Goal: Task Accomplishment & Management: Use online tool/utility

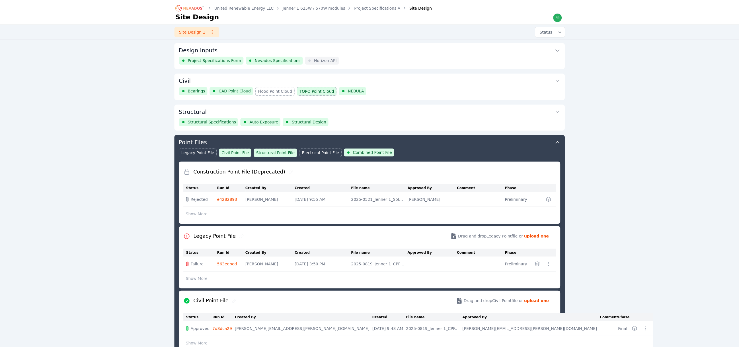
scroll to position [92, 0]
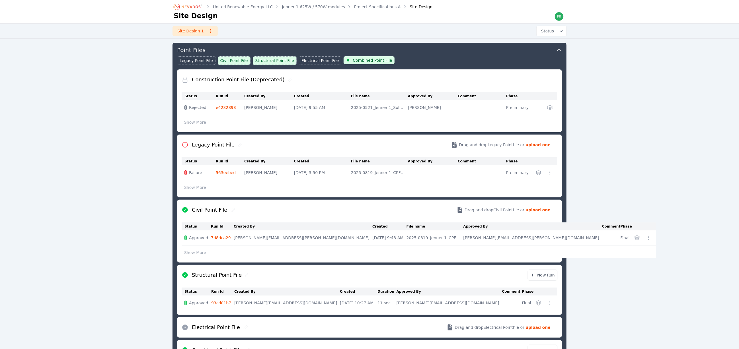
click at [187, 5] on icon "Breadcrumb" at bounding box center [188, 6] width 31 height 9
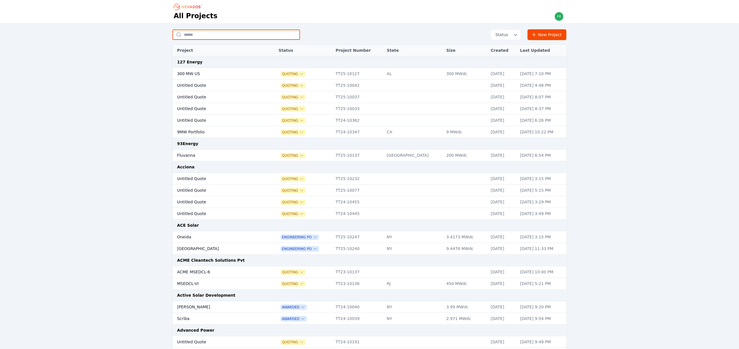
click at [218, 35] on input "text" at bounding box center [237, 35] width 128 height 10
type input "*********"
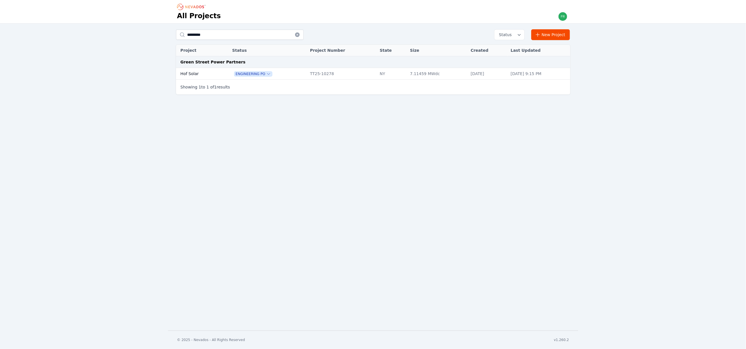
click at [214, 73] on td "Hof Solar" at bounding box center [198, 74] width 44 height 12
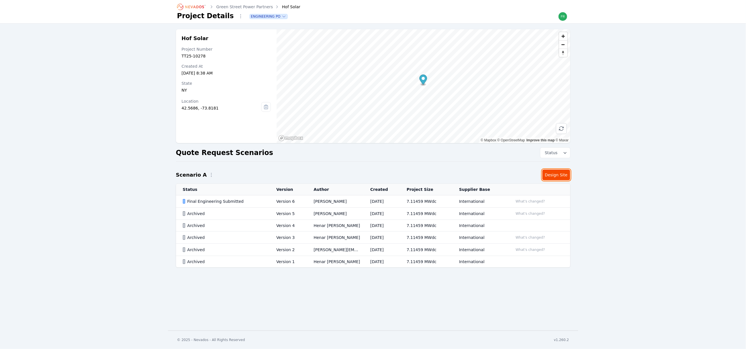
click at [560, 177] on link "Design Site" at bounding box center [556, 175] width 28 height 11
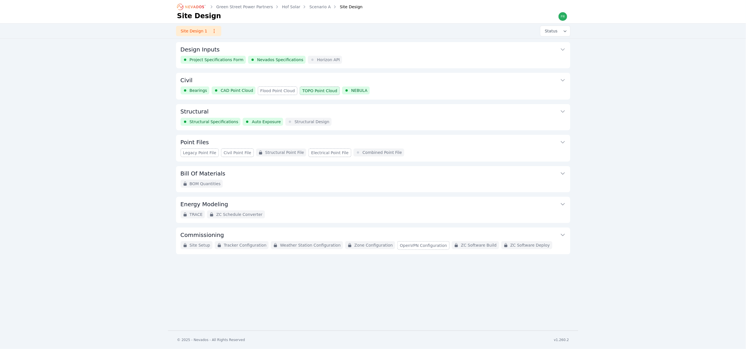
click at [394, 80] on button "Civil" at bounding box center [373, 80] width 385 height 14
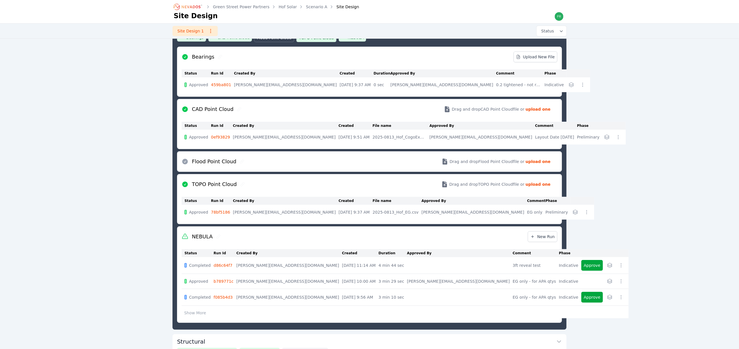
scroll to position [73, 0]
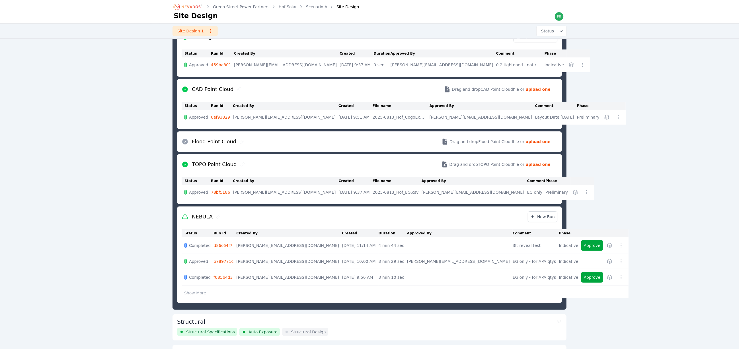
click at [225, 246] on link "d86c64f7" at bounding box center [223, 245] width 19 height 5
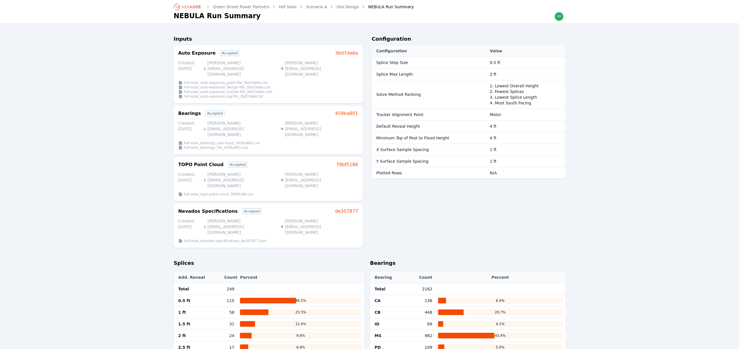
scroll to position [30, 0]
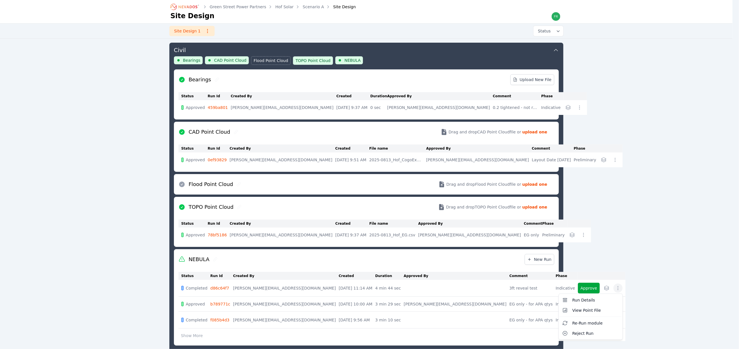
click at [615, 289] on icon "button" at bounding box center [618, 289] width 6 height 6
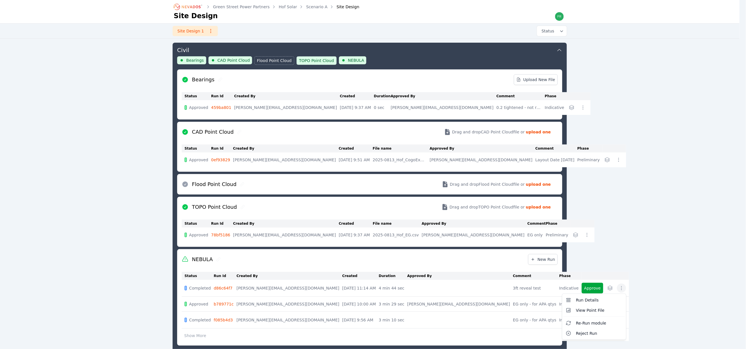
click at [586, 290] on div "Green Street Power Partners Hof Solar Scenario A Site Design Site Design Site D…" at bounding box center [369, 241] width 739 height 543
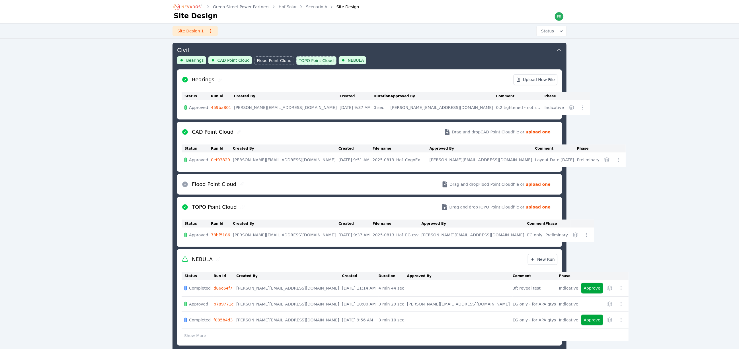
click at [607, 288] on icon "button" at bounding box center [610, 289] width 6 height 6
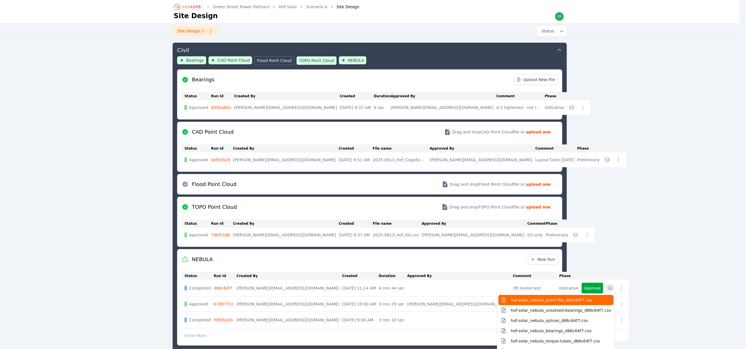
click at [511, 301] on span "hof-solar_nebula_point-file_d86c64f7.csv" at bounding box center [551, 301] width 81 height 6
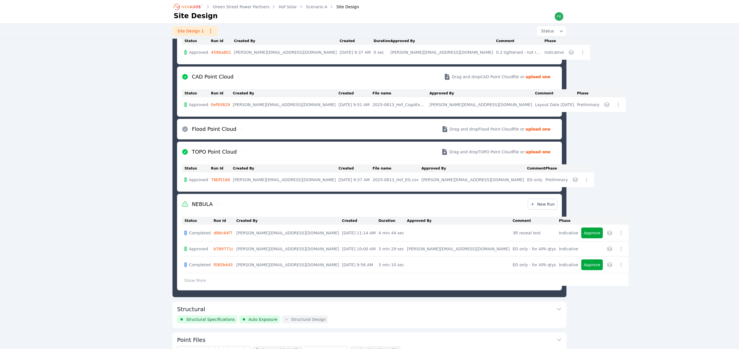
scroll to position [73, 0]
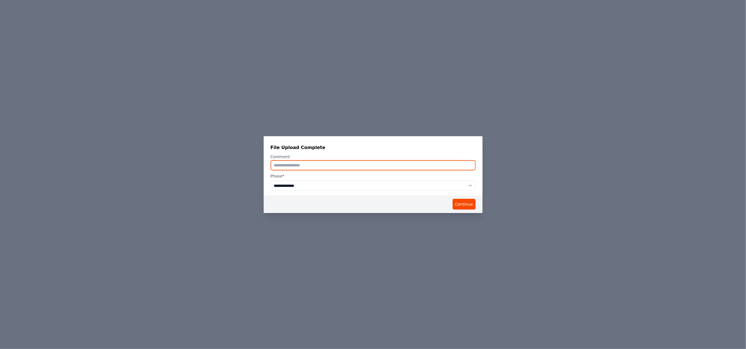
click at [450, 166] on input "text" at bounding box center [373, 165] width 205 height 10
type input "**********"
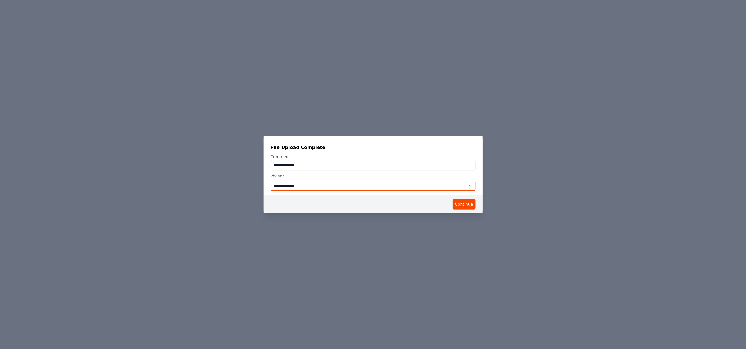
click at [439, 183] on select "**********" at bounding box center [373, 186] width 205 height 10
select select "**********"
click at [271, 181] on select "**********" at bounding box center [373, 186] width 205 height 10
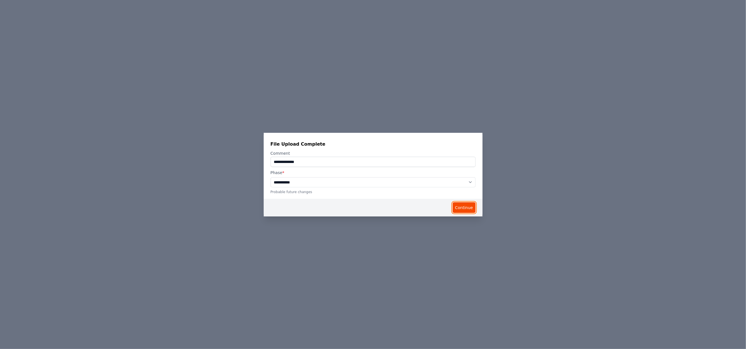
click at [453, 205] on button "Continue" at bounding box center [464, 207] width 23 height 11
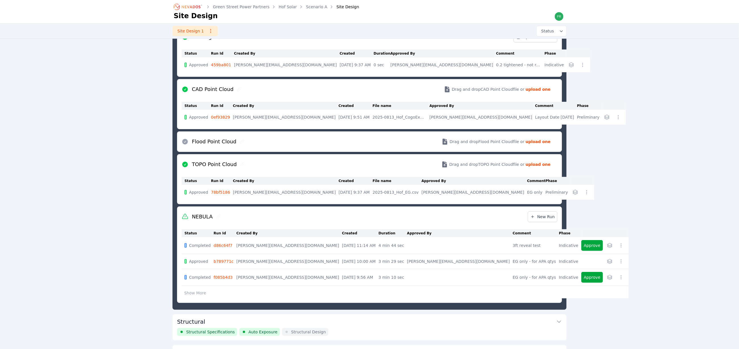
scroll to position [30, 0]
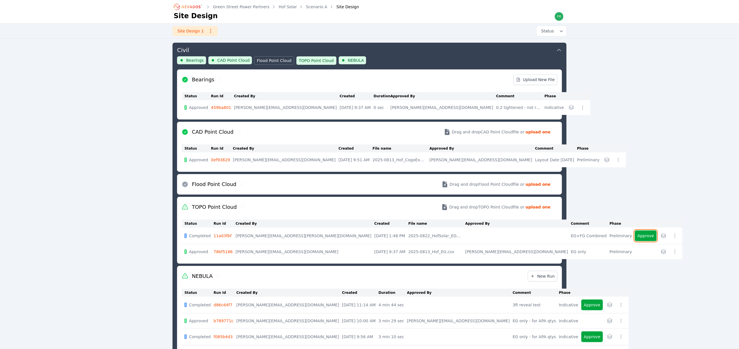
click at [635, 237] on button "Approve" at bounding box center [646, 236] width 22 height 11
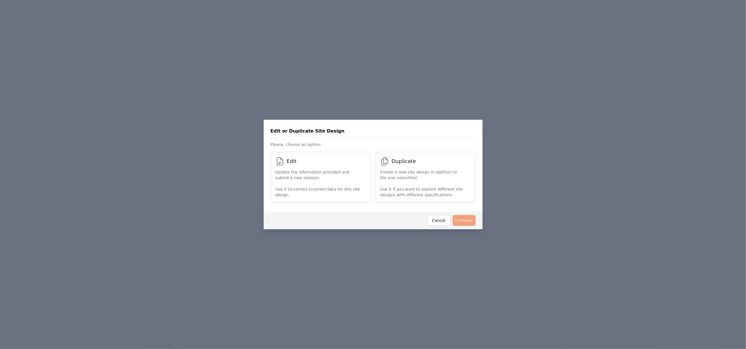
click at [335, 187] on p "Use it to correct incorrect data for this site design." at bounding box center [317, 192] width 85 height 11
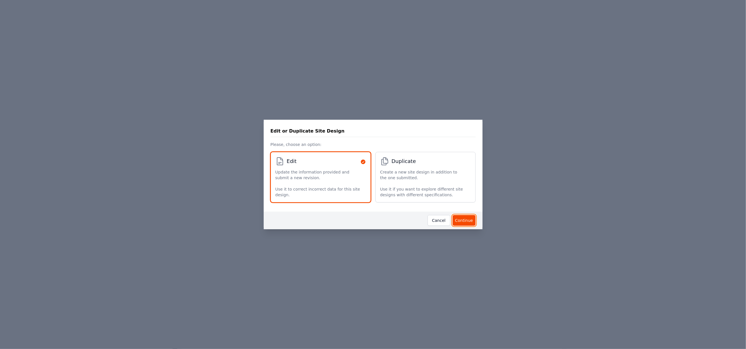
click at [460, 217] on button "Continue" at bounding box center [464, 220] width 23 height 11
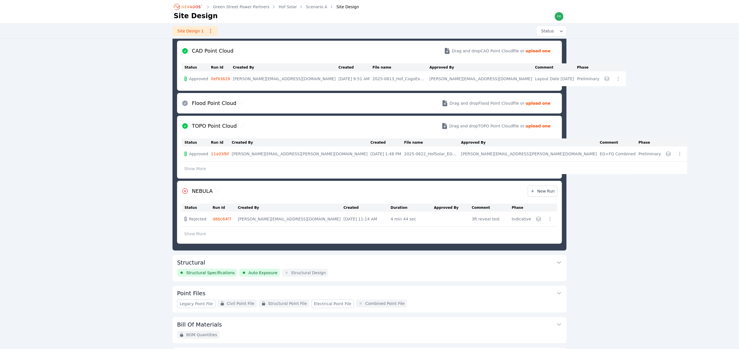
scroll to position [116, 0]
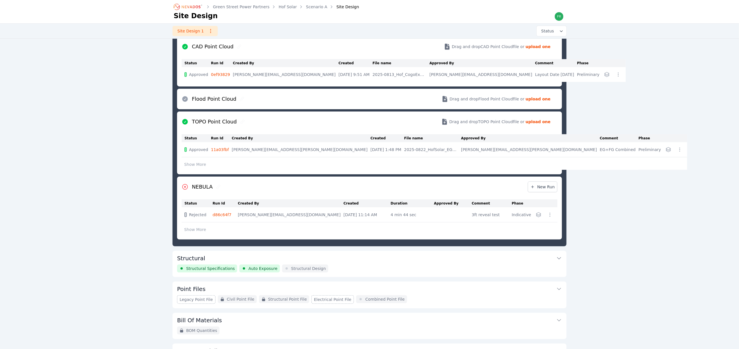
click at [190, 231] on button "Show More" at bounding box center [195, 229] width 27 height 11
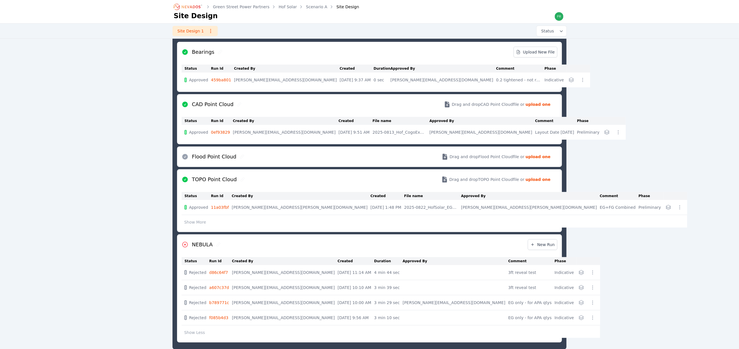
scroll to position [73, 0]
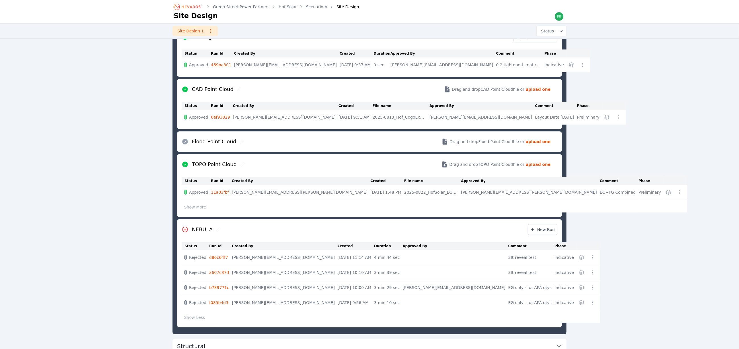
click at [225, 259] on link "d86c64f7" at bounding box center [218, 257] width 19 height 5
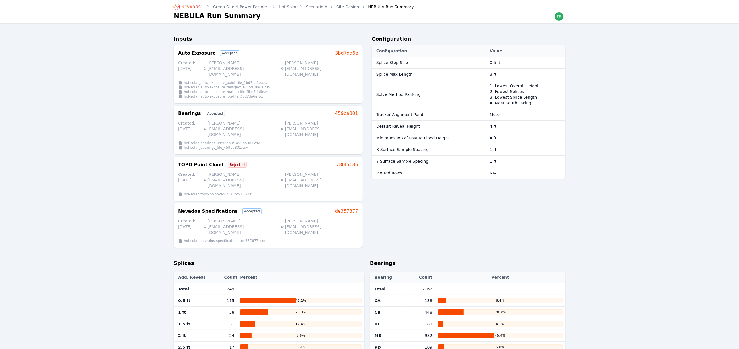
drag, startPoint x: 605, startPoint y: 193, endPoint x: 594, endPoint y: 193, distance: 10.8
click at [340, 5] on link "Site Design" at bounding box center [348, 7] width 23 height 6
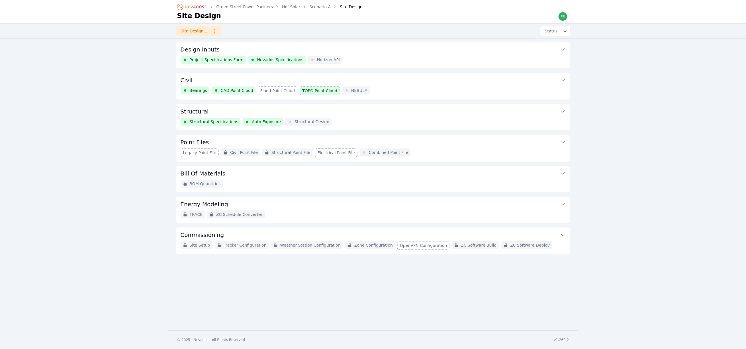
click at [393, 86] on button "Civil" at bounding box center [373, 80] width 385 height 14
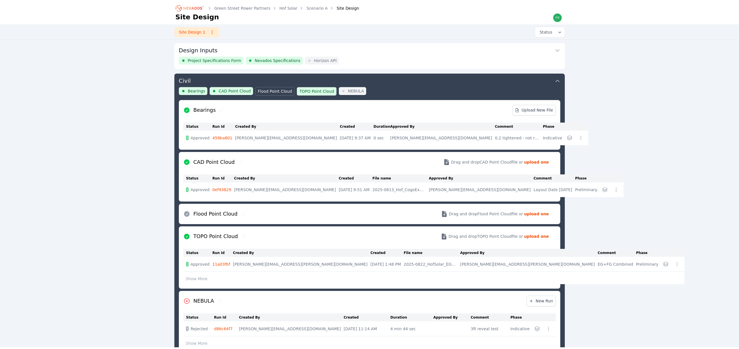
scroll to position [30, 0]
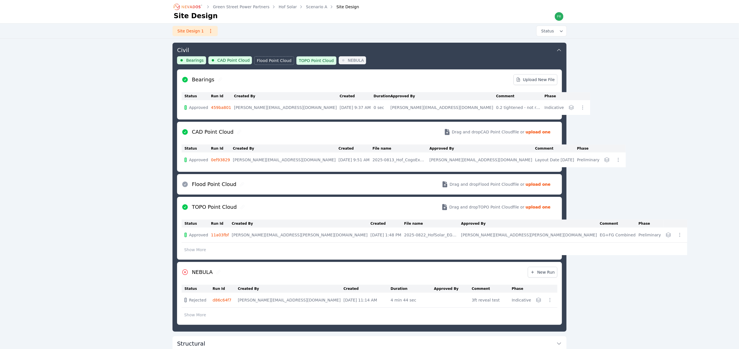
click at [191, 317] on button "Show More" at bounding box center [195, 315] width 27 height 11
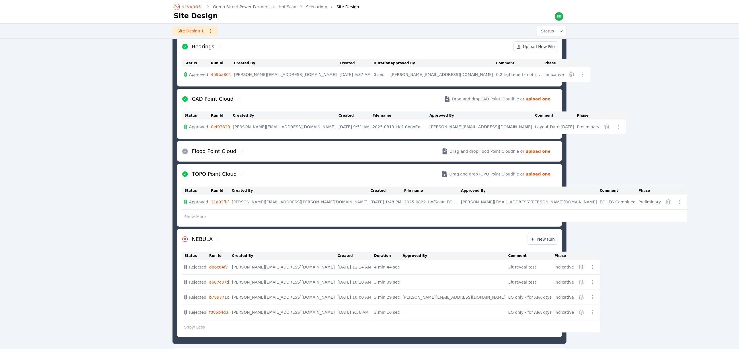
scroll to position [158, 0]
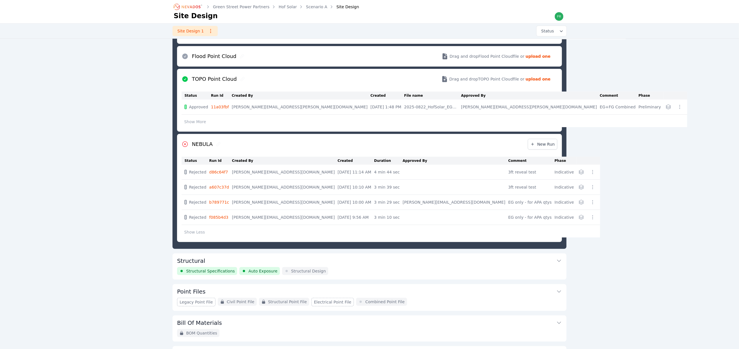
click at [220, 186] on link "a607c37d" at bounding box center [219, 187] width 20 height 5
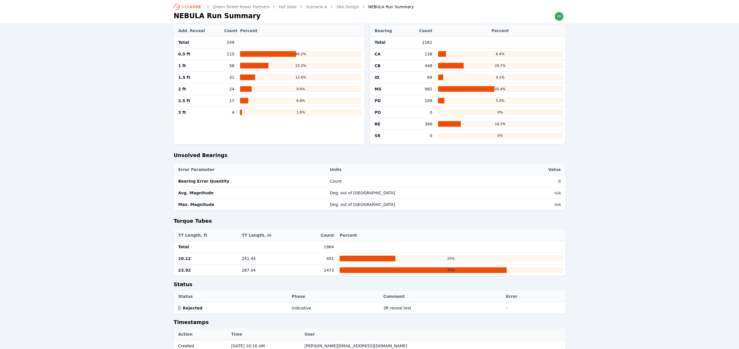
scroll to position [256, 0]
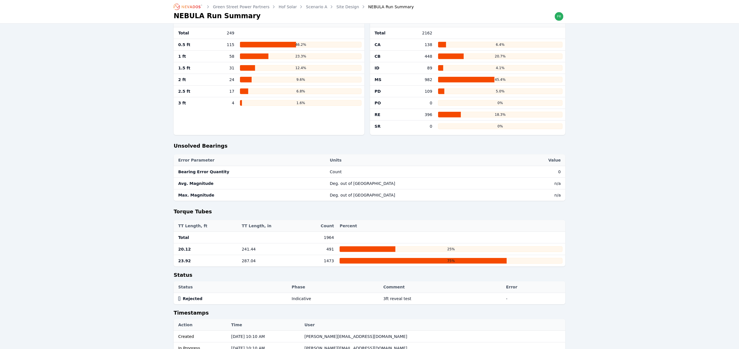
scroll to position [30, 0]
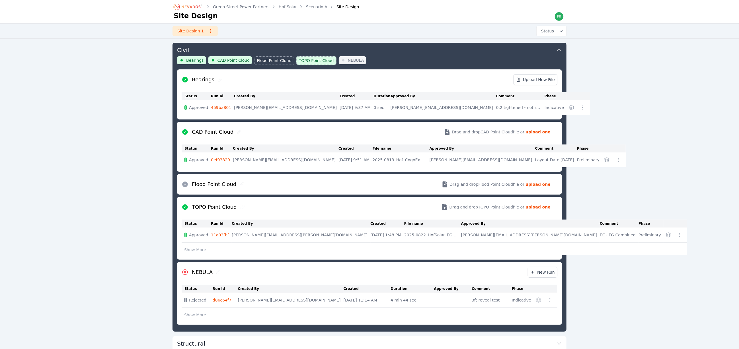
click at [224, 301] on link "d86c64f7" at bounding box center [222, 300] width 19 height 5
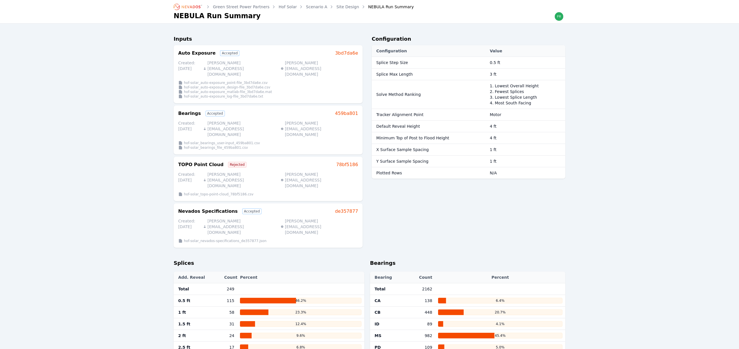
click at [338, 7] on link "Site Design" at bounding box center [348, 7] width 23 height 6
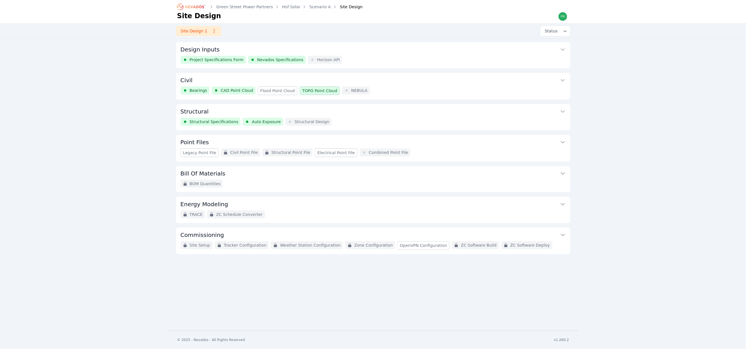
click at [386, 83] on button "Civil" at bounding box center [373, 80] width 385 height 14
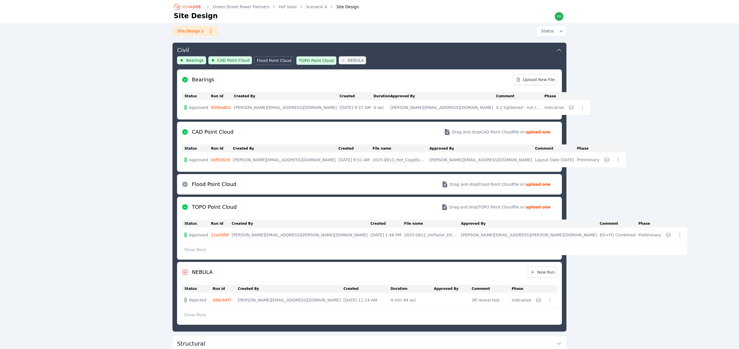
click at [194, 316] on button "Show More" at bounding box center [195, 315] width 27 height 11
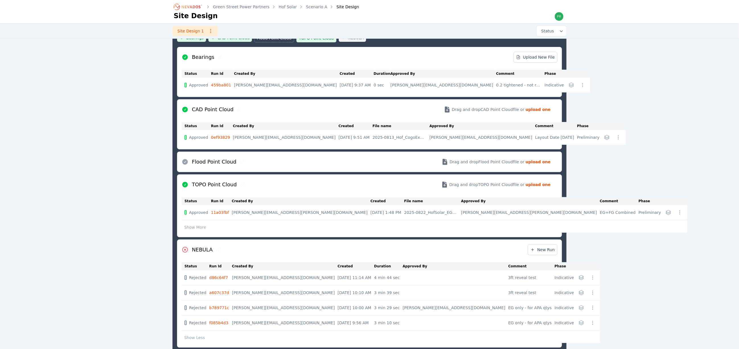
scroll to position [73, 0]
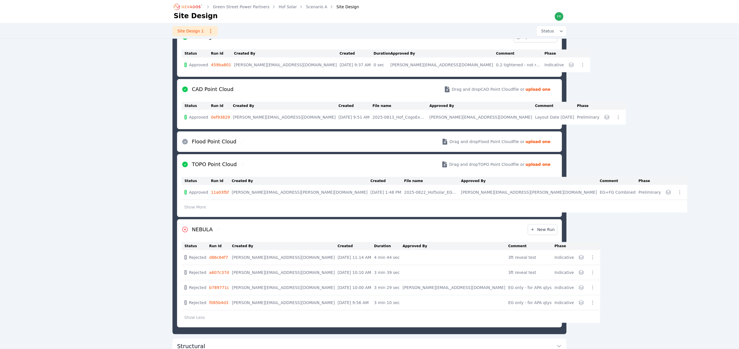
click at [228, 290] on link "b789771c" at bounding box center [219, 288] width 20 height 5
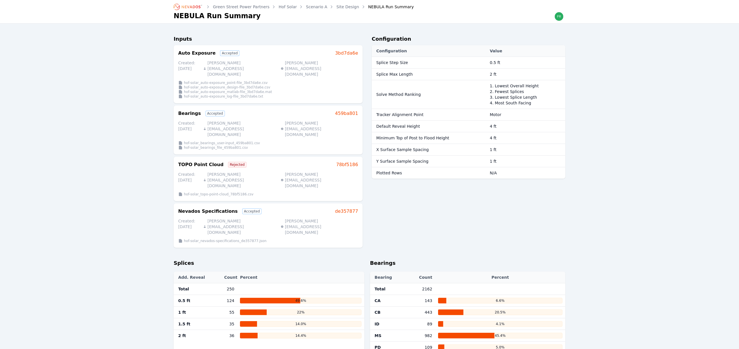
click at [341, 5] on link "Site Design" at bounding box center [348, 7] width 23 height 6
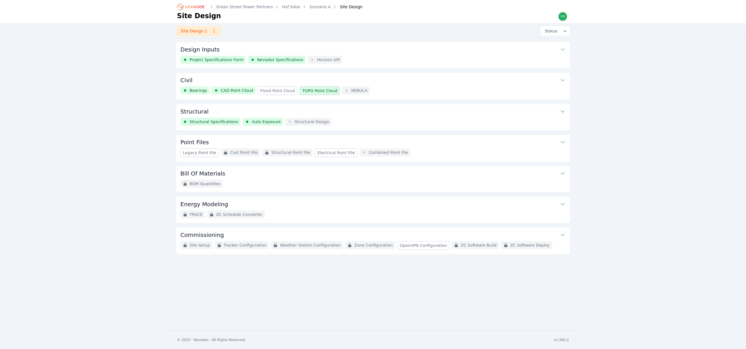
click at [399, 91] on div "Bearings CAD Point Cloud Flood Point Cloud TOPO Point Cloud NEBULA" at bounding box center [373, 91] width 385 height 9
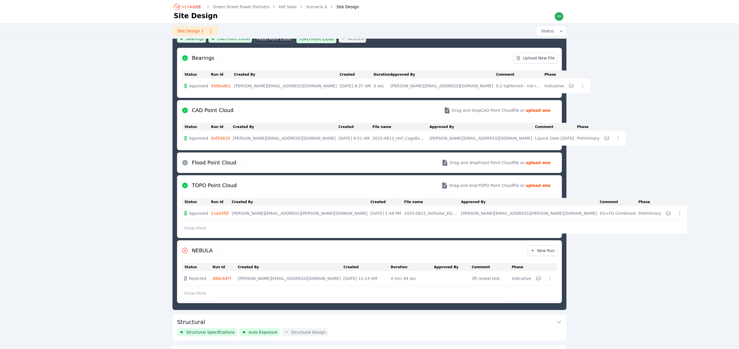
scroll to position [73, 0]
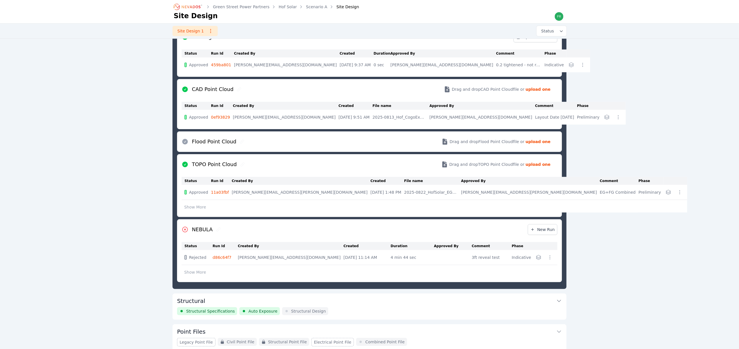
click at [196, 273] on button "Show More" at bounding box center [195, 272] width 27 height 11
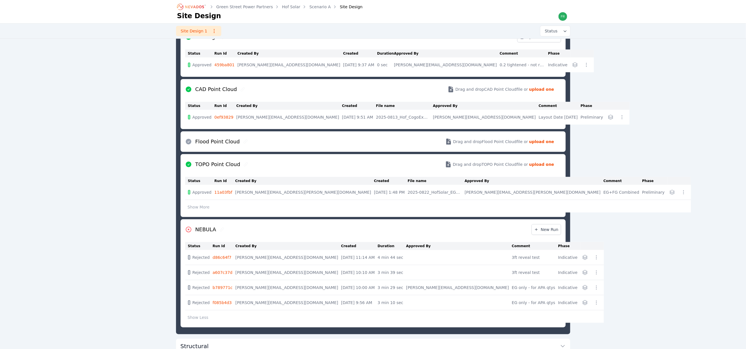
click at [593, 290] on icon "button" at bounding box center [596, 288] width 6 height 6
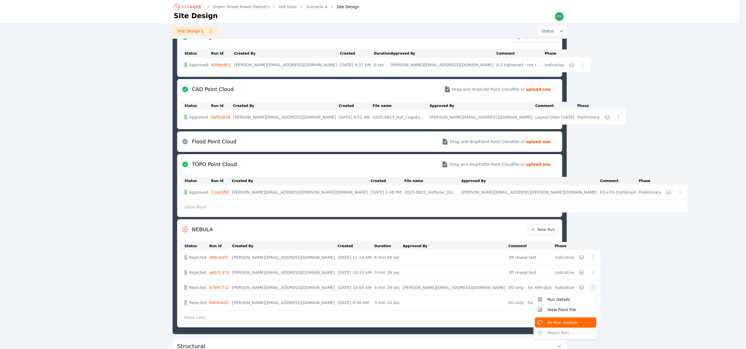
click at [547, 323] on span "Re-Run module" at bounding box center [562, 323] width 30 height 6
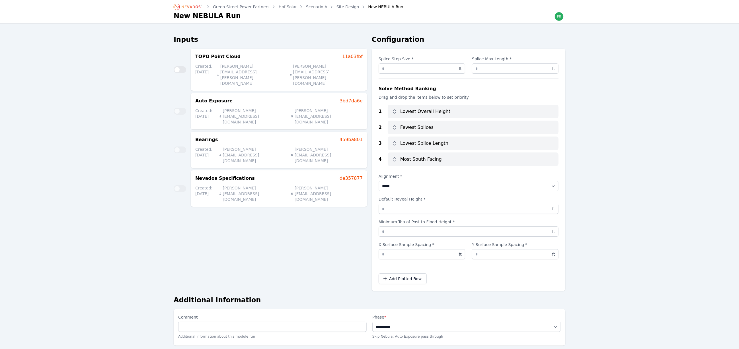
click at [337, 8] on link "Site Design" at bounding box center [348, 7] width 23 height 6
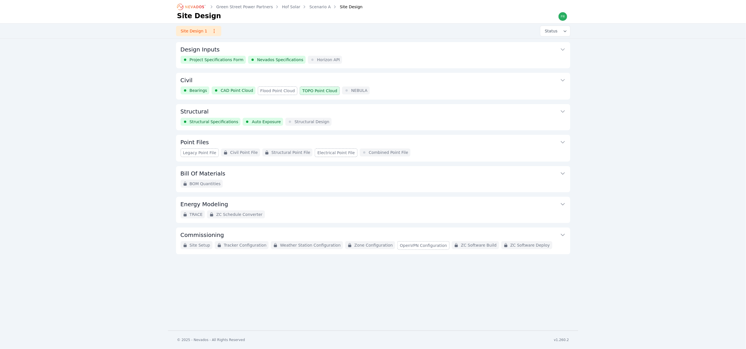
click at [370, 87] on div "Bearings CAD Point Cloud Flood Point Cloud TOPO Point Cloud NEBULA" at bounding box center [373, 91] width 385 height 9
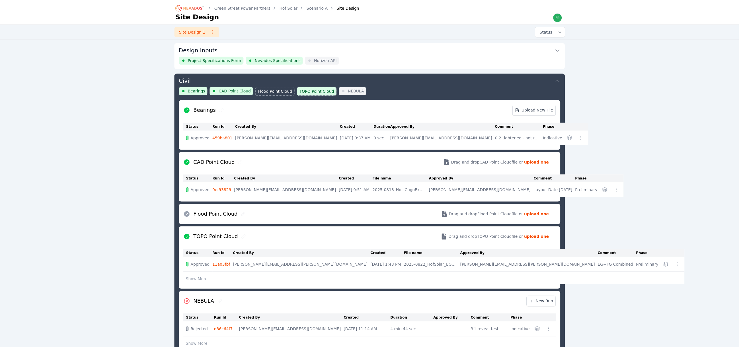
scroll to position [30, 0]
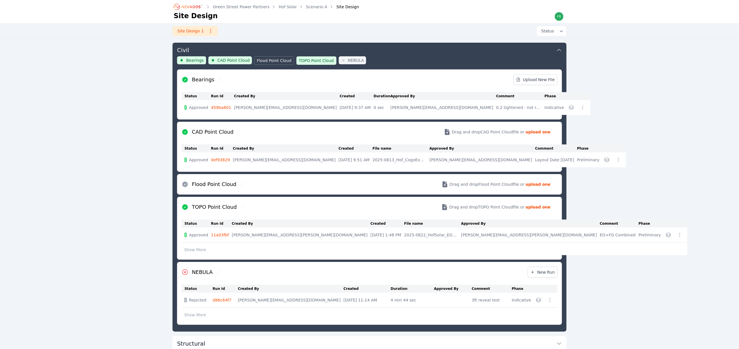
click at [230, 301] on link "d86c64f7" at bounding box center [222, 300] width 19 height 5
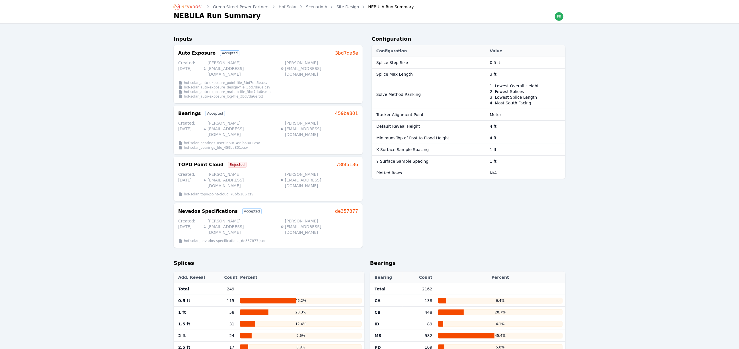
click at [342, 5] on link "Site Design" at bounding box center [348, 7] width 23 height 6
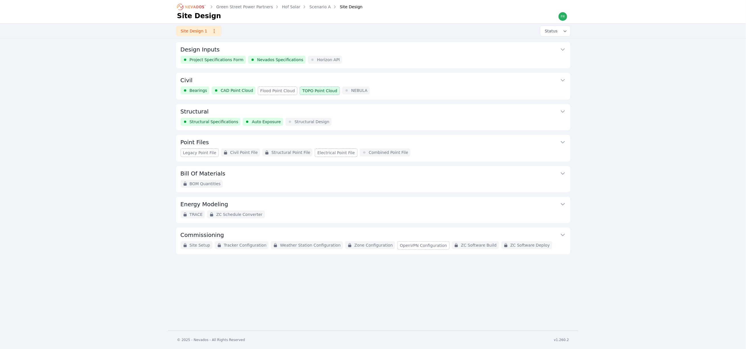
click at [284, 7] on link "Hof Solar" at bounding box center [291, 7] width 18 height 6
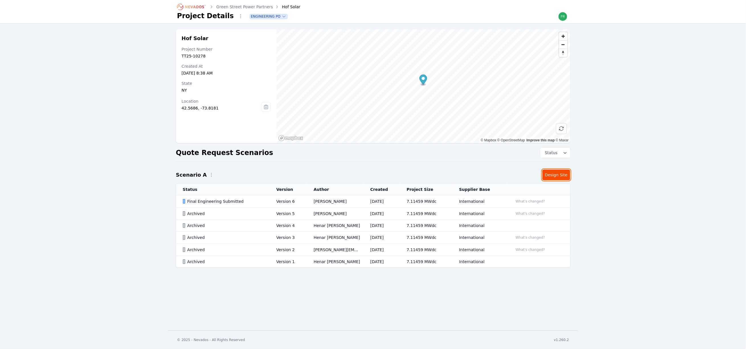
click at [552, 177] on link "Design Site" at bounding box center [556, 175] width 28 height 11
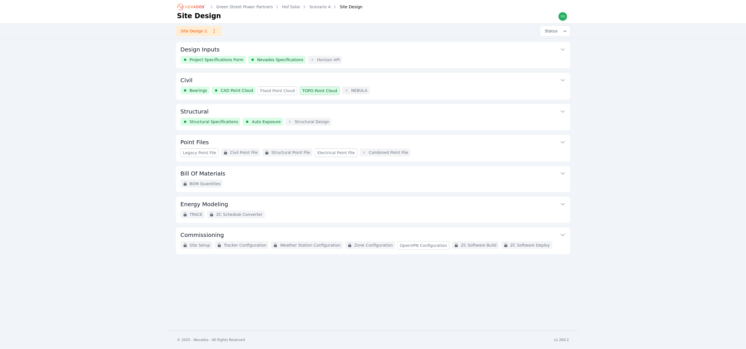
click at [241, 7] on link "Green Street Power Partners" at bounding box center [244, 7] width 57 height 6
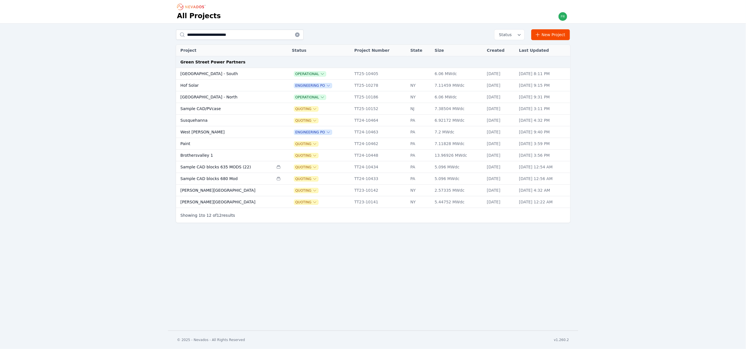
drag, startPoint x: 262, startPoint y: 197, endPoint x: 262, endPoint y: 194, distance: 2.9
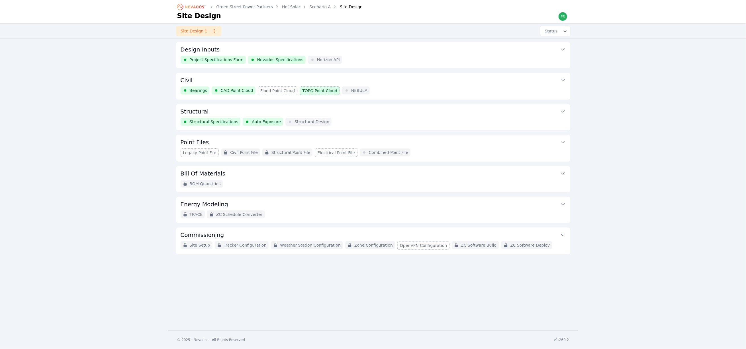
click at [290, 8] on link "Hof Solar" at bounding box center [291, 7] width 18 height 6
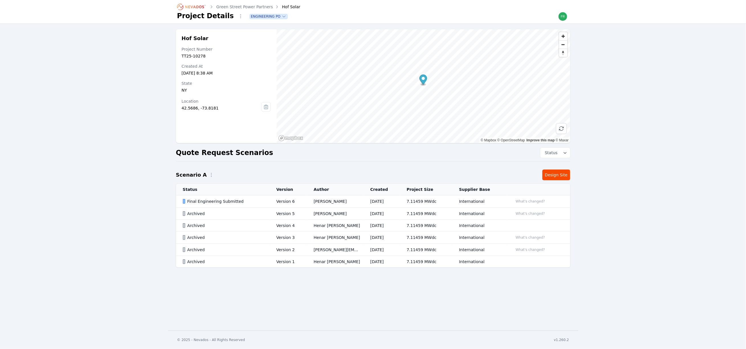
click at [243, 201] on div "Final Engineering Submitted" at bounding box center [225, 202] width 84 height 6
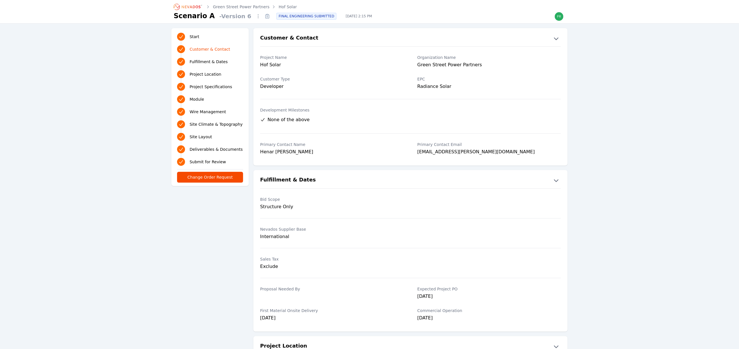
click at [209, 110] on span "Wire Management" at bounding box center [208, 112] width 36 height 6
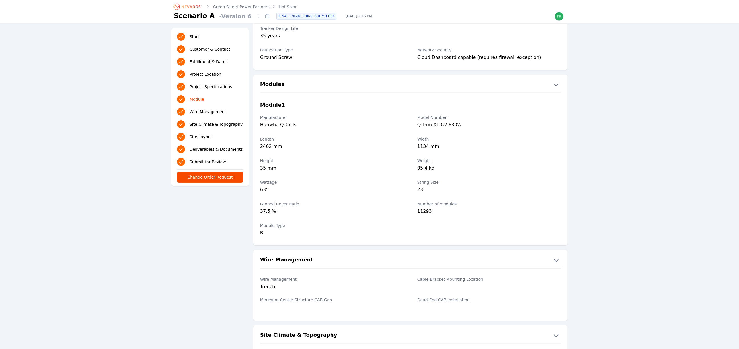
scroll to position [577, 0]
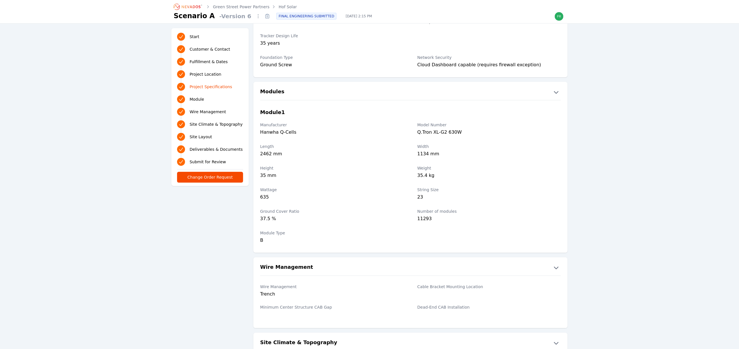
click at [193, 262] on div "Customer & Contact Project Name Hof Solar Organization Name Green Street Power …" at bounding box center [369, 235] width 401 height 1573
click at [128, 234] on div "Start Customer & Contact Fulfillment & Dates Project Location Project Specifica…" at bounding box center [369, 235] width 739 height 1573
click at [279, 6] on link "Hof Solar" at bounding box center [288, 7] width 18 height 6
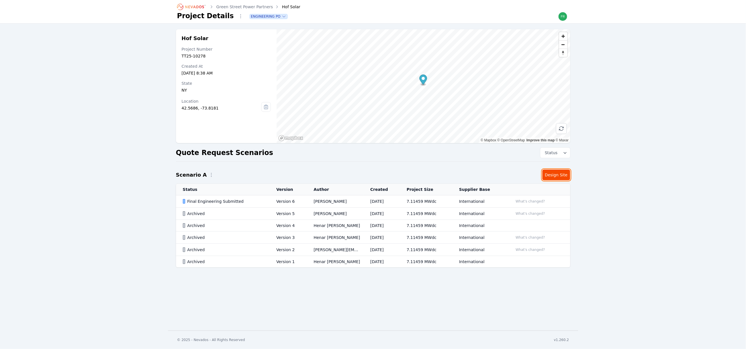
click at [559, 178] on link "Design Site" at bounding box center [556, 175] width 28 height 11
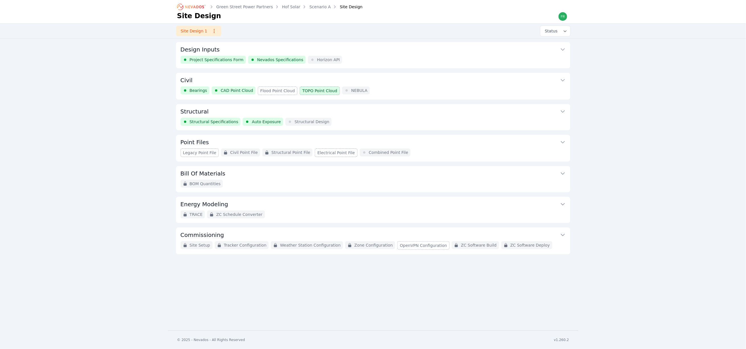
click at [419, 85] on button "Civil" at bounding box center [373, 80] width 385 height 14
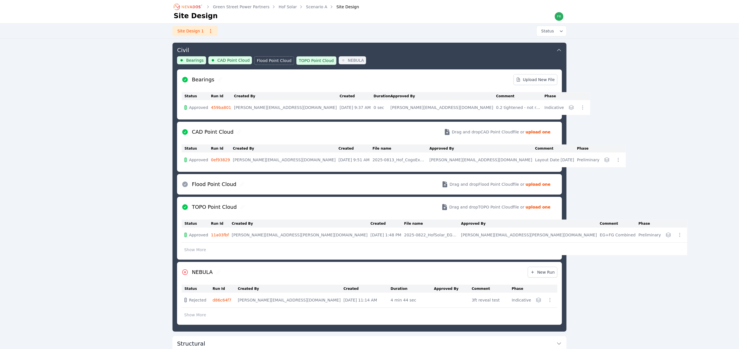
click at [227, 159] on link "0ef93829" at bounding box center [220, 160] width 19 height 5
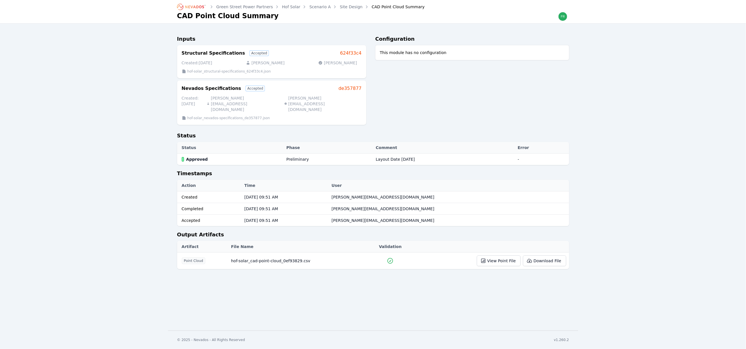
click at [340, 7] on link "Site Design" at bounding box center [351, 7] width 23 height 6
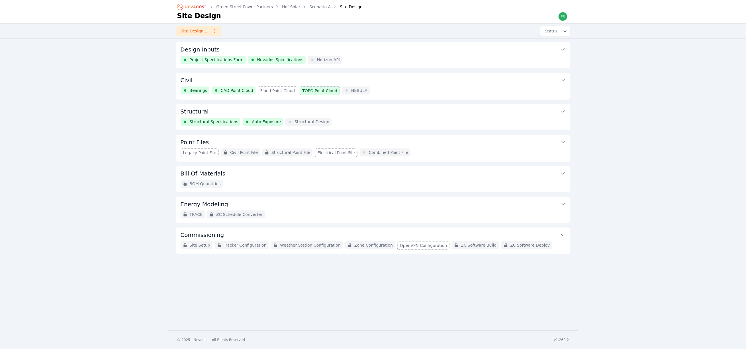
click at [406, 89] on div "Bearings CAD Point Cloud Flood Point Cloud TOPO Point Cloud NEBULA" at bounding box center [373, 91] width 385 height 9
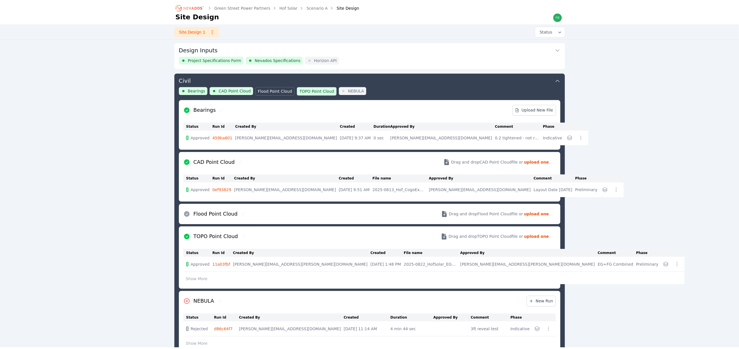
scroll to position [30, 0]
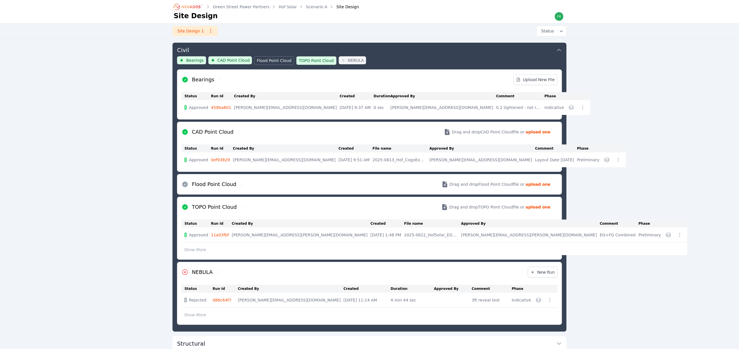
click at [605, 161] on icon "button" at bounding box center [607, 160] width 5 height 5
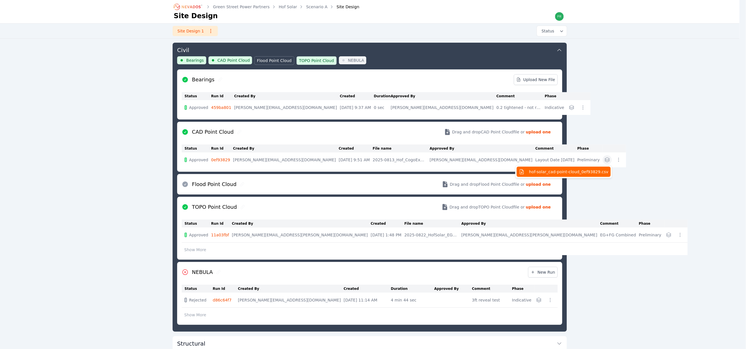
click at [529, 173] on span "hof-solar_cad-point-cloud_0ef93829.csv" at bounding box center [568, 172] width 79 height 6
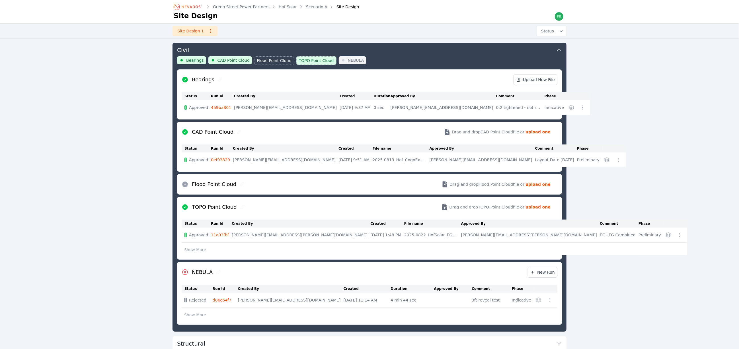
click at [139, 165] on div "Green Street Power Partners Hof Solar Scenario A Site Design Site Design Site D…" at bounding box center [369, 231] width 739 height 522
click at [664, 114] on div "Green Street Power Partners Hof Solar Scenario A Site Design Site Design Site D…" at bounding box center [369, 231] width 739 height 522
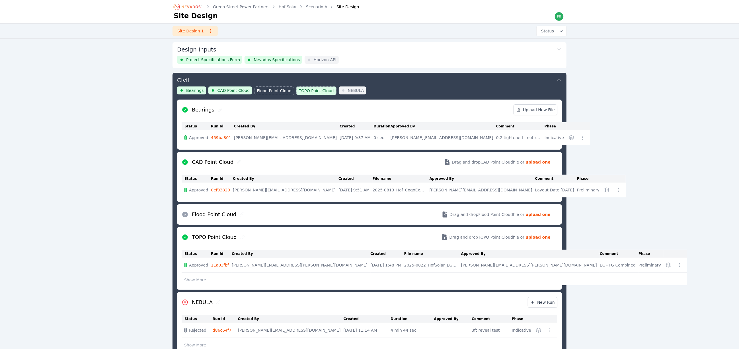
scroll to position [192, 0]
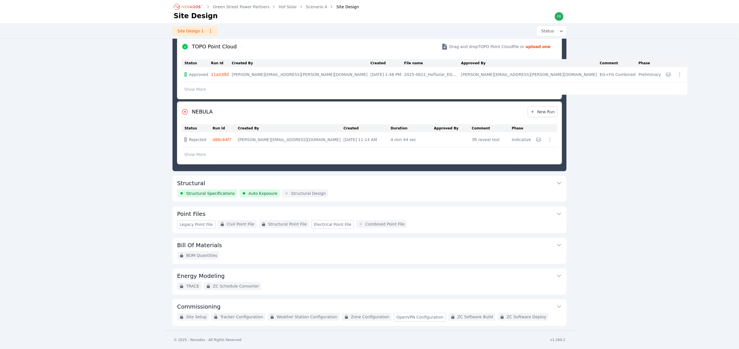
click at [397, 187] on button "Structural" at bounding box center [369, 183] width 385 height 14
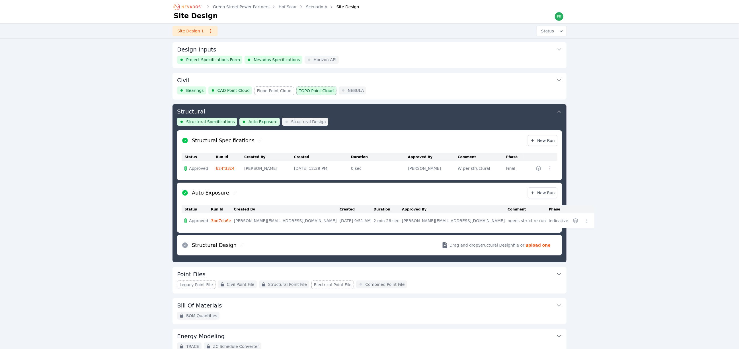
click at [450, 110] on button "Structural" at bounding box center [369, 111] width 385 height 14
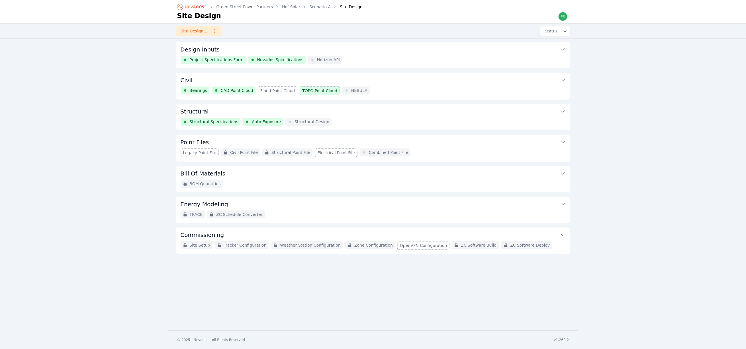
click at [404, 86] on button "Civil" at bounding box center [373, 80] width 385 height 14
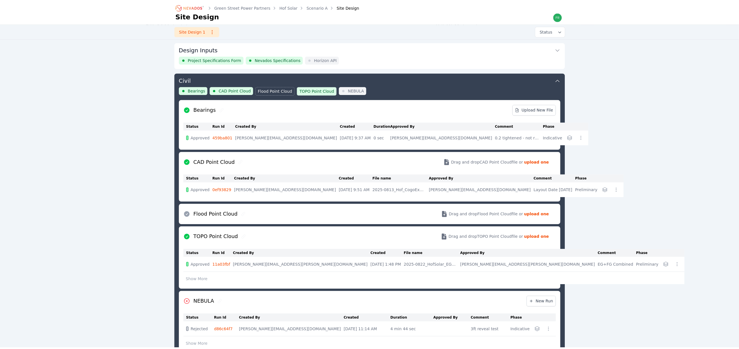
scroll to position [30, 0]
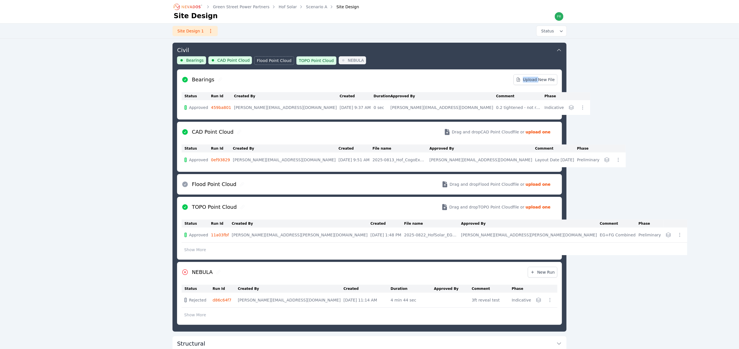
click at [404, 86] on div "Bearings Upload New File" at bounding box center [370, 79] width 376 height 21
click at [86, 181] on div "Green Street Power Partners Hof Solar Scenario A Site Design Site Design Site D…" at bounding box center [369, 231] width 739 height 522
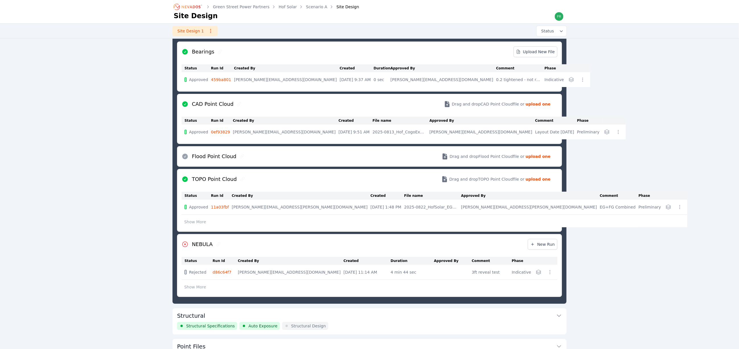
scroll to position [73, 0]
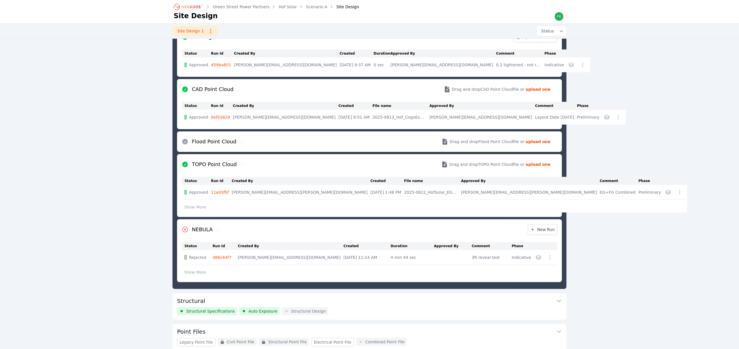
click at [226, 257] on link "d86c64f7" at bounding box center [222, 257] width 19 height 5
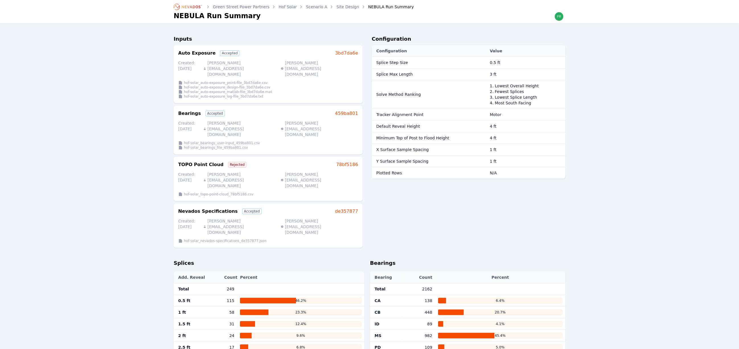
drag, startPoint x: 343, startPoint y: 8, endPoint x: 349, endPoint y: 17, distance: 10.1
click at [343, 8] on link "Site Design" at bounding box center [348, 7] width 23 height 6
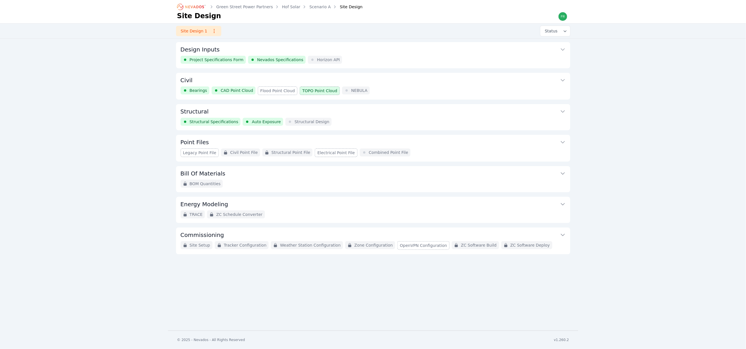
click at [445, 85] on button "Civil" at bounding box center [373, 80] width 385 height 14
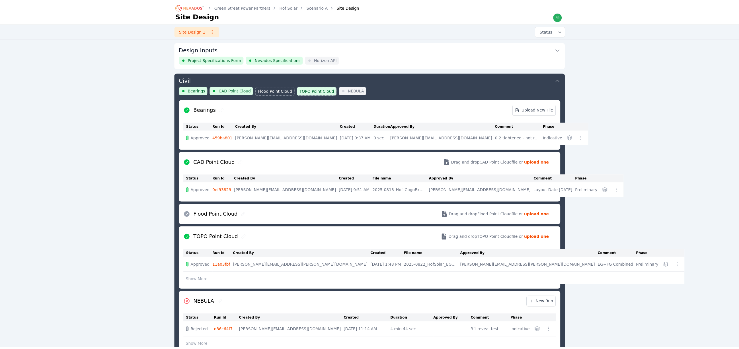
scroll to position [30, 0]
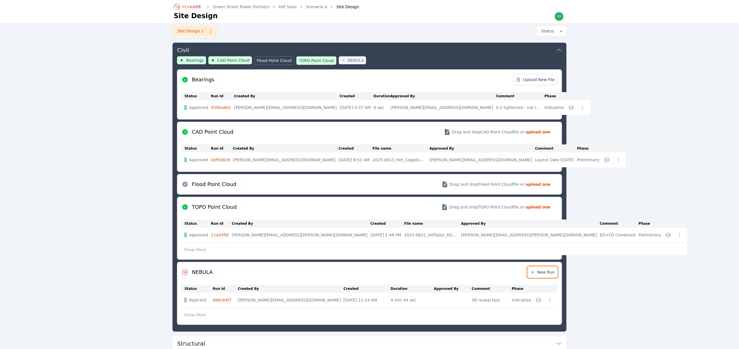
click at [540, 274] on span "New Run" at bounding box center [543, 273] width 24 height 6
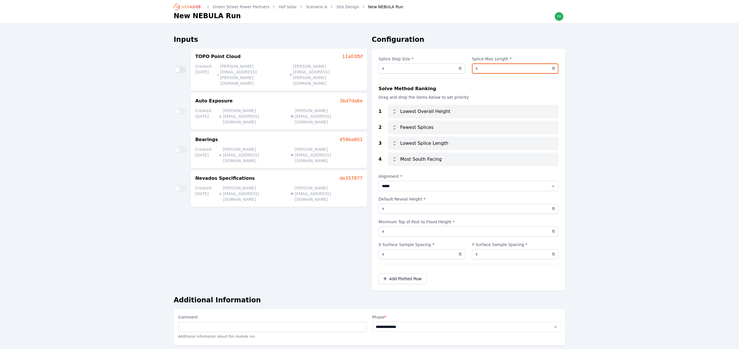
drag, startPoint x: 489, startPoint y: 69, endPoint x: 473, endPoint y: 72, distance: 16.2
click at [473, 72] on input "*" at bounding box center [515, 69] width 87 height 10
type input "*"
drag, startPoint x: 397, startPoint y: 253, endPoint x: 379, endPoint y: 257, distance: 18.6
click at [379, 257] on input "*" at bounding box center [422, 254] width 87 height 10
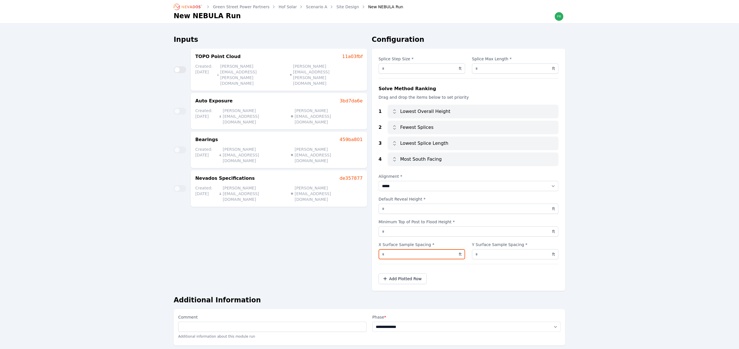
type input "*"
drag, startPoint x: 488, startPoint y: 253, endPoint x: 465, endPoint y: 257, distance: 23.8
click at [465, 257] on div "X Surface Sample Spacing * * ft Y Surface Sample Spacing * * ft" at bounding box center [469, 251] width 180 height 18
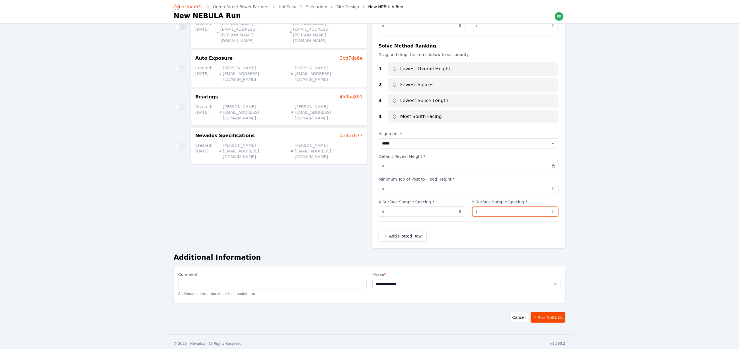
type input "*"
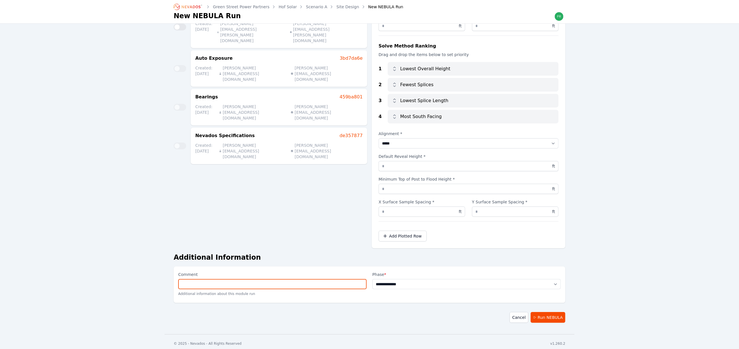
click at [328, 287] on input "Comment" at bounding box center [272, 284] width 189 height 10
type input "**********"
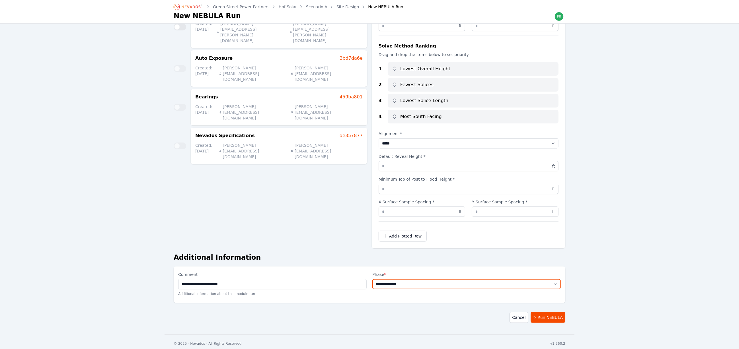
click at [417, 286] on select "**********" at bounding box center [467, 284] width 189 height 10
select select "**********"
click at [373, 279] on select "**********" at bounding box center [467, 284] width 189 height 10
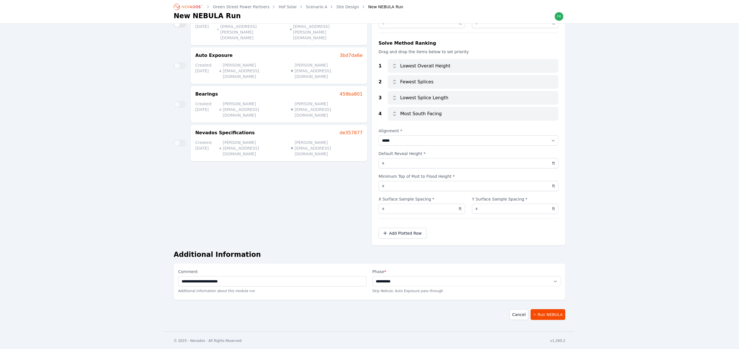
scroll to position [47, 0]
click at [548, 313] on button "Run NEBULA" at bounding box center [548, 314] width 35 height 11
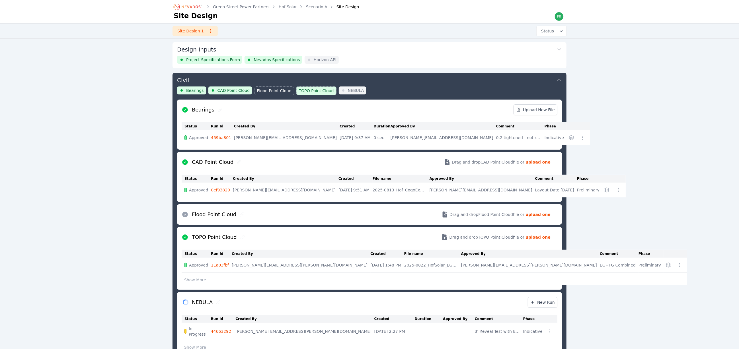
click at [361, 48] on button "Design Inputs" at bounding box center [369, 49] width 385 height 14
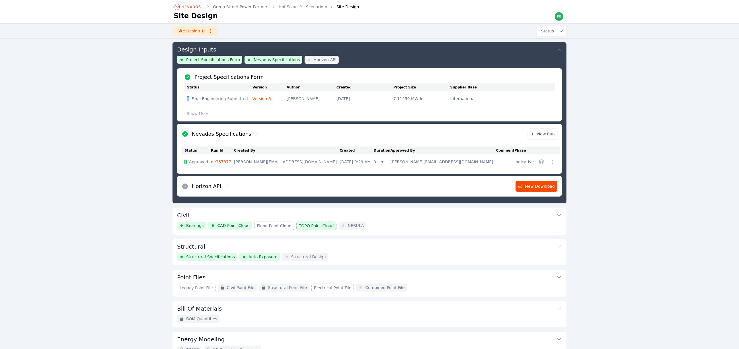
click at [228, 162] on link "de357877" at bounding box center [221, 162] width 20 height 5
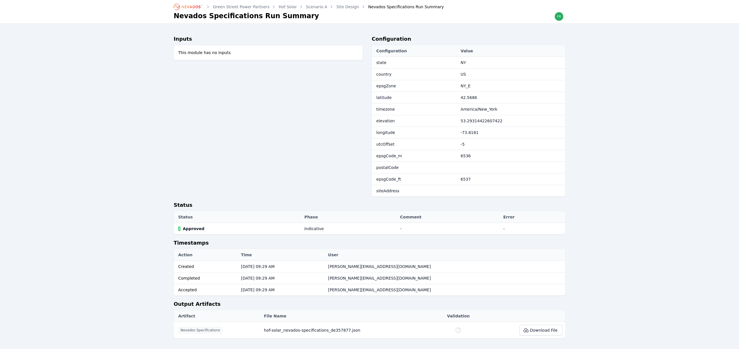
click at [340, 8] on link "Site Design" at bounding box center [348, 7] width 23 height 6
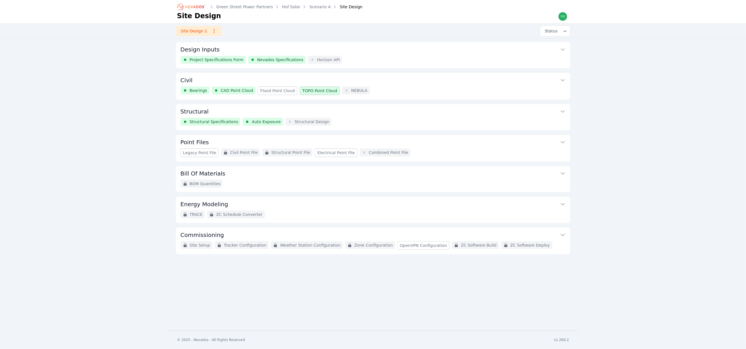
click at [379, 87] on div "Bearings CAD Point Cloud Flood Point Cloud TOPO Point Cloud NEBULA" at bounding box center [373, 91] width 385 height 9
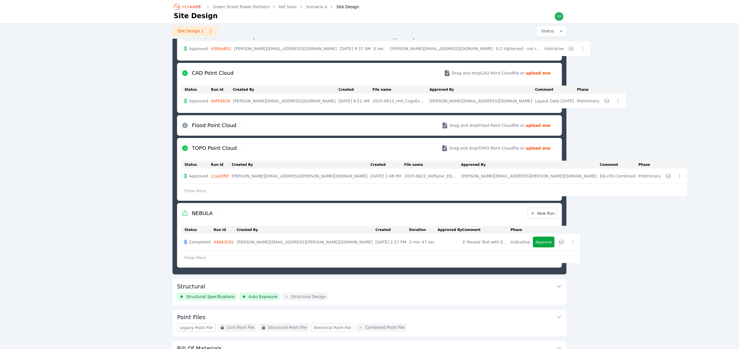
scroll to position [116, 0]
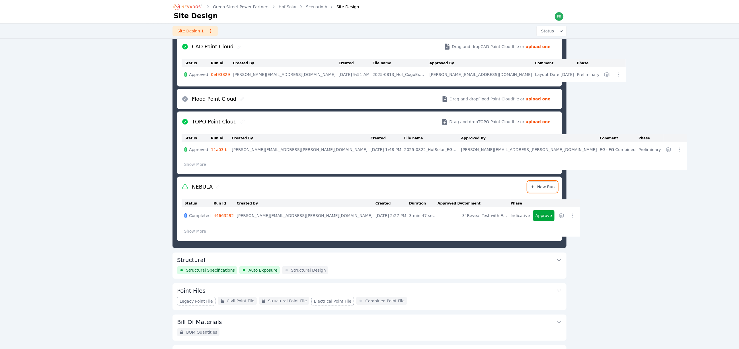
click at [546, 187] on span "New Run" at bounding box center [543, 187] width 24 height 6
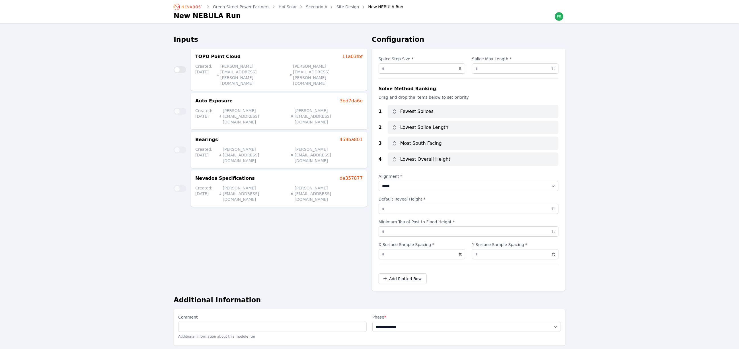
scroll to position [30, 0]
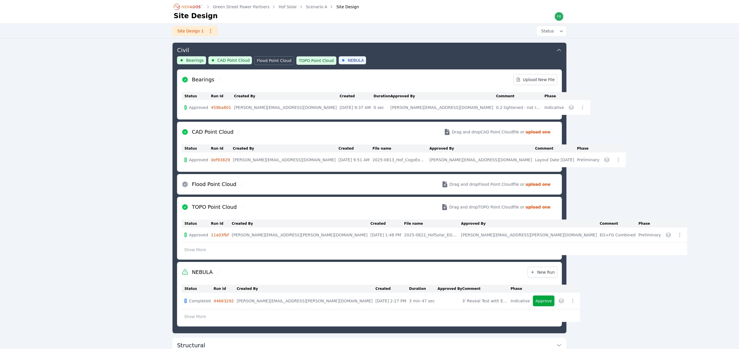
click at [223, 303] on link "44663292" at bounding box center [224, 301] width 20 height 5
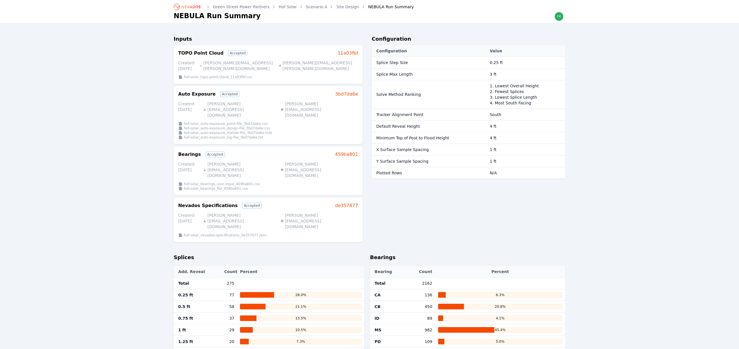
scroll to position [30, 0]
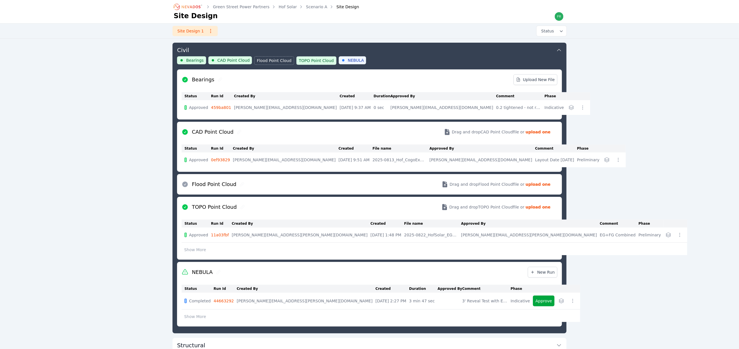
click at [229, 304] on link "44663292" at bounding box center [224, 301] width 20 height 5
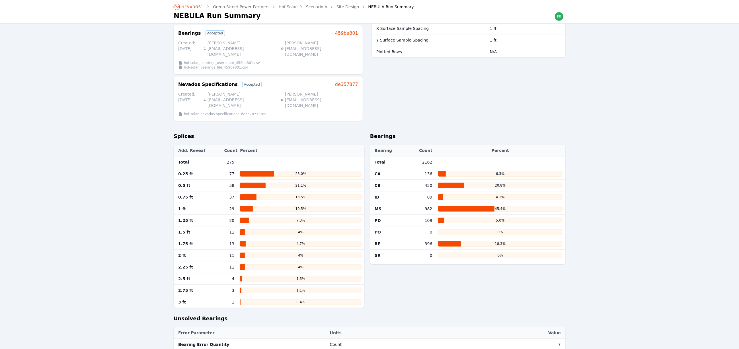
scroll to position [214, 0]
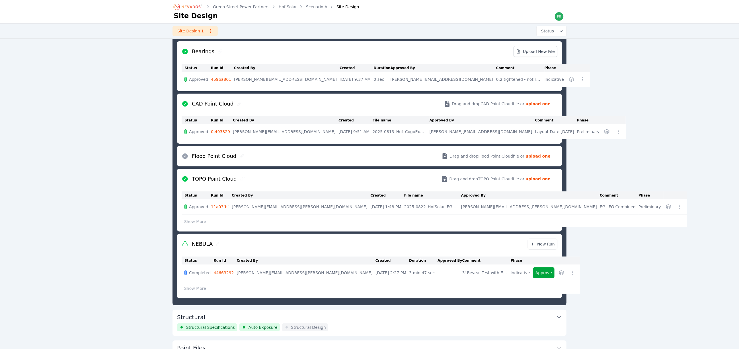
scroll to position [73, 0]
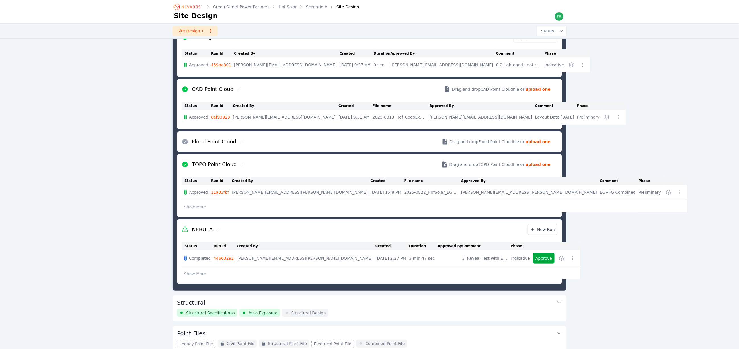
click at [570, 261] on icon "button" at bounding box center [573, 259] width 6 height 6
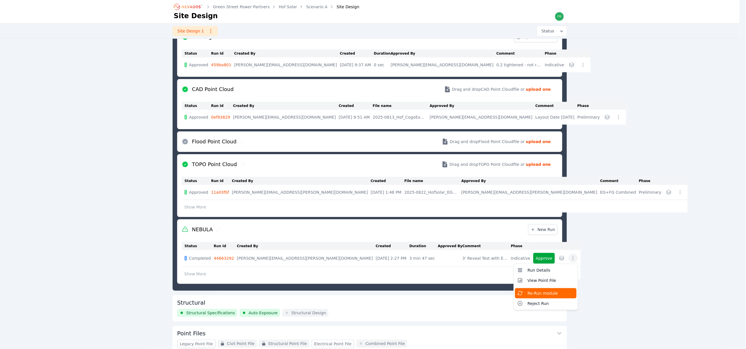
click at [527, 294] on span "Re-Run module" at bounding box center [542, 294] width 30 height 6
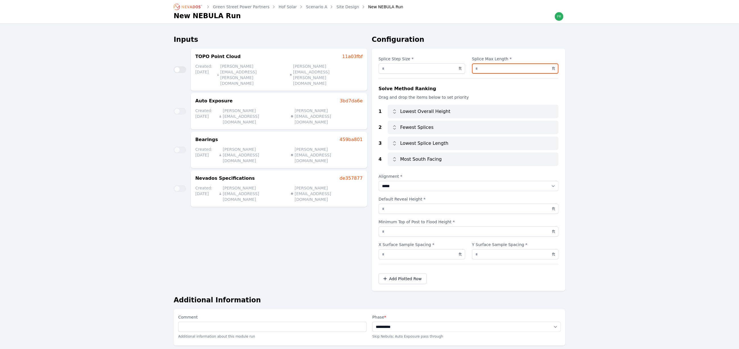
drag, startPoint x: 488, startPoint y: 68, endPoint x: 468, endPoint y: 68, distance: 19.4
click at [468, 68] on div "Splice Step Size * **** ft Splice Max Length * * ft" at bounding box center [469, 65] width 180 height 18
type input "*"
click at [325, 237] on div "Inputs [GEOGRAPHIC_DATA] 11a03fbf Created: [DATE] [PERSON_NAME][EMAIL_ADDRESS][…" at bounding box center [271, 163] width 194 height 256
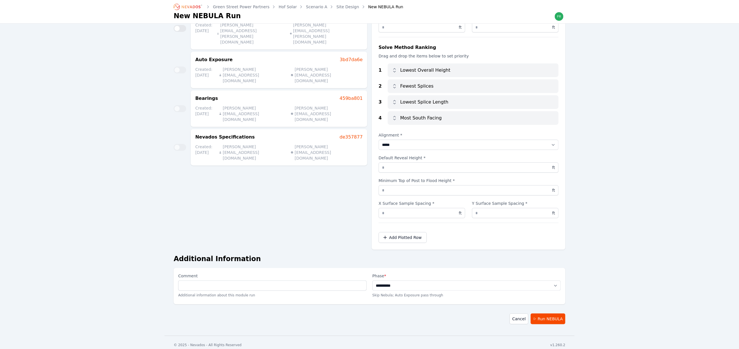
scroll to position [47, 0]
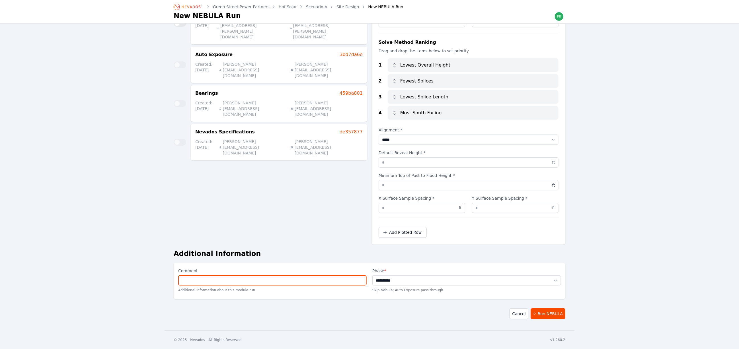
click at [262, 281] on input "Comment" at bounding box center [272, 281] width 189 height 10
type input "*"
drag, startPoint x: 183, startPoint y: 281, endPoint x: 179, endPoint y: 281, distance: 4.6
click at [179, 281] on input "**********" at bounding box center [272, 281] width 189 height 10
type input "**********"
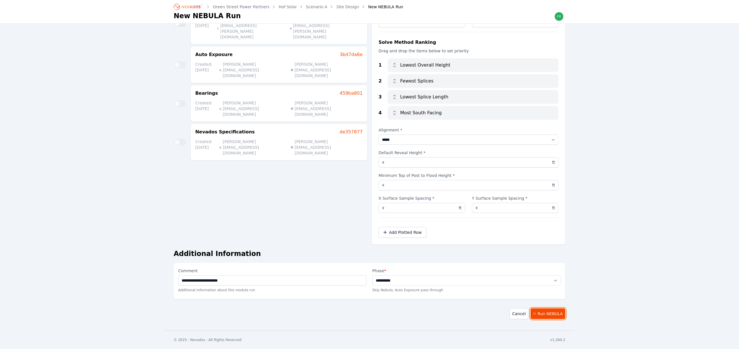
click at [552, 312] on button "Run NEBULA" at bounding box center [548, 314] width 35 height 11
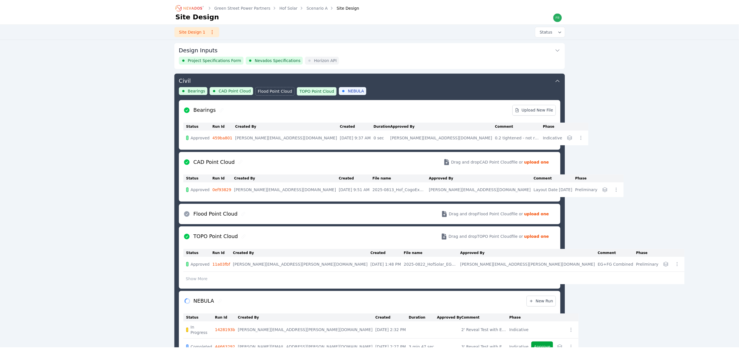
scroll to position [209, 0]
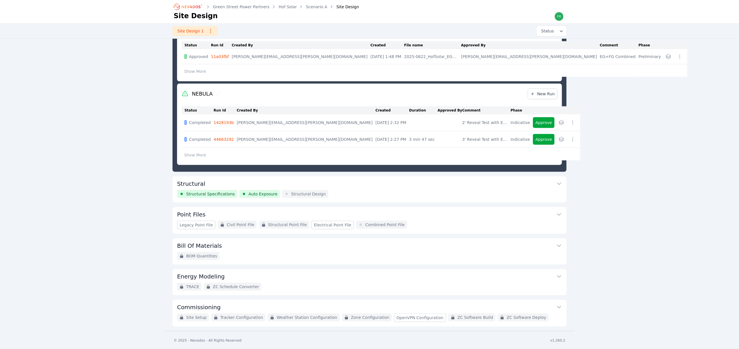
click at [226, 125] on link "1428193b" at bounding box center [224, 122] width 20 height 5
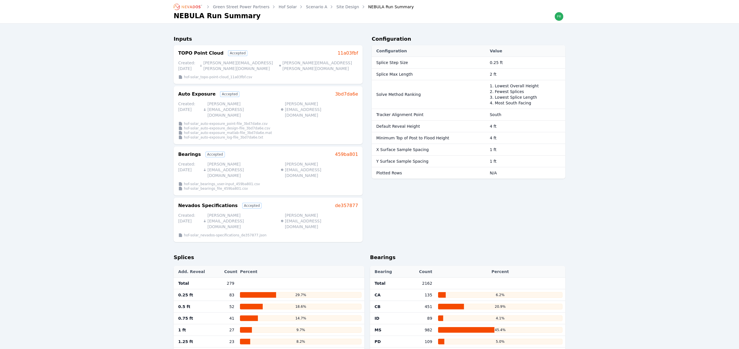
click at [337, 4] on link "Site Design" at bounding box center [348, 7] width 23 height 6
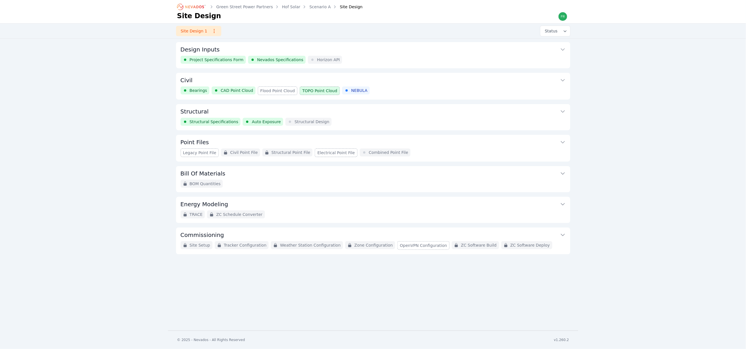
click at [377, 85] on button "Civil" at bounding box center [373, 80] width 385 height 14
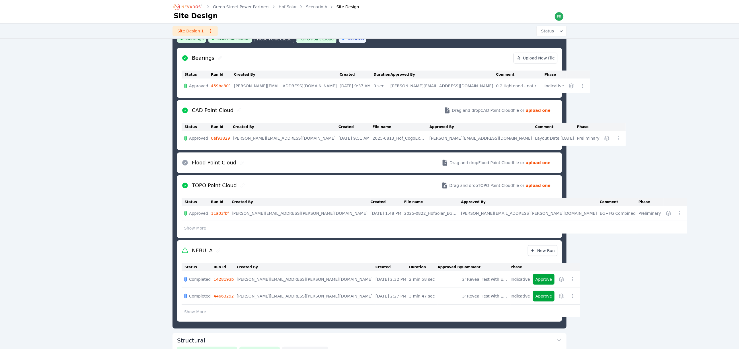
scroll to position [73, 0]
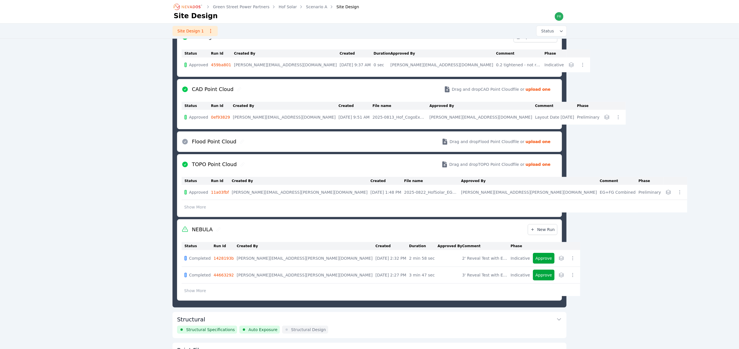
click at [196, 291] on button "Show More" at bounding box center [195, 291] width 27 height 11
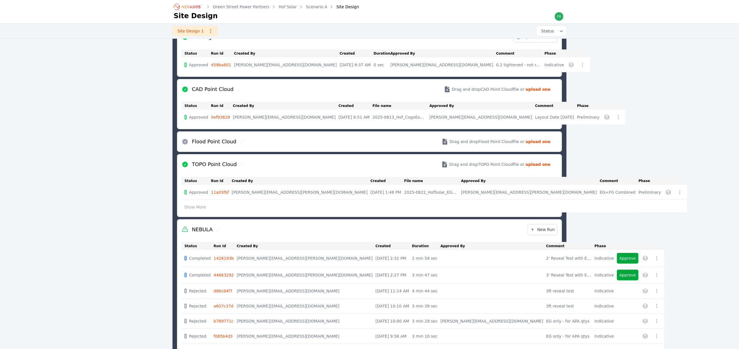
scroll to position [116, 0]
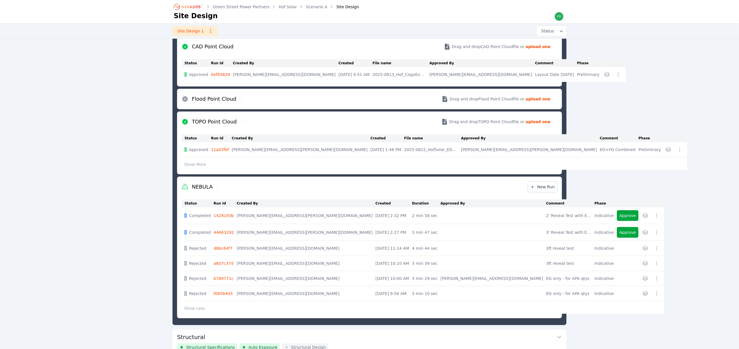
click at [226, 264] on link "a607c37d" at bounding box center [224, 263] width 20 height 5
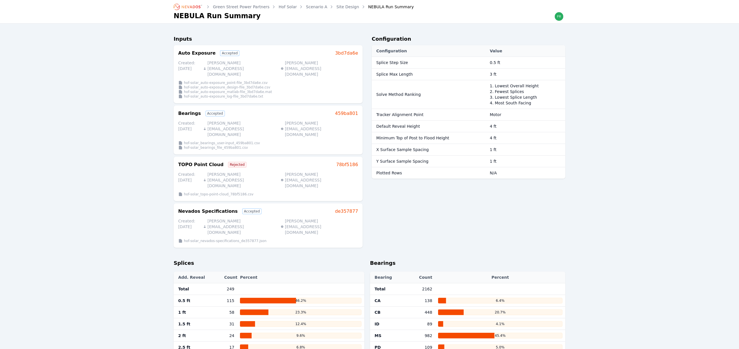
click at [341, 8] on link "Site Design" at bounding box center [348, 7] width 23 height 6
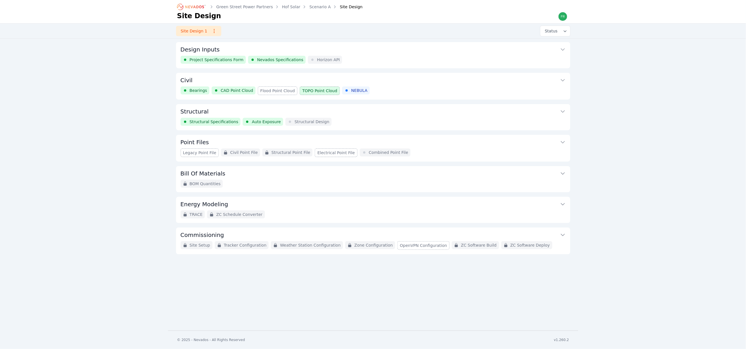
click at [400, 85] on button "Civil" at bounding box center [373, 80] width 385 height 14
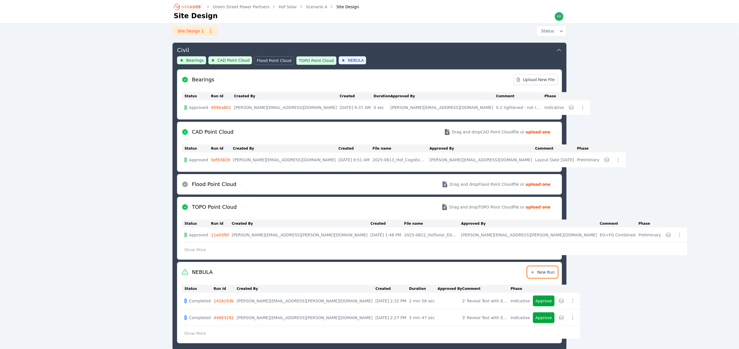
click at [545, 274] on span "New Run" at bounding box center [543, 273] width 24 height 6
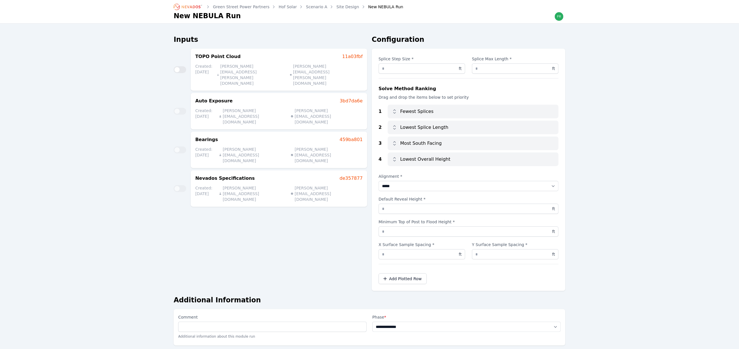
scroll to position [30, 0]
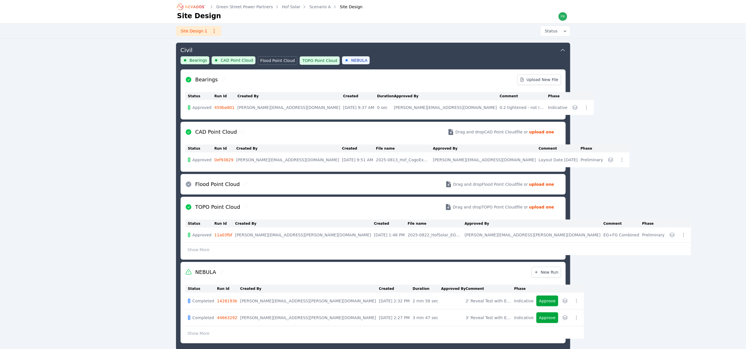
click at [572, 305] on button "button" at bounding box center [576, 301] width 9 height 9
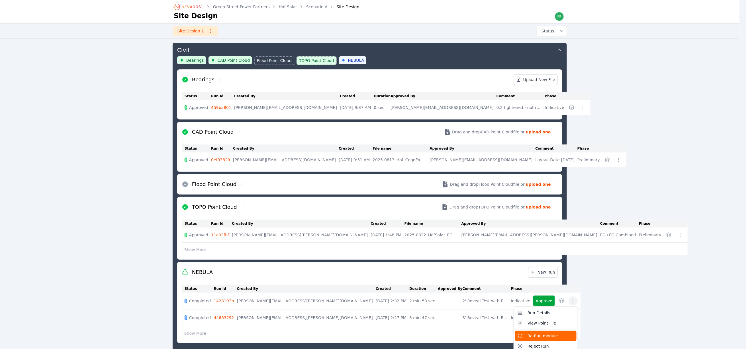
click at [527, 336] on span "Re-Run module" at bounding box center [542, 336] width 30 height 6
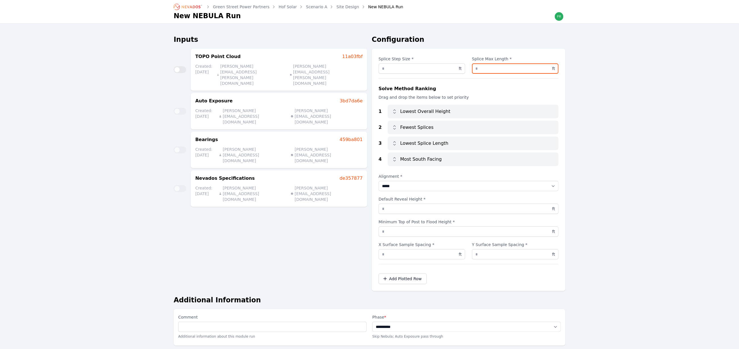
drag, startPoint x: 481, startPoint y: 66, endPoint x: 476, endPoint y: 66, distance: 4.8
click at [476, 66] on input "*" at bounding box center [515, 69] width 87 height 10
type input "*"
click at [327, 247] on div "Inputs [GEOGRAPHIC_DATA] 11a03fbf Created: [DATE] [PERSON_NAME][EMAIL_ADDRESS][…" at bounding box center [271, 163] width 194 height 256
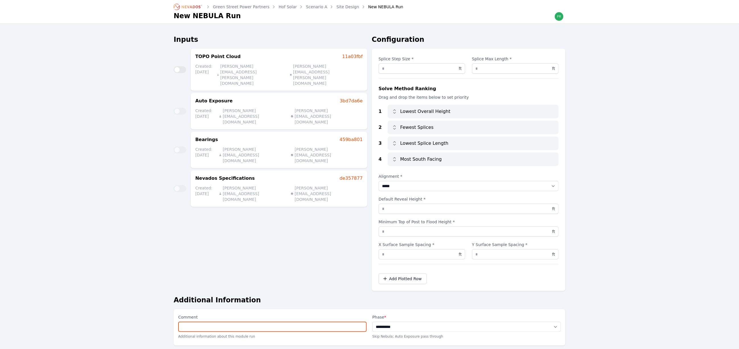
click at [286, 325] on input "Comment" at bounding box center [272, 327] width 189 height 10
type input "*"
click at [183, 327] on input "**********" at bounding box center [272, 327] width 189 height 10
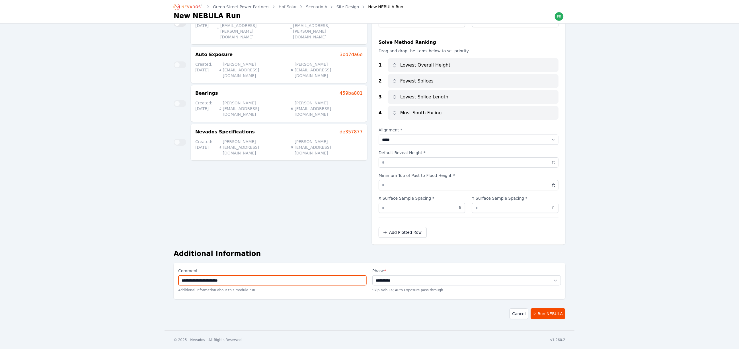
scroll to position [47, 0]
type input "**********"
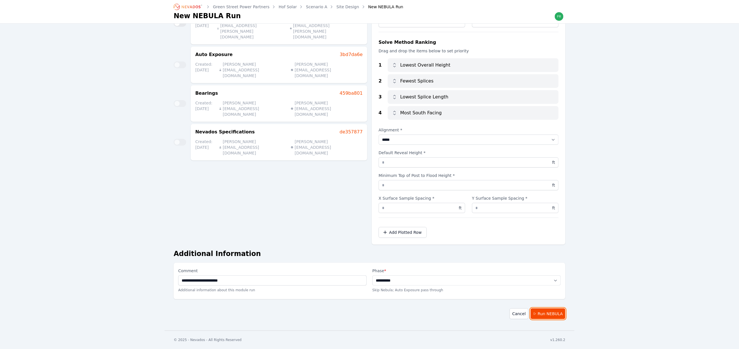
click at [552, 316] on button "Run NEBULA" at bounding box center [548, 314] width 35 height 11
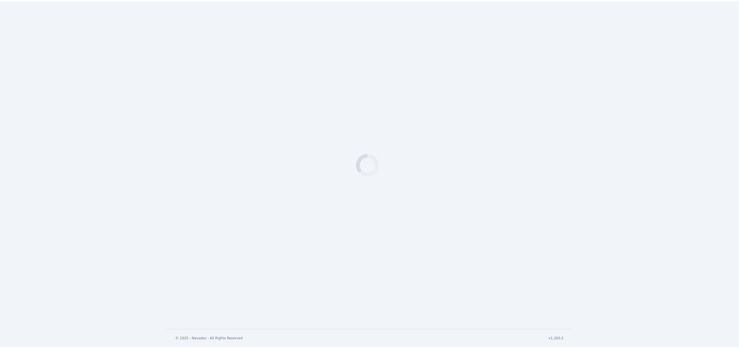
scroll to position [226, 0]
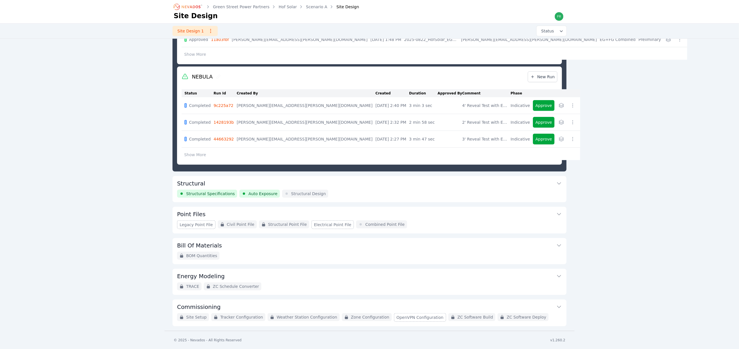
click at [225, 108] on link "9c225a72" at bounding box center [224, 105] width 20 height 5
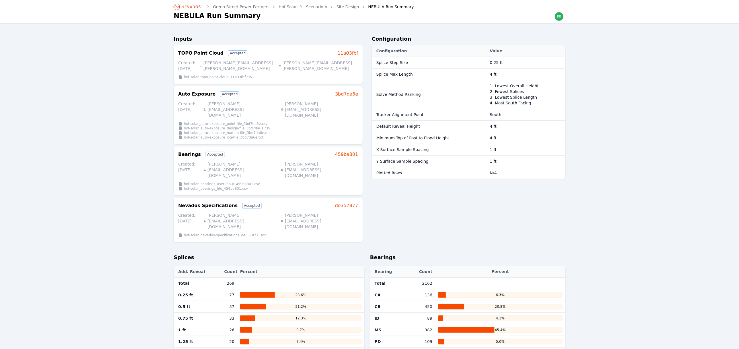
click at [337, 7] on link "Site Design" at bounding box center [348, 7] width 23 height 6
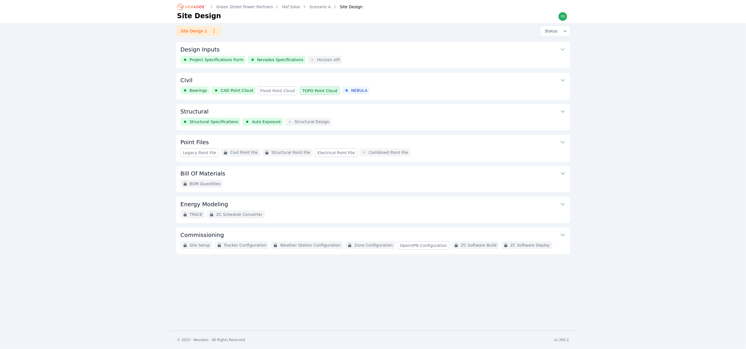
click at [410, 88] on div "Bearings CAD Point Cloud Flood Point Cloud TOPO Point Cloud NEBULA" at bounding box center [373, 91] width 385 height 9
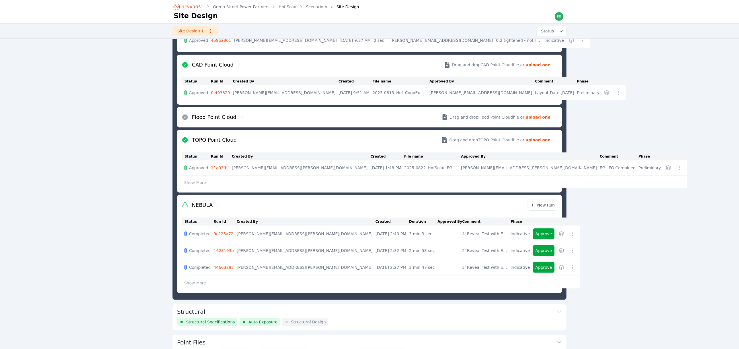
scroll to position [158, 0]
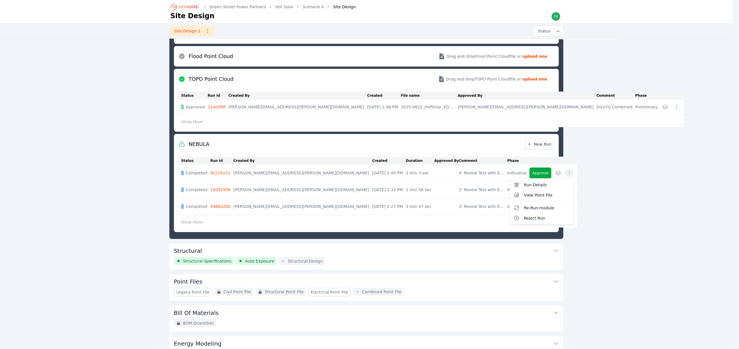
click at [567, 176] on icon "button" at bounding box center [570, 173] width 6 height 6
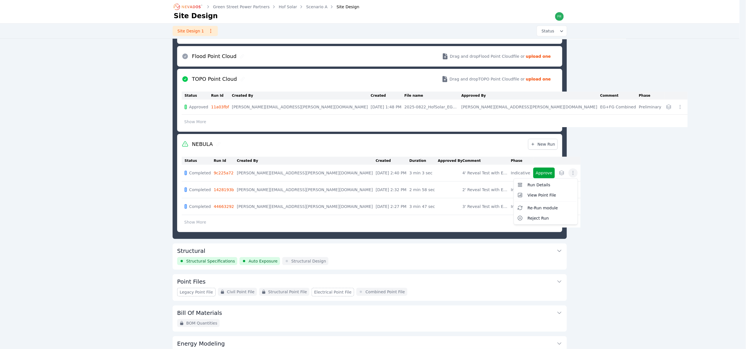
click at [193, 222] on table "Status Run Id Created By Created Duration Approved By Comment Phase Completed 9…" at bounding box center [381, 192] width 399 height 71
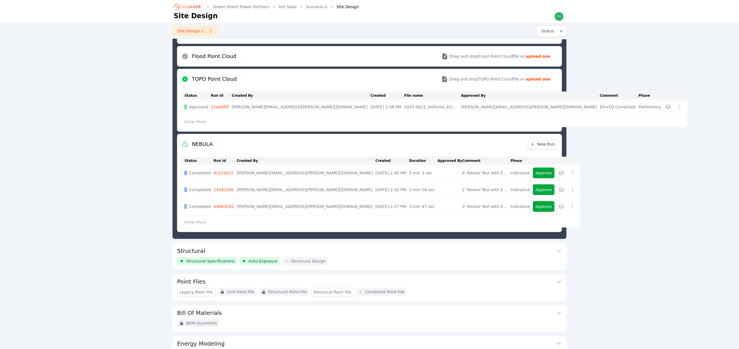
click at [195, 223] on button "Show More" at bounding box center [195, 222] width 27 height 11
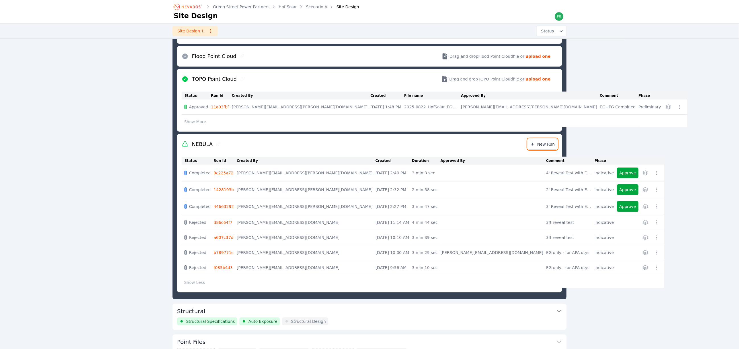
click at [545, 143] on span "New Run" at bounding box center [543, 145] width 24 height 6
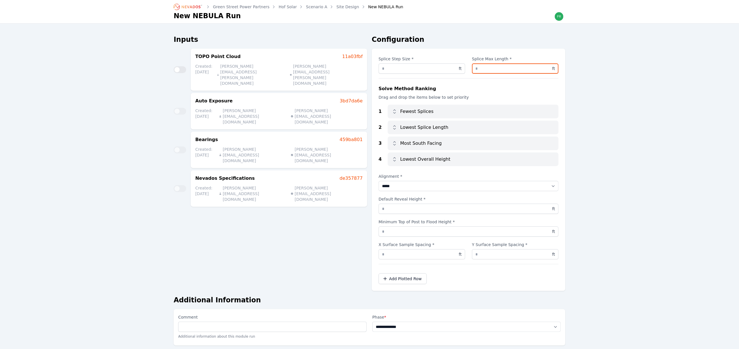
drag, startPoint x: 485, startPoint y: 69, endPoint x: 468, endPoint y: 69, distance: 17.4
click at [468, 69] on div "Splice Step Size * **** ft Splice Max Length * * ft" at bounding box center [469, 65] width 180 height 18
type input "*"
drag, startPoint x: 402, startPoint y: 68, endPoint x: 386, endPoint y: 70, distance: 15.8
click at [386, 70] on input "****" at bounding box center [422, 69] width 87 height 10
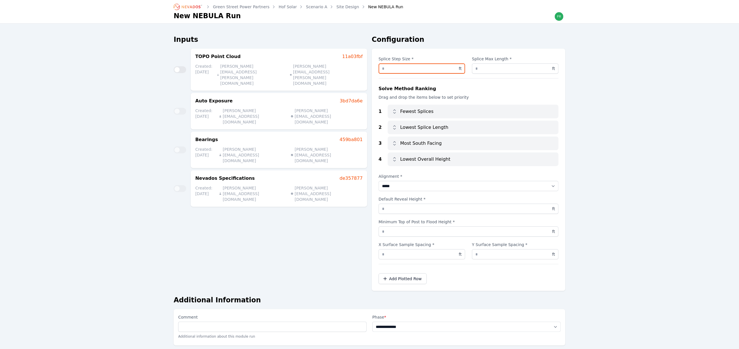
type input "***"
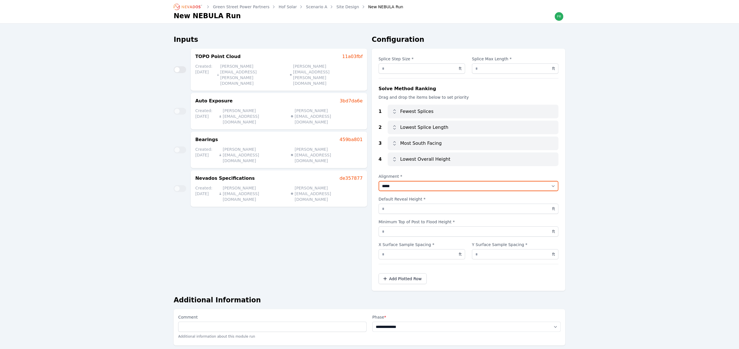
click at [414, 182] on select "***** ***** *****" at bounding box center [469, 186] width 180 height 10
select select "*****"
click at [379, 181] on select "***** ***** *****" at bounding box center [469, 186] width 180 height 10
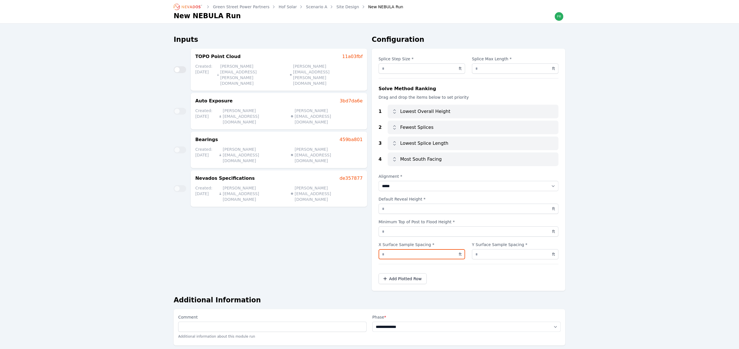
drag, startPoint x: 391, startPoint y: 252, endPoint x: 364, endPoint y: 254, distance: 27.7
click at [364, 254] on div "Inputs TOPO Point Cloud 11a03fbf Created: 08/22/25 frida.manzo@nevados.solar fr…" at bounding box center [370, 163] width 392 height 256
type input "*"
drag, startPoint x: 482, startPoint y: 257, endPoint x: 449, endPoint y: 257, distance: 33.6
click at [449, 257] on div "X Surface Sample Spacing * * ft Y Surface Sample Spacing * * ft" at bounding box center [469, 251] width 180 height 18
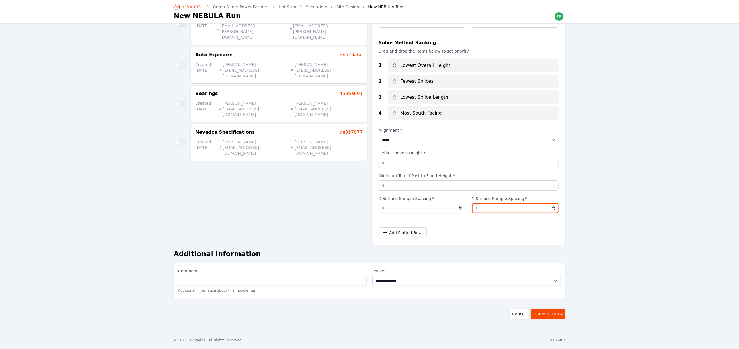
scroll to position [47, 0]
type input "*"
click at [387, 279] on select "**********" at bounding box center [467, 281] width 189 height 10
select select "**********"
click at [373, 276] on select "**********" at bounding box center [467, 281] width 189 height 10
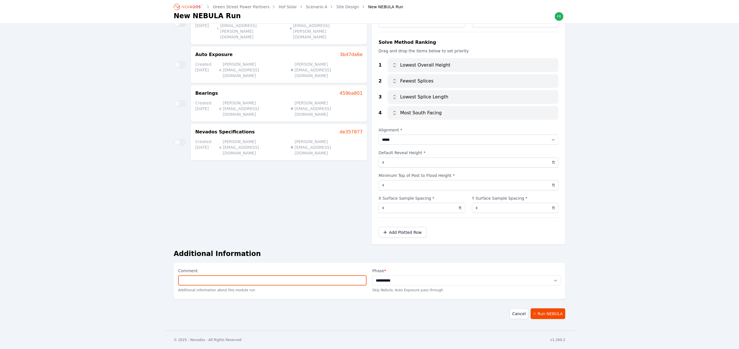
click at [290, 280] on input "Comment" at bounding box center [272, 281] width 189 height 10
type input "**********"
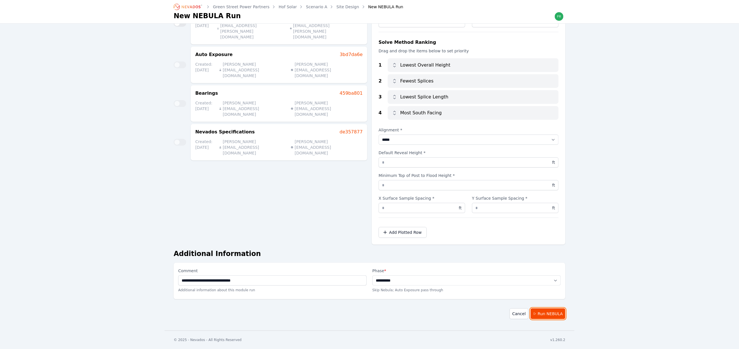
click at [554, 312] on button "Run NEBULA" at bounding box center [548, 314] width 35 height 11
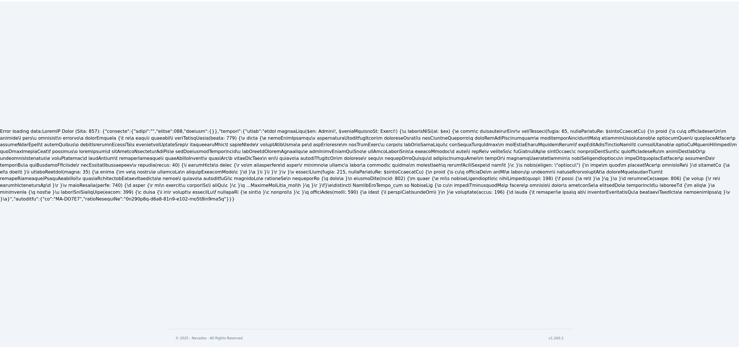
scroll to position [243, 0]
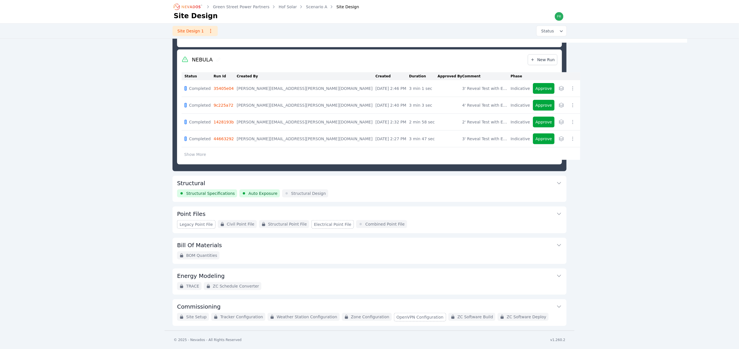
click at [227, 91] on link "35405e04" at bounding box center [224, 88] width 20 height 5
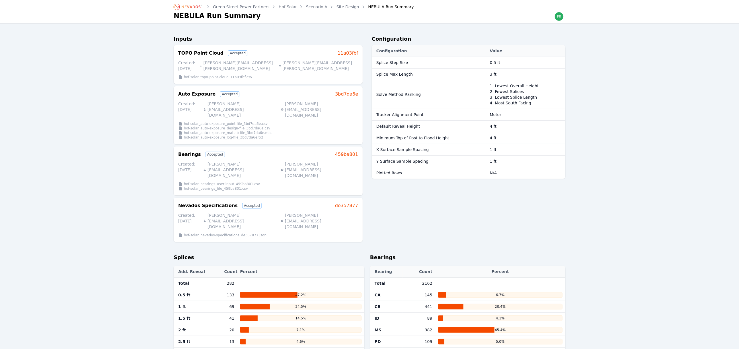
click at [344, 9] on link "Site Design" at bounding box center [348, 7] width 23 height 6
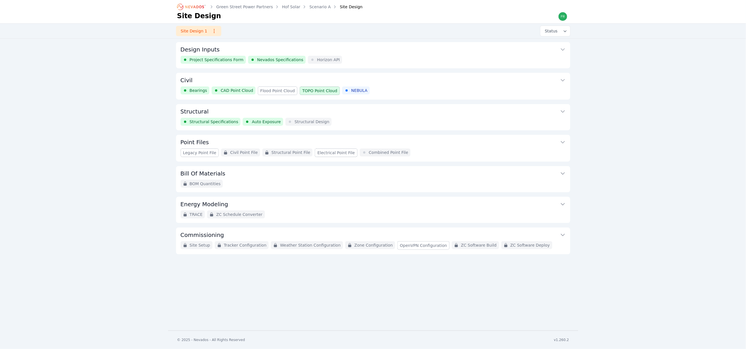
click at [386, 83] on button "Civil" at bounding box center [373, 80] width 385 height 14
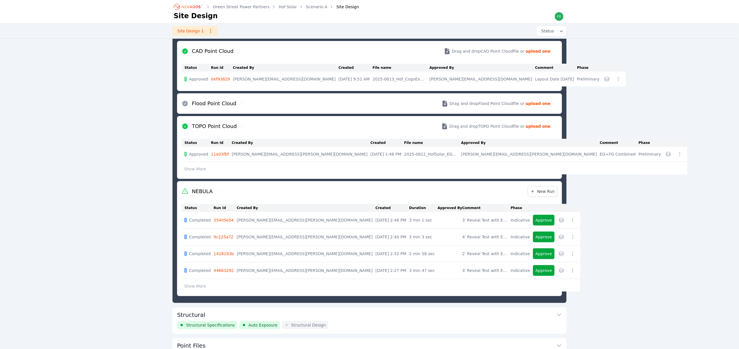
scroll to position [116, 0]
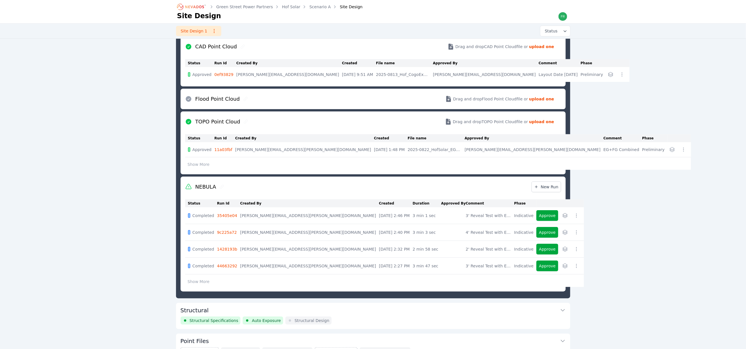
click at [572, 253] on button "button" at bounding box center [576, 249] width 9 height 9
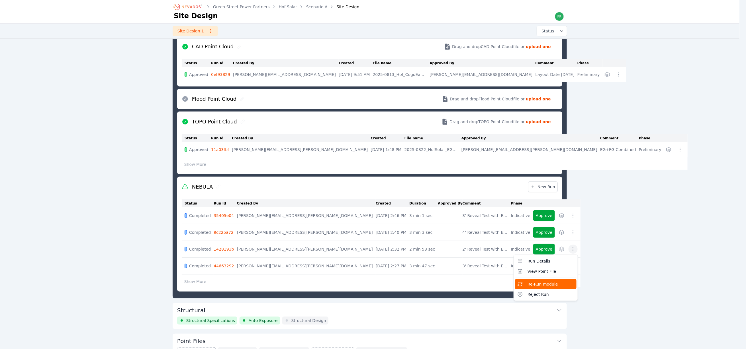
click at [527, 283] on span "Re-Run module" at bounding box center [542, 285] width 30 height 6
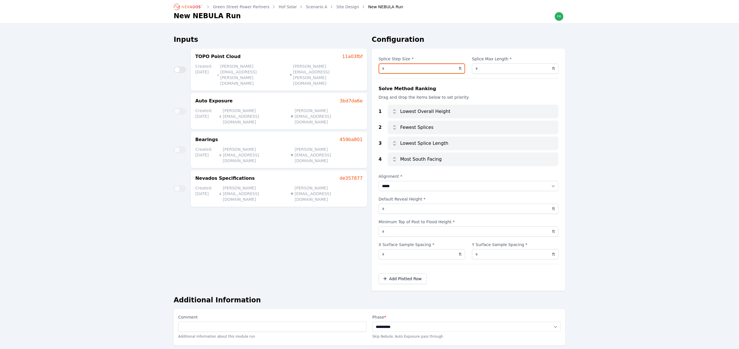
drag, startPoint x: 402, startPoint y: 70, endPoint x: 385, endPoint y: 70, distance: 16.5
click at [385, 70] on input "****" at bounding box center [422, 69] width 87 height 10
type input "***"
click at [308, 210] on div "Inputs [GEOGRAPHIC_DATA] 11a03fbf Created: [DATE] [PERSON_NAME][EMAIL_ADDRESS][…" at bounding box center [271, 163] width 194 height 256
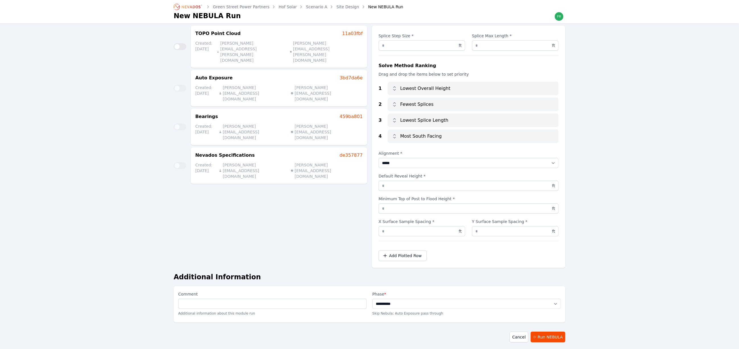
scroll to position [47, 0]
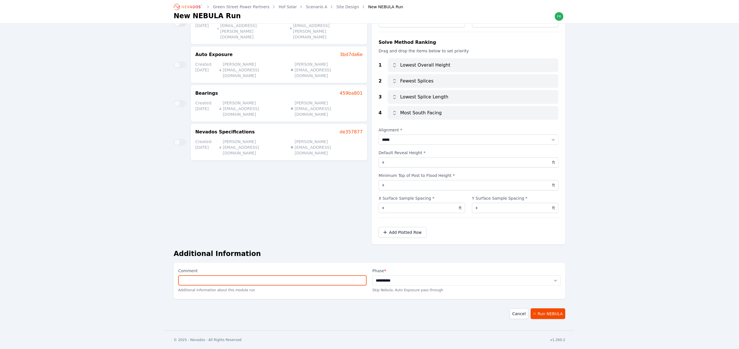
click at [316, 280] on input "Comment" at bounding box center [272, 281] width 189 height 10
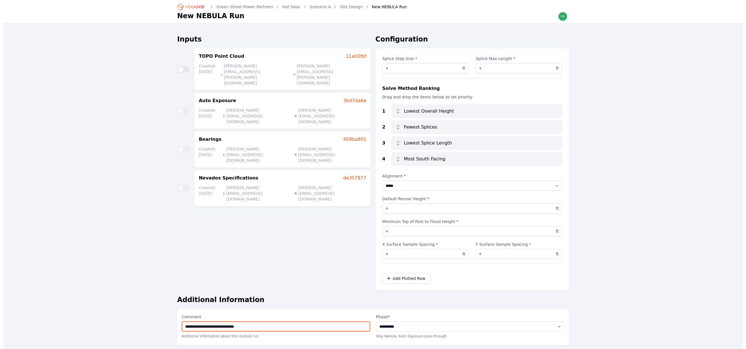
scroll to position [0, 0]
type input "**********"
click at [345, 6] on link "Site Design" at bounding box center [348, 7] width 23 height 6
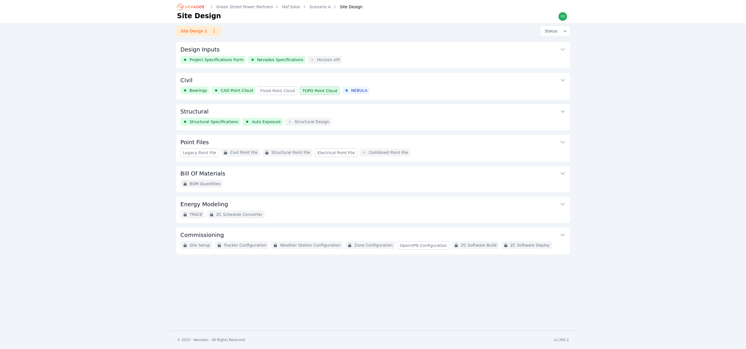
click at [407, 85] on button "Civil" at bounding box center [373, 80] width 385 height 14
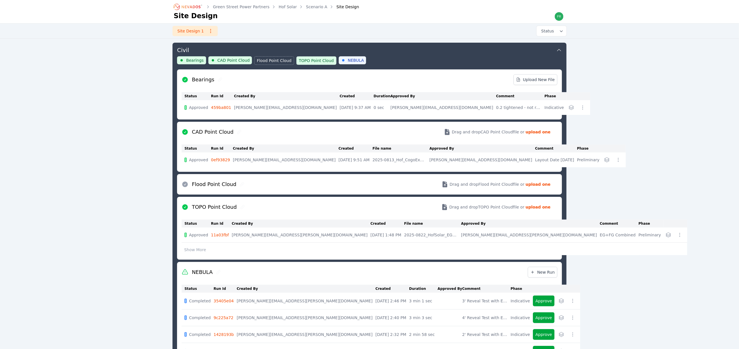
scroll to position [73, 0]
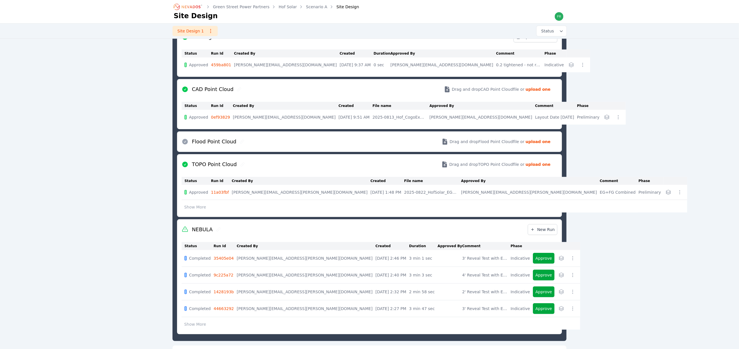
click at [224, 260] on link "35405e04" at bounding box center [224, 258] width 20 height 5
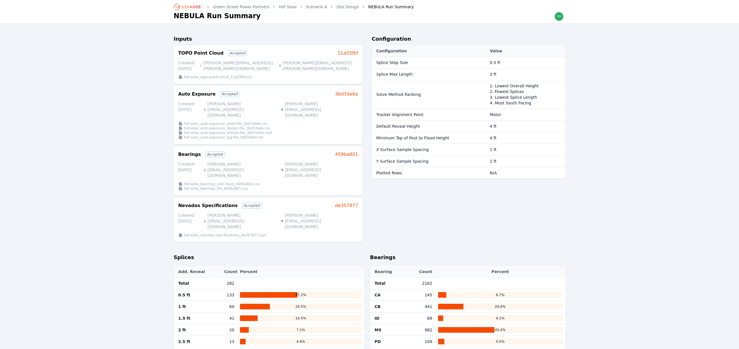
click at [342, 8] on link "Site Design" at bounding box center [348, 7] width 23 height 6
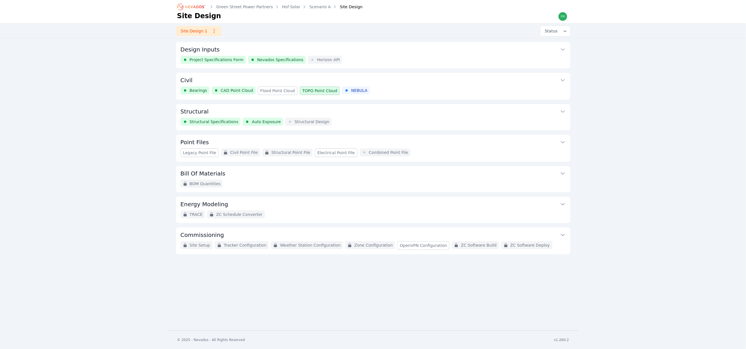
click at [554, 82] on button "Civil" at bounding box center [373, 80] width 385 height 14
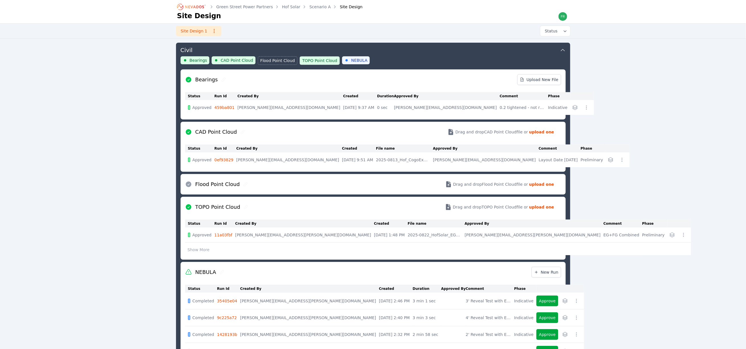
click at [574, 300] on icon "button" at bounding box center [577, 301] width 6 height 6
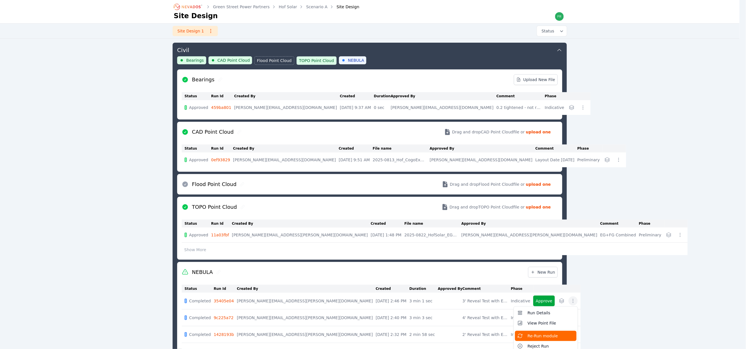
click at [527, 334] on span "Re-Run module" at bounding box center [542, 336] width 30 height 6
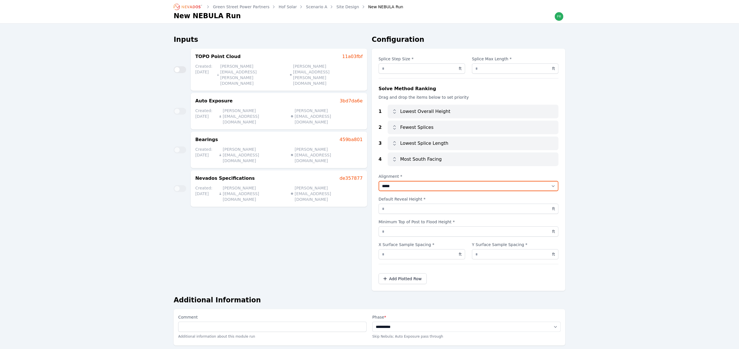
click at [407, 187] on select "***** ***** *****" at bounding box center [469, 186] width 180 height 10
select select "*****"
click at [379, 181] on select "***** ***** *****" at bounding box center [469, 186] width 180 height 10
click at [346, 224] on div "Inputs [GEOGRAPHIC_DATA] 11a03fbf Created: [DATE] [PERSON_NAME][EMAIL_ADDRESS][…" at bounding box center [271, 163] width 194 height 256
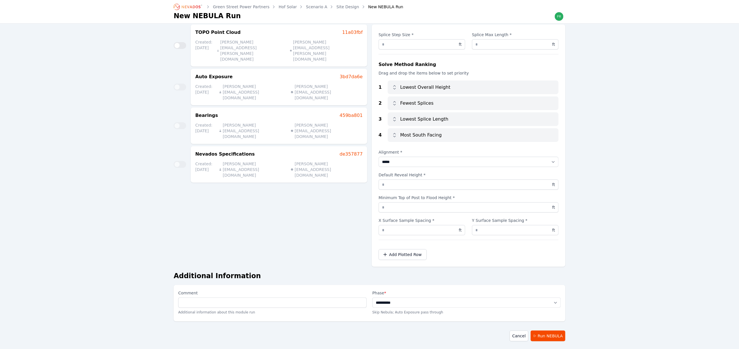
scroll to position [47, 0]
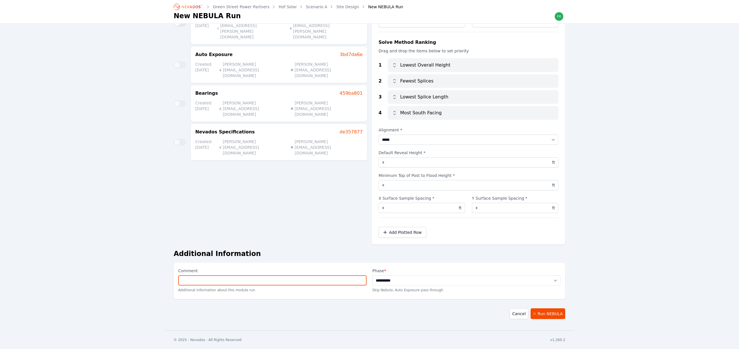
click at [308, 281] on input "Comment" at bounding box center [272, 281] width 189 height 10
click at [236, 281] on input "**********" at bounding box center [272, 281] width 189 height 10
type input "**********"
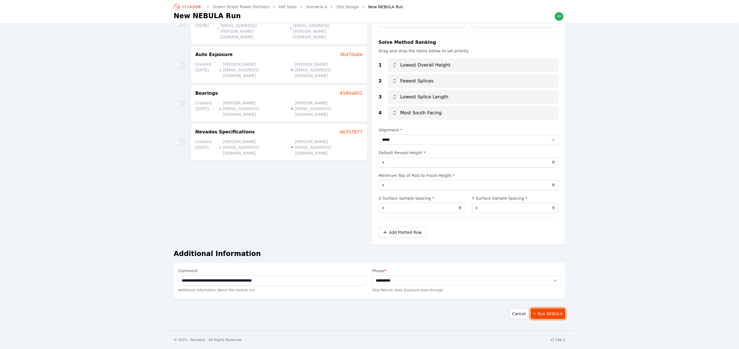
click at [538, 313] on icon at bounding box center [535, 314] width 5 height 5
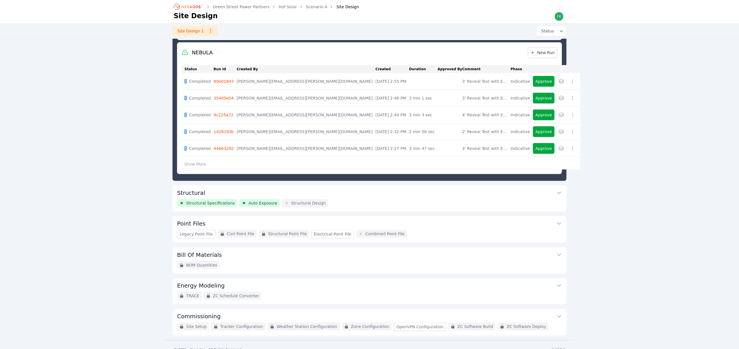
scroll to position [165, 0]
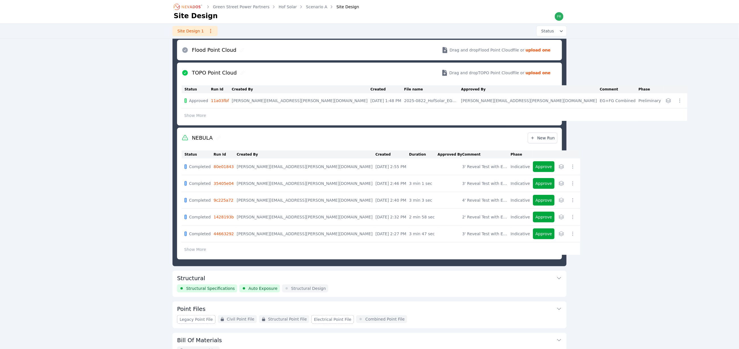
click at [229, 165] on link "80e01843" at bounding box center [224, 167] width 20 height 5
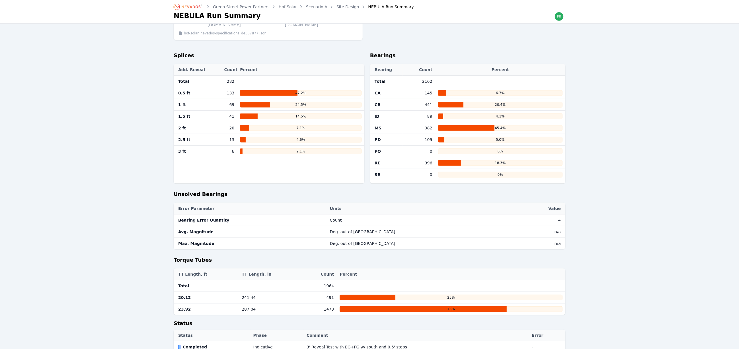
scroll to position [214, 0]
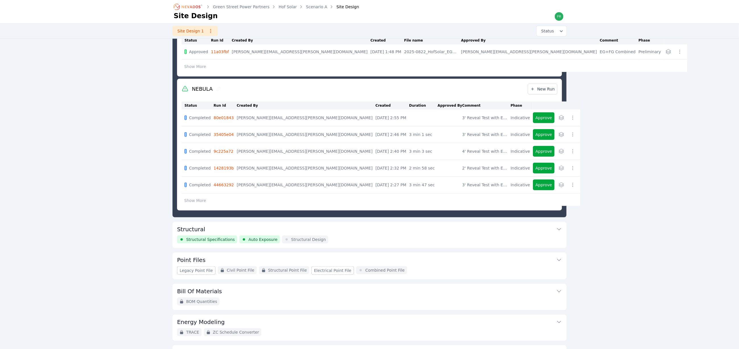
scroll to position [250, 0]
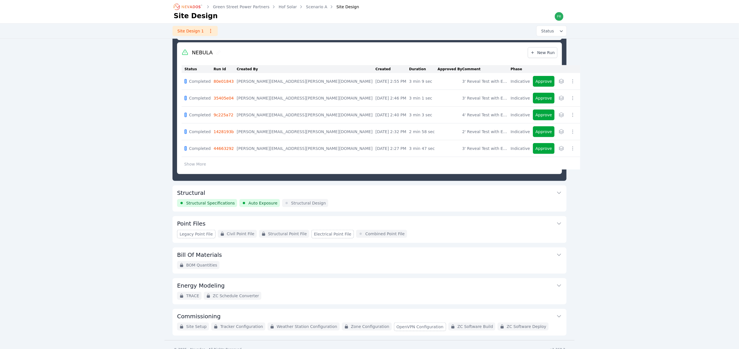
click at [229, 99] on link "35405e04" at bounding box center [224, 98] width 20 height 5
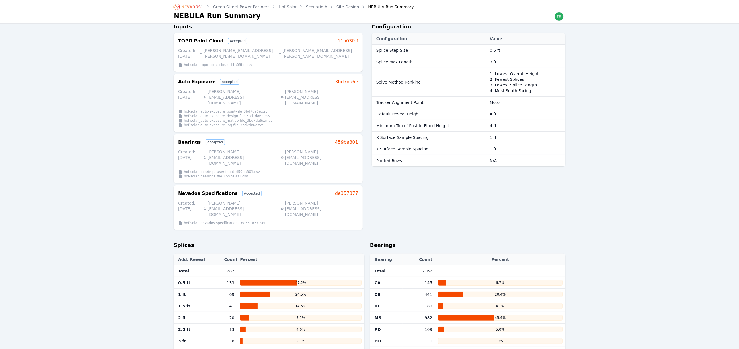
scroll to position [128, 0]
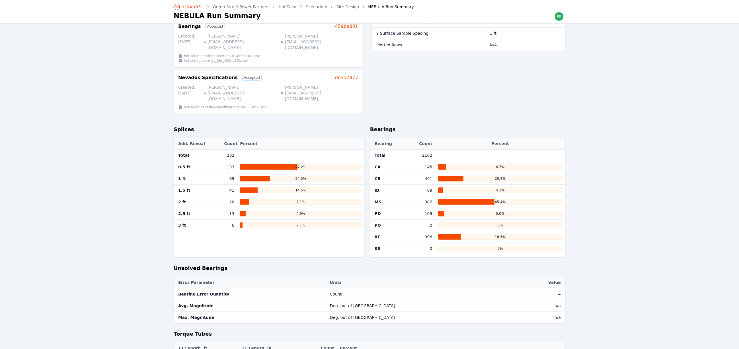
scroll to position [250, 0]
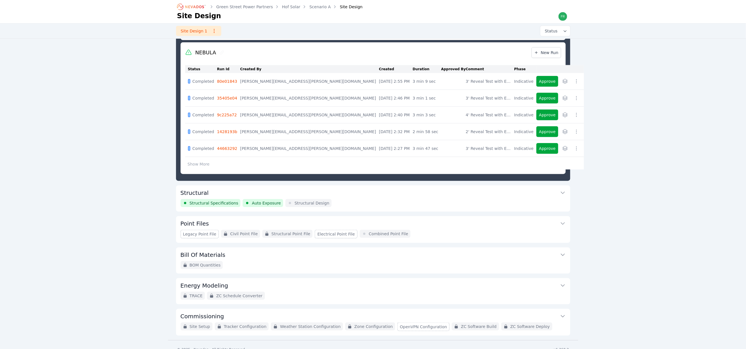
click at [572, 136] on button "button" at bounding box center [576, 131] width 9 height 9
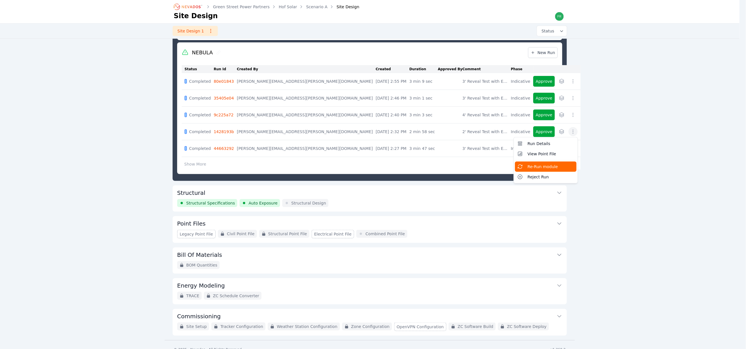
click at [527, 166] on span "Re-Run module" at bounding box center [542, 167] width 30 height 6
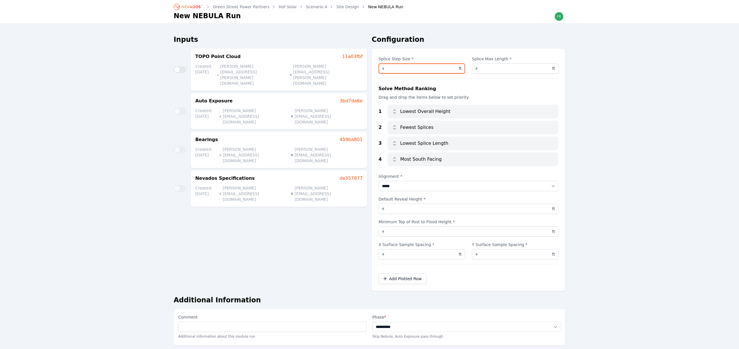
drag, startPoint x: 406, startPoint y: 71, endPoint x: 385, endPoint y: 73, distance: 20.9
click at [385, 73] on input "****" at bounding box center [422, 69] width 87 height 10
type input "***"
click at [254, 247] on div "Inputs [GEOGRAPHIC_DATA] 11a03fbf Created: [DATE] [PERSON_NAME][EMAIL_ADDRESS][…" at bounding box center [271, 163] width 194 height 256
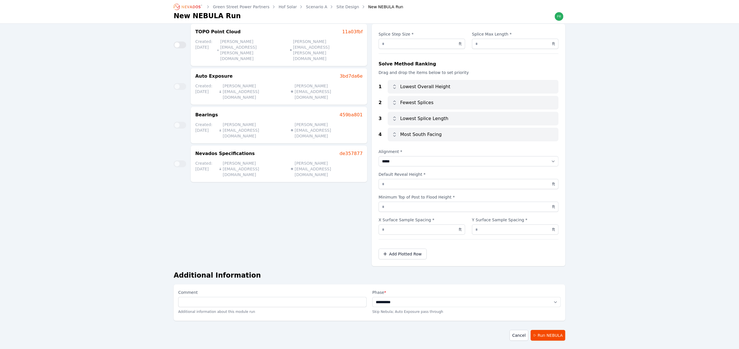
scroll to position [47, 0]
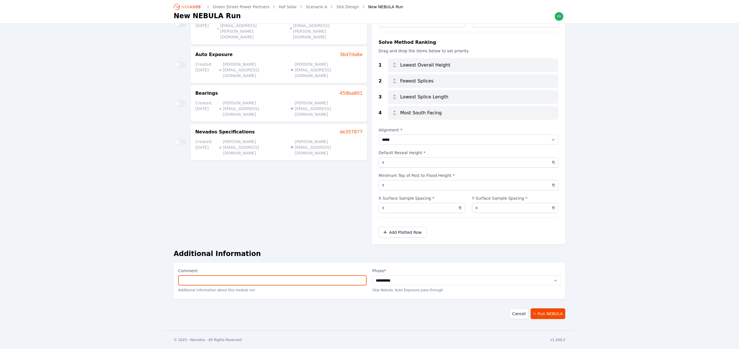
click at [287, 282] on input "Comment" at bounding box center [272, 281] width 189 height 10
drag, startPoint x: 244, startPoint y: 281, endPoint x: 234, endPoint y: 281, distance: 9.7
click at [234, 281] on input "**********" at bounding box center [272, 281] width 189 height 10
type input "**********"
click at [379, 227] on button "Add Plotted Row" at bounding box center [403, 232] width 48 height 11
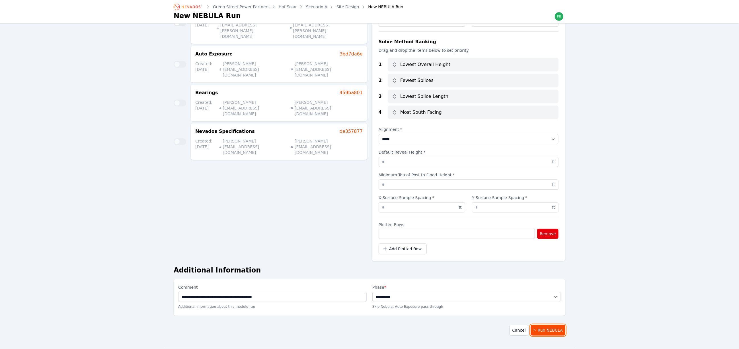
click at [558, 329] on button "Run NEBULA" at bounding box center [548, 330] width 35 height 11
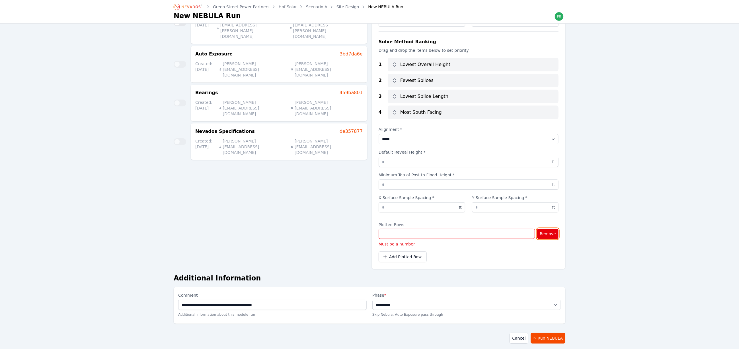
click at [546, 229] on button "Remove" at bounding box center [547, 234] width 21 height 10
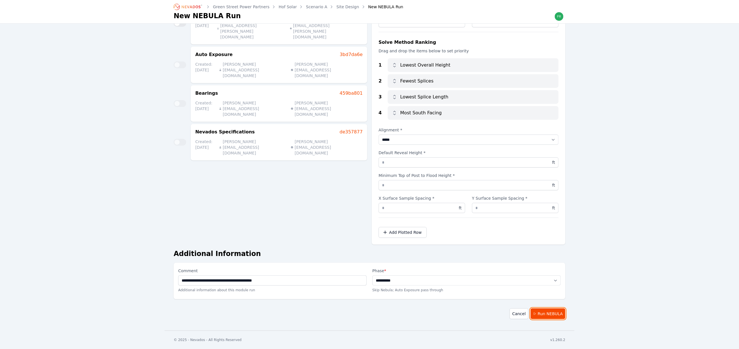
click at [558, 314] on button "Run NEBULA" at bounding box center [548, 314] width 35 height 11
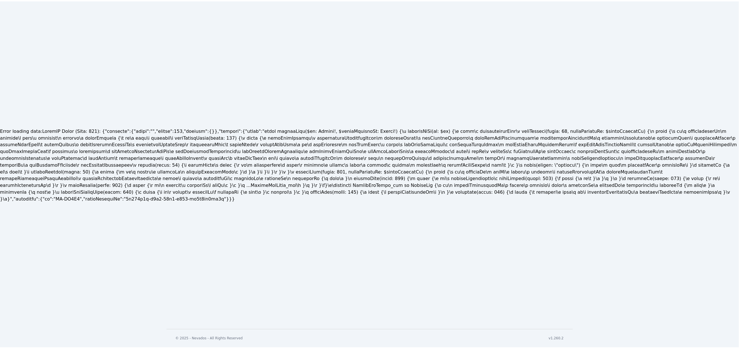
scroll to position [250, 0]
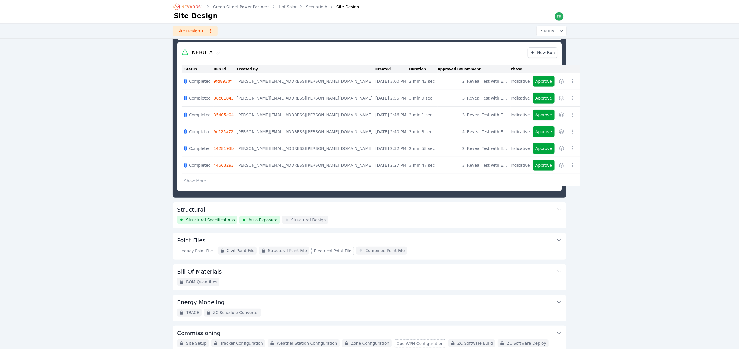
click at [220, 83] on link "9fd8930f" at bounding box center [223, 81] width 18 height 5
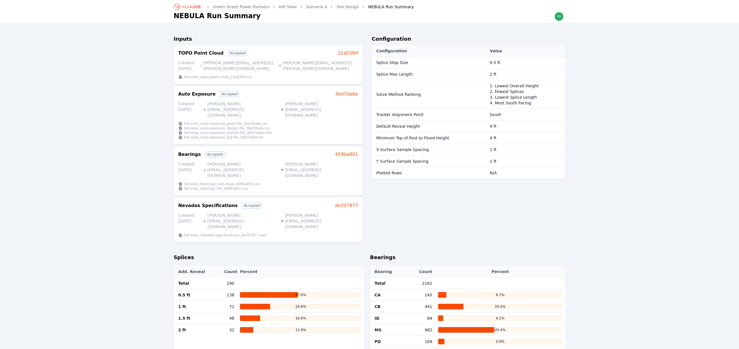
click at [341, 8] on link "Site Design" at bounding box center [348, 7] width 23 height 6
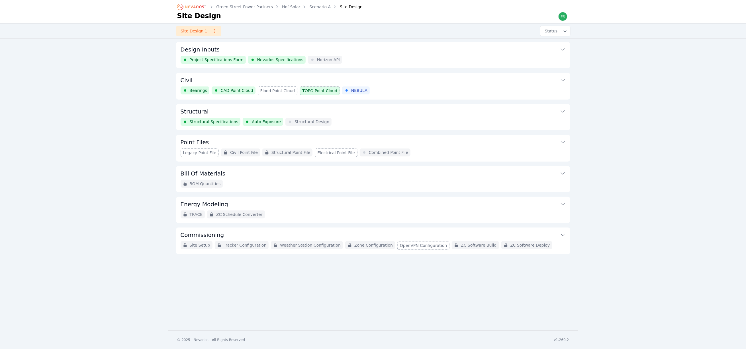
click at [380, 85] on button "Civil" at bounding box center [373, 80] width 385 height 14
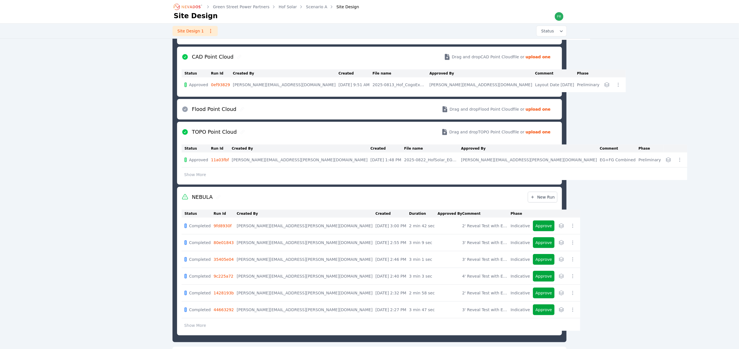
scroll to position [116, 0]
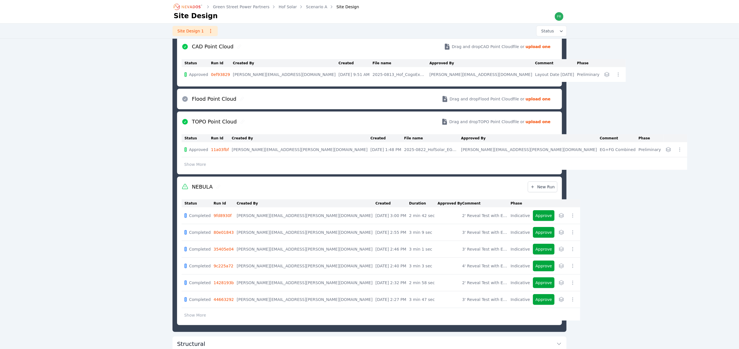
click at [568, 270] on button "button" at bounding box center [572, 266] width 9 height 9
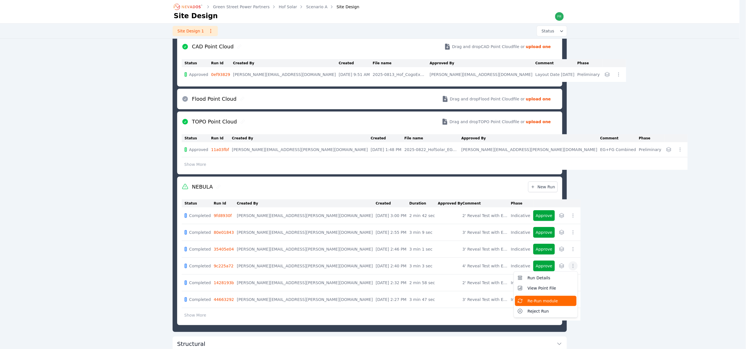
click at [527, 300] on span "Re-Run module" at bounding box center [542, 301] width 30 height 6
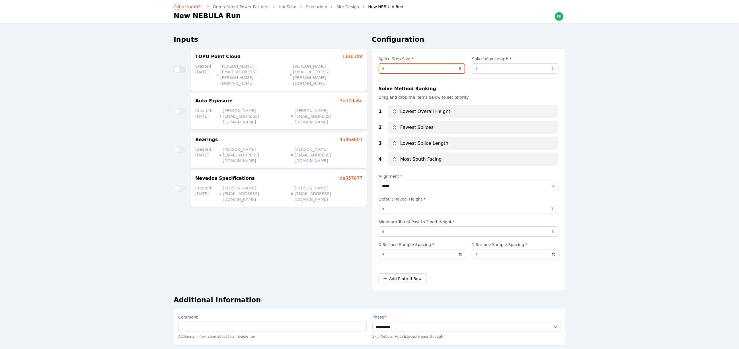
drag, startPoint x: 390, startPoint y: 67, endPoint x: 386, endPoint y: 72, distance: 6.2
click at [386, 72] on input "****" at bounding box center [422, 69] width 87 height 10
type input "***"
drag, startPoint x: 484, startPoint y: 67, endPoint x: 475, endPoint y: 70, distance: 10.0
click at [475, 70] on input "*" at bounding box center [515, 69] width 87 height 10
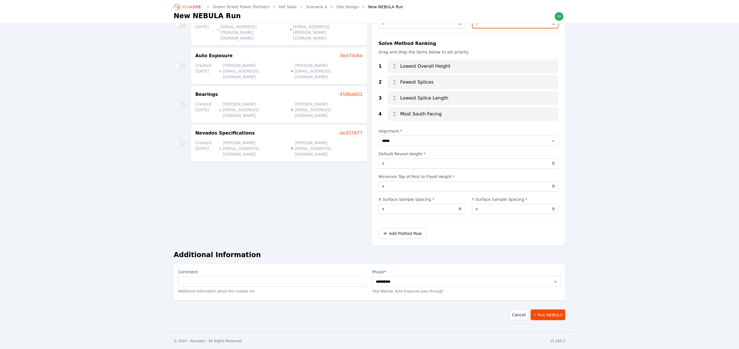
scroll to position [47, 0]
type input "***"
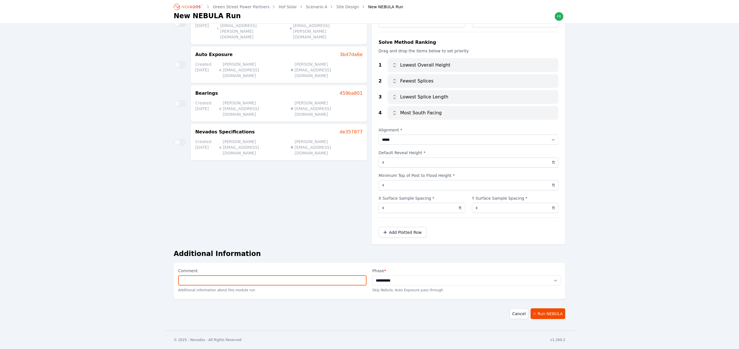
click at [281, 284] on input "Comment" at bounding box center [272, 281] width 189 height 10
click at [182, 281] on input "**********" at bounding box center [272, 281] width 189 height 10
type input "**********"
click at [379, 227] on button "Add Plotted Row" at bounding box center [403, 232] width 48 height 11
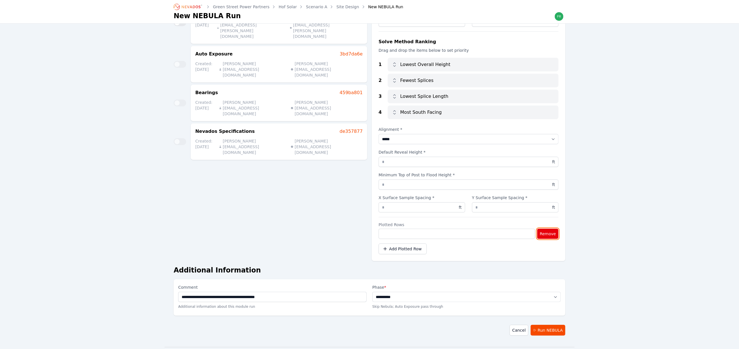
click at [547, 236] on button "Remove" at bounding box center [547, 234] width 21 height 10
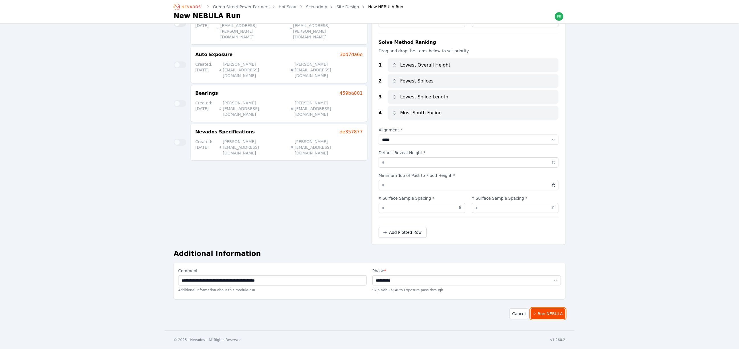
click at [555, 316] on button "Run NEBULA" at bounding box center [548, 314] width 35 height 11
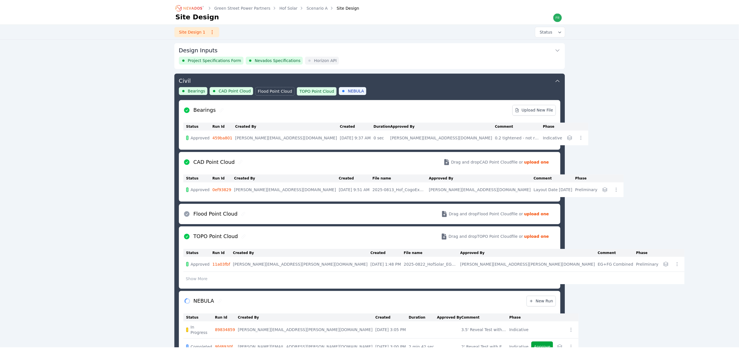
scroll to position [250, 0]
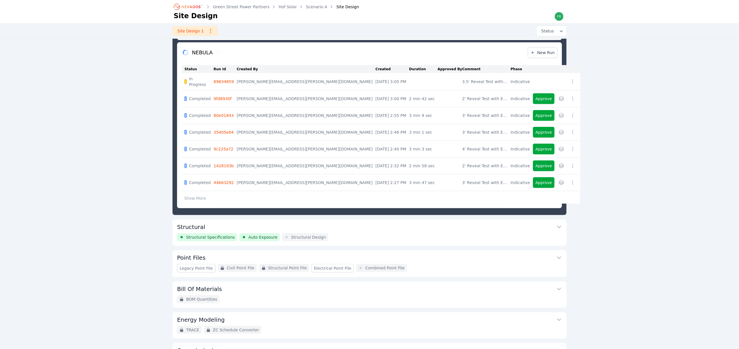
click at [200, 199] on button "Show More" at bounding box center [195, 198] width 27 height 11
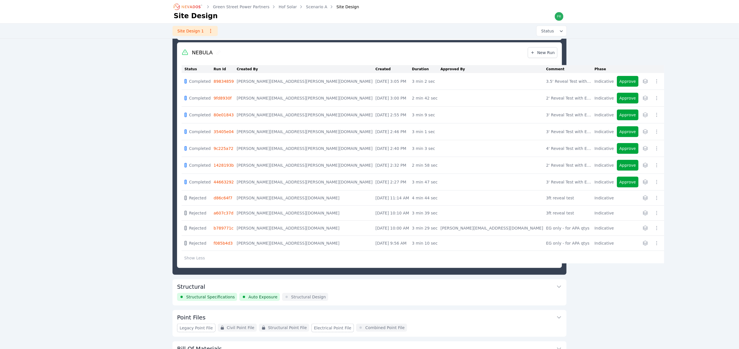
click at [226, 82] on link "89834859" at bounding box center [224, 81] width 20 height 5
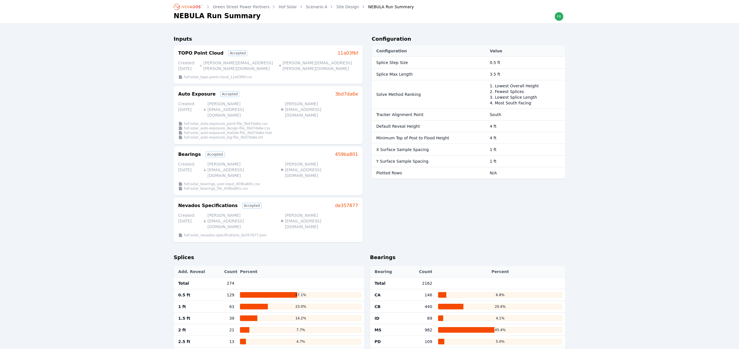
click at [339, 7] on link "Site Design" at bounding box center [348, 7] width 23 height 6
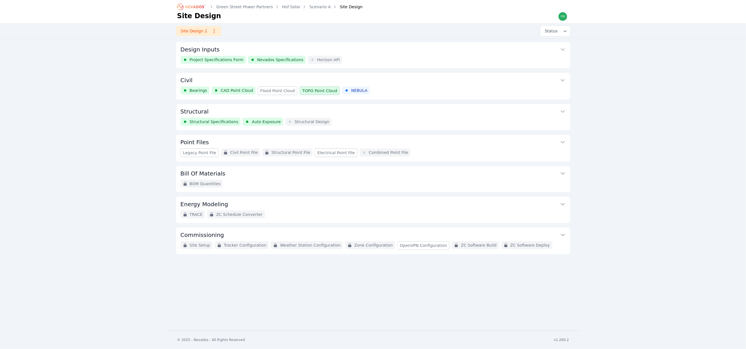
click at [389, 78] on button "Civil" at bounding box center [373, 80] width 385 height 14
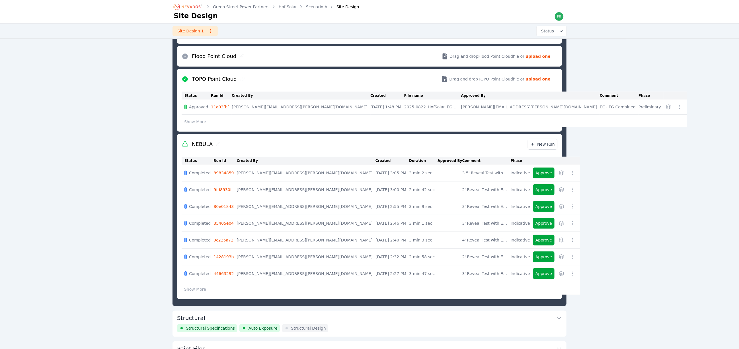
scroll to position [201, 0]
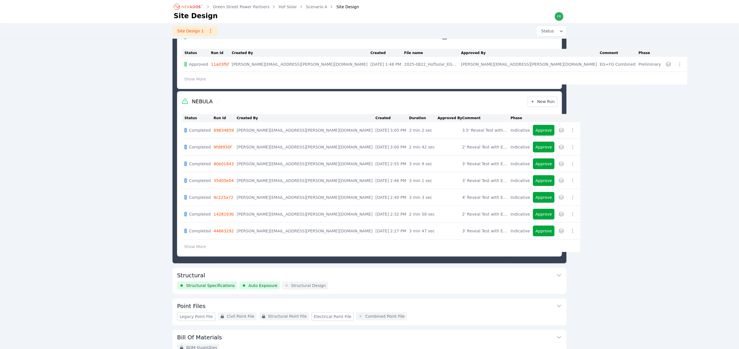
click at [220, 232] on link "44663292" at bounding box center [224, 231] width 20 height 5
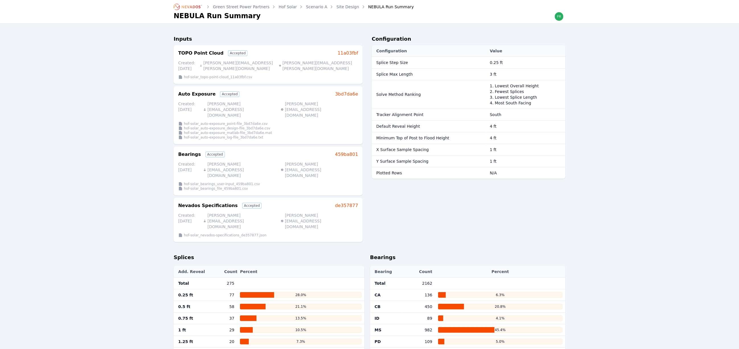
click at [342, 7] on link "Site Design" at bounding box center [348, 7] width 23 height 6
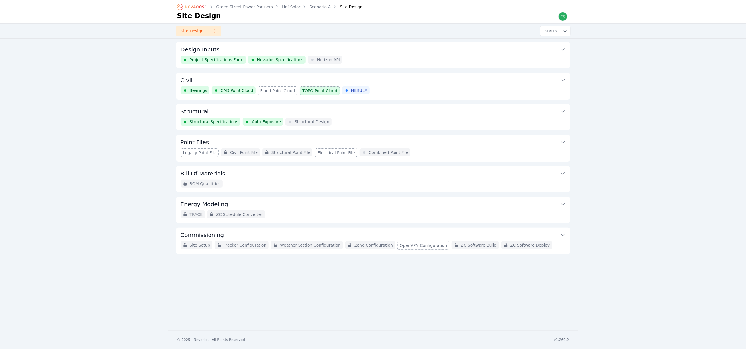
click at [381, 87] on div "Bearings CAD Point Cloud Flood Point Cloud TOPO Point Cloud NEBULA" at bounding box center [373, 91] width 385 height 9
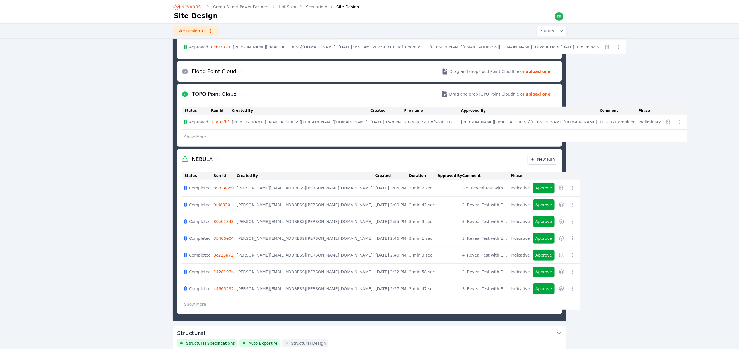
scroll to position [158, 0]
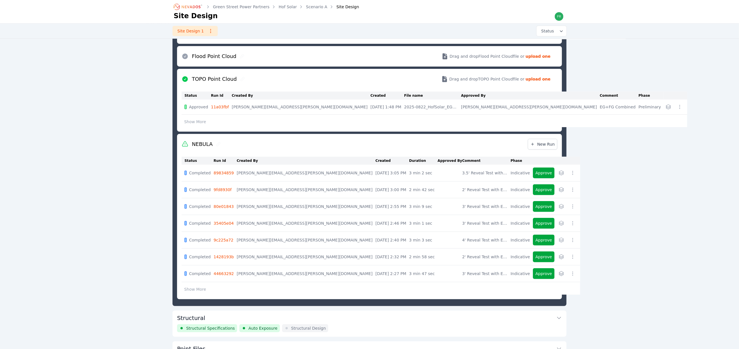
click at [226, 259] on link "1428193b" at bounding box center [224, 257] width 20 height 5
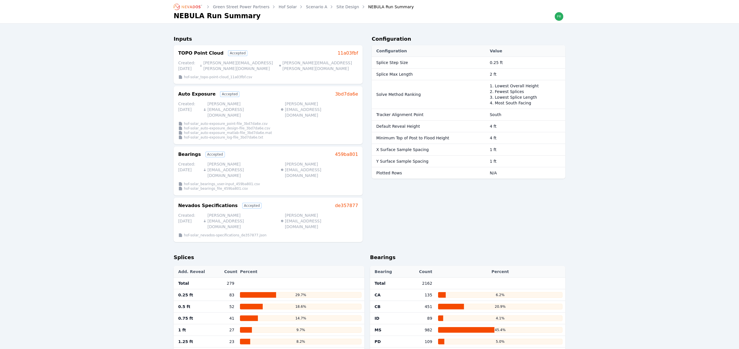
click at [341, 7] on link "Site Design" at bounding box center [348, 7] width 23 height 6
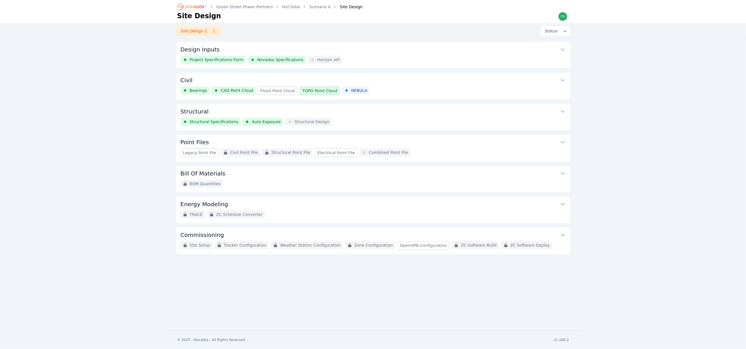
click at [367, 82] on button "Civil" at bounding box center [373, 80] width 385 height 14
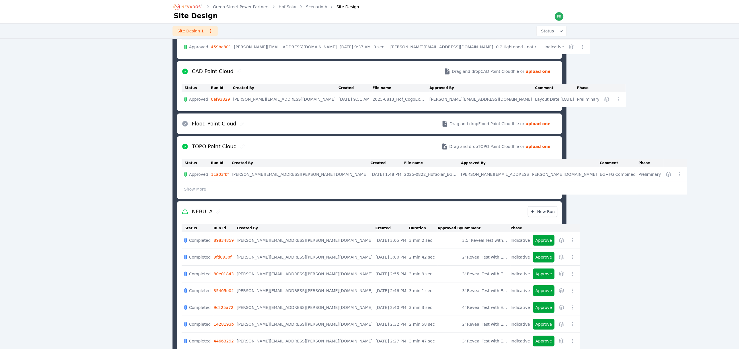
scroll to position [158, 0]
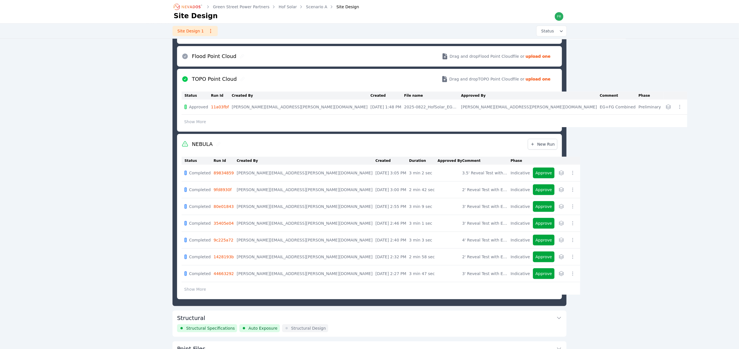
click at [220, 240] on link "9c225a72" at bounding box center [224, 240] width 20 height 5
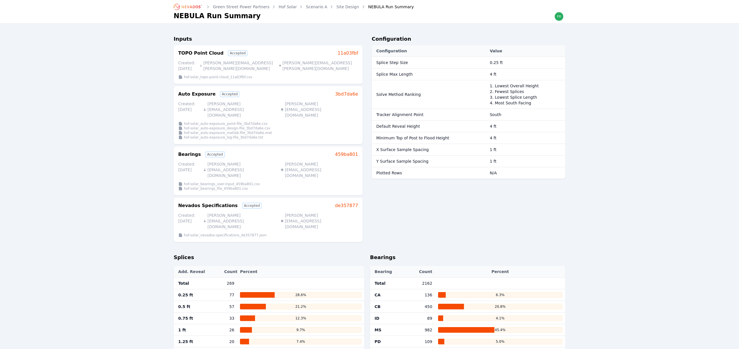
click at [340, 8] on link "Site Design" at bounding box center [348, 7] width 23 height 6
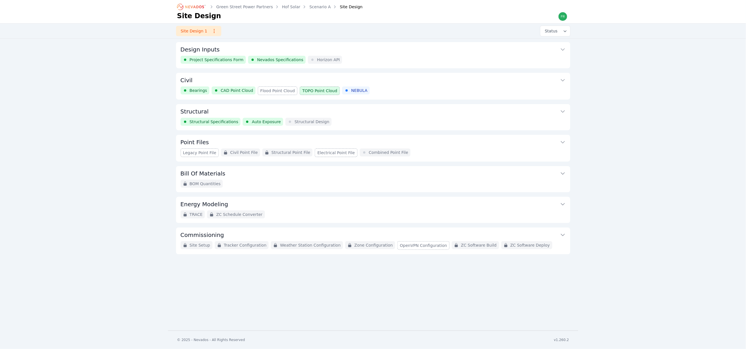
click at [377, 87] on div "Bearings CAD Point Cloud Flood Point Cloud TOPO Point Cloud NEBULA" at bounding box center [373, 91] width 385 height 9
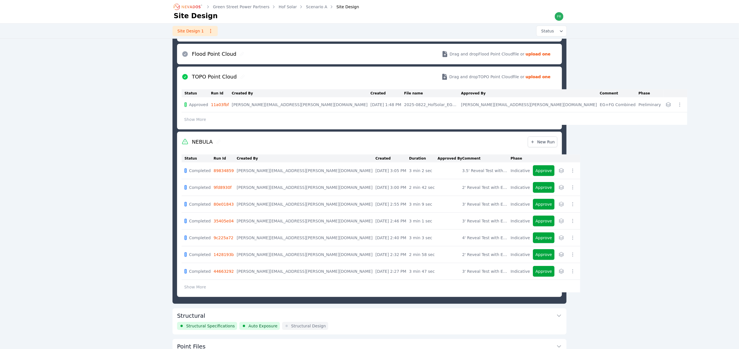
scroll to position [201, 0]
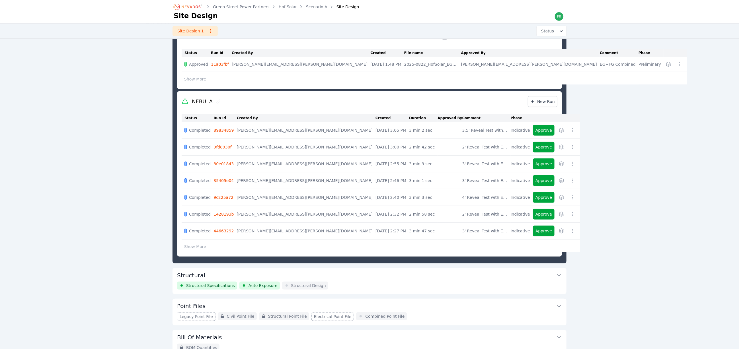
click at [222, 234] on link "44663292" at bounding box center [224, 231] width 20 height 5
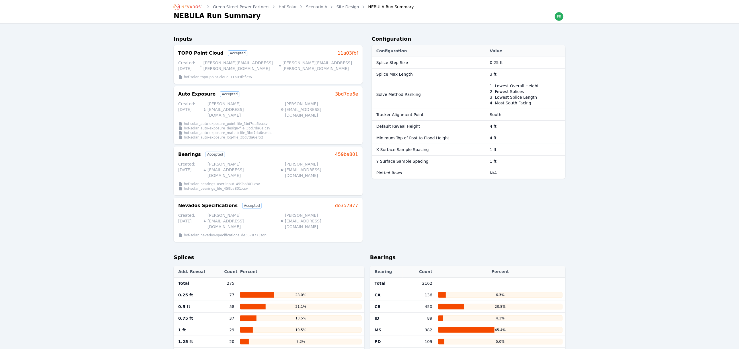
click at [339, 7] on link "Site Design" at bounding box center [348, 7] width 23 height 6
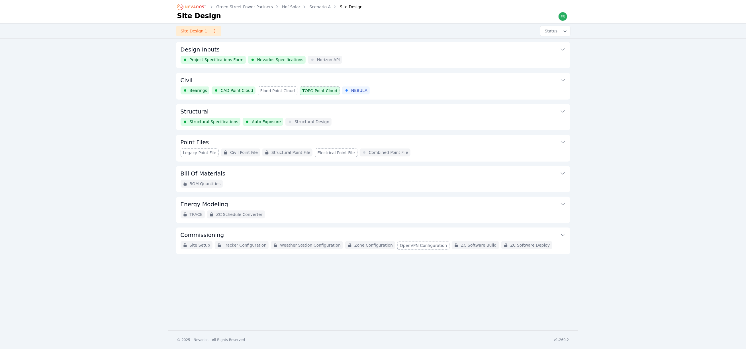
click at [390, 83] on button "Civil" at bounding box center [373, 80] width 385 height 14
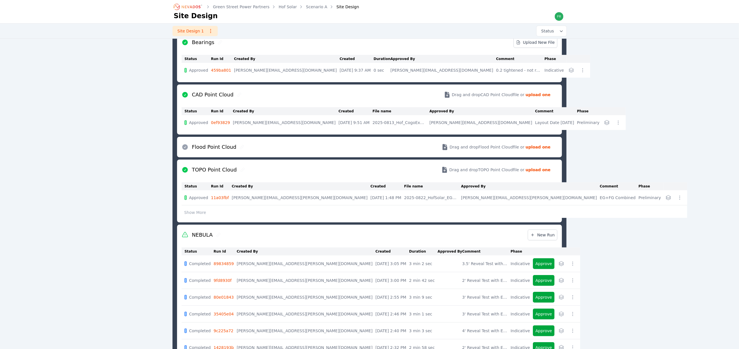
scroll to position [116, 0]
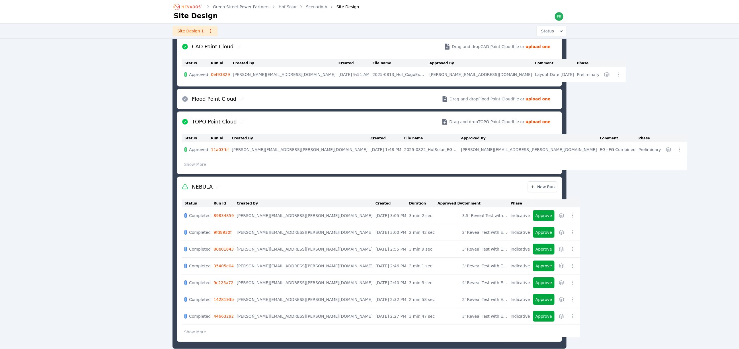
click at [220, 251] on link "80e01843" at bounding box center [224, 249] width 20 height 5
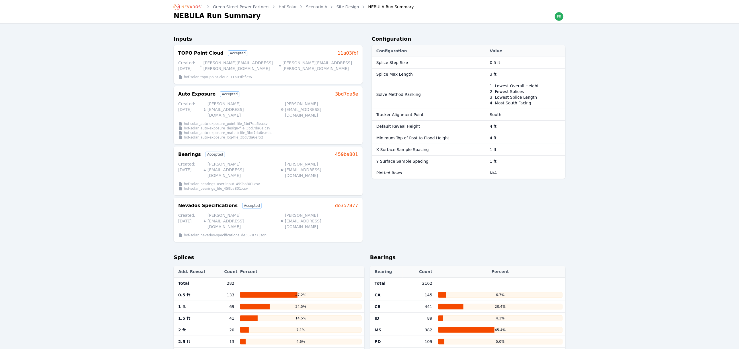
drag, startPoint x: 336, startPoint y: 4, endPoint x: 347, endPoint y: 73, distance: 70.0
click at [337, 5] on link "Site Design" at bounding box center [348, 7] width 23 height 6
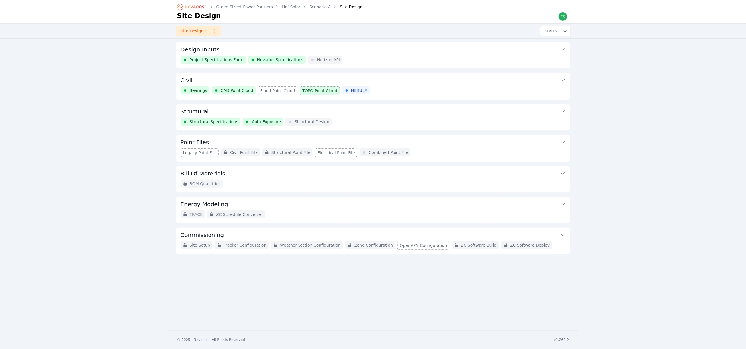
click at [379, 91] on div "Bearings CAD Point Cloud Flood Point Cloud TOPO Point Cloud NEBULA" at bounding box center [373, 91] width 385 height 9
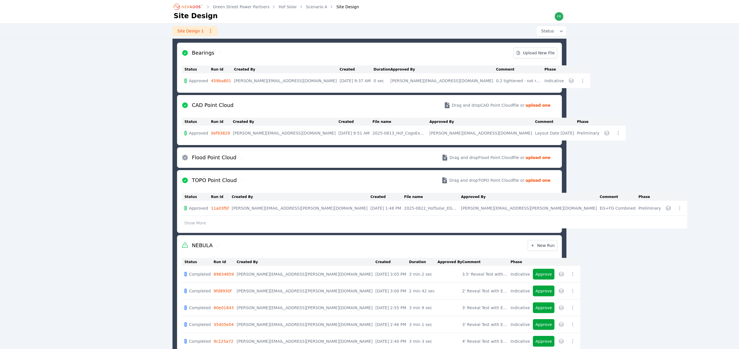
scroll to position [116, 0]
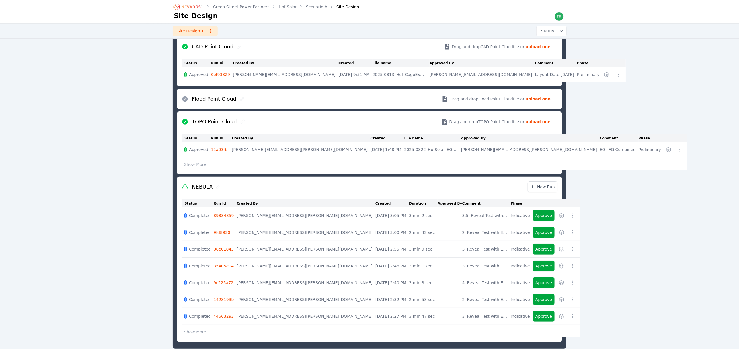
click at [226, 234] on link "9fd8930f" at bounding box center [223, 232] width 18 height 5
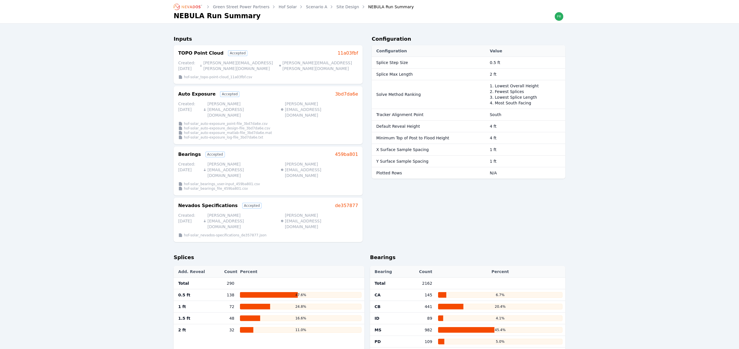
click at [340, 7] on link "Site Design" at bounding box center [348, 7] width 23 height 6
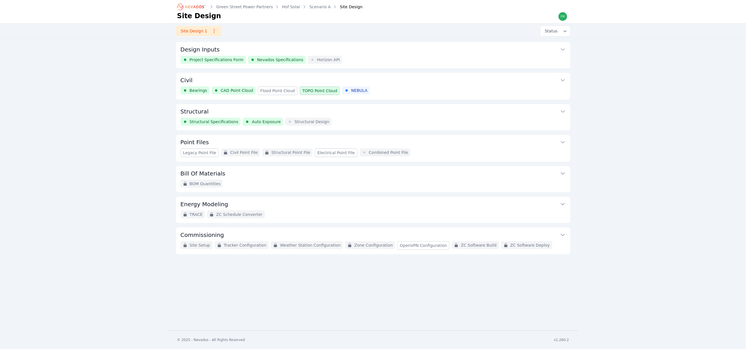
click at [381, 86] on button "Civil" at bounding box center [373, 80] width 385 height 14
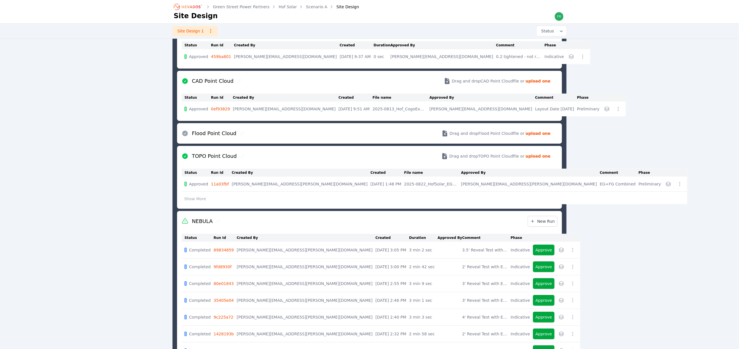
scroll to position [158, 0]
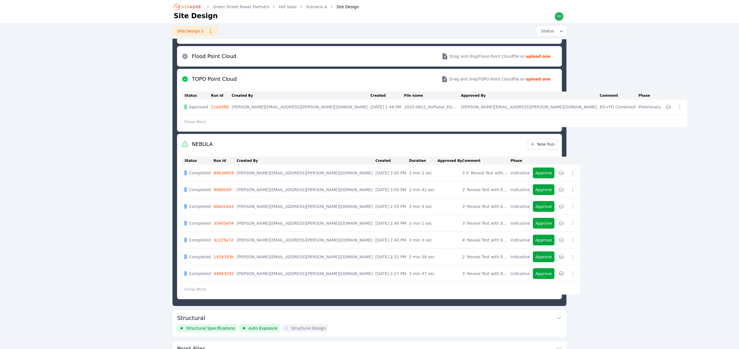
click at [224, 224] on link "35405e04" at bounding box center [224, 223] width 20 height 5
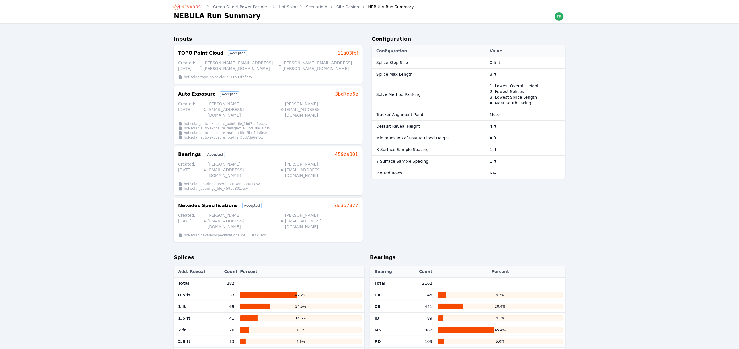
click at [337, 7] on link "Site Design" at bounding box center [348, 7] width 23 height 6
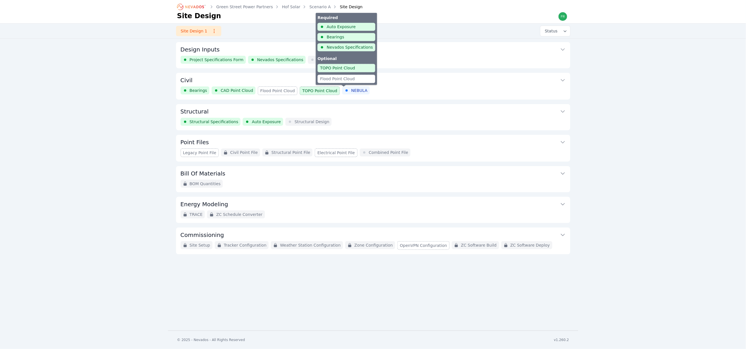
click at [354, 85] on button "Civil" at bounding box center [373, 80] width 385 height 14
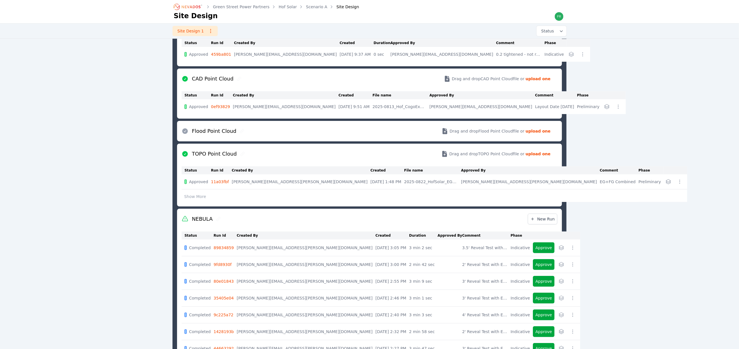
scroll to position [158, 0]
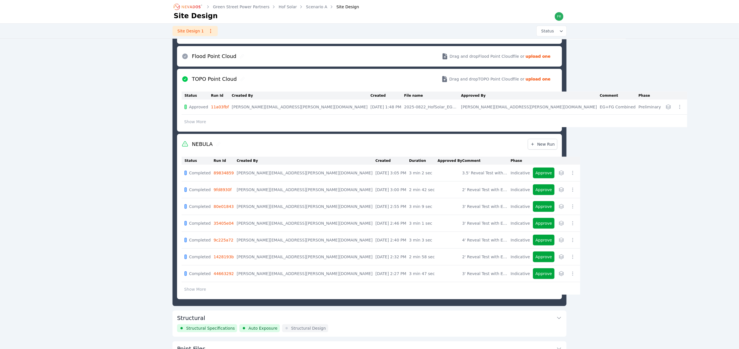
click at [224, 208] on link "80e01843" at bounding box center [224, 206] width 20 height 5
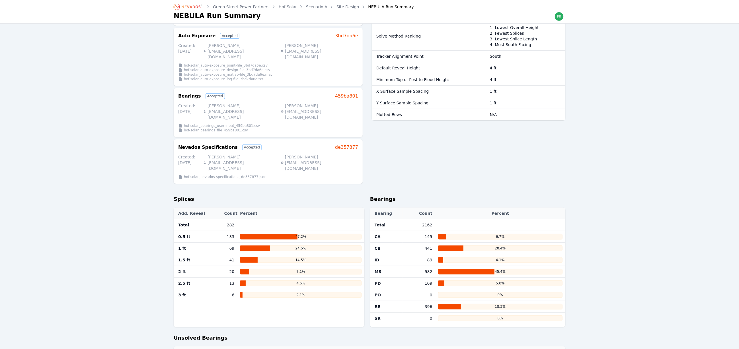
scroll to position [214, 0]
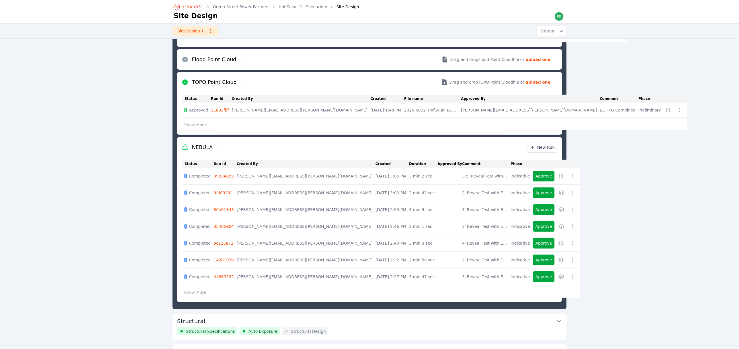
scroll to position [158, 0]
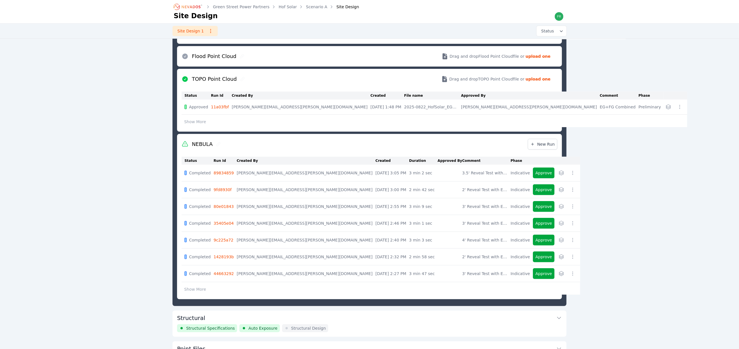
click at [231, 194] on td "9fd8930f" at bounding box center [225, 190] width 23 height 17
click at [224, 190] on link "9fd8930f" at bounding box center [223, 190] width 18 height 5
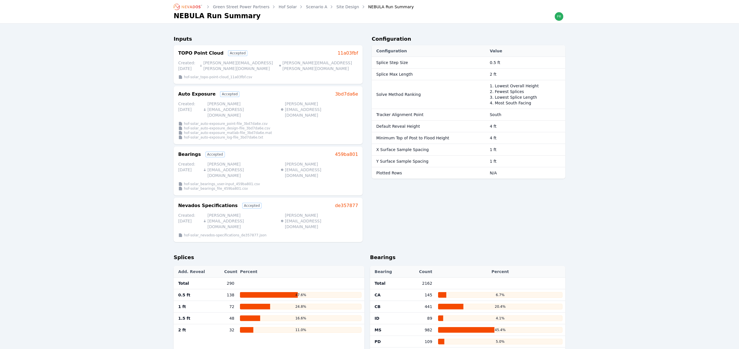
scroll to position [30, 0]
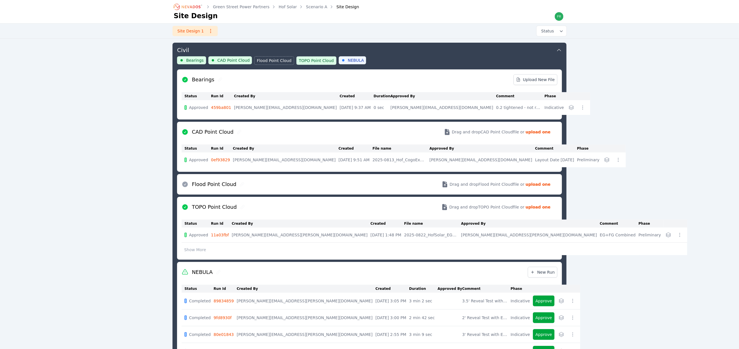
click at [96, 183] on div "Green Street Power Partners Hof Solar Scenario A Site Design Site Design Site D…" at bounding box center [369, 282] width 739 height 624
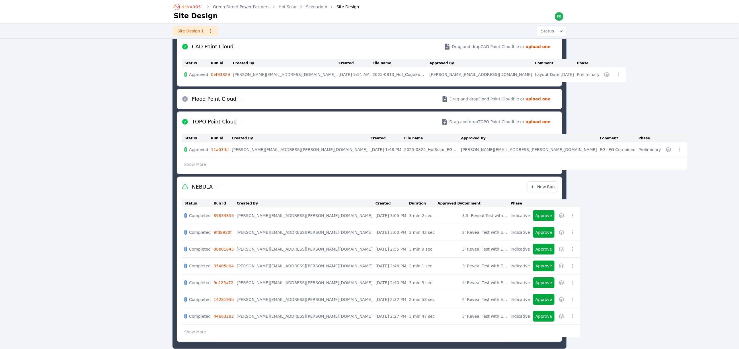
click at [224, 217] on link "89834859" at bounding box center [224, 216] width 20 height 5
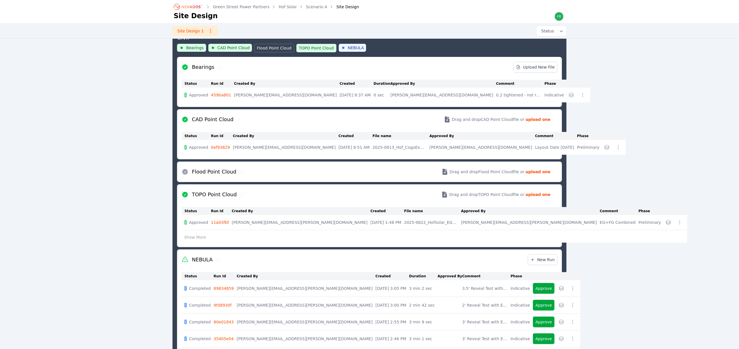
scroll to position [30, 0]
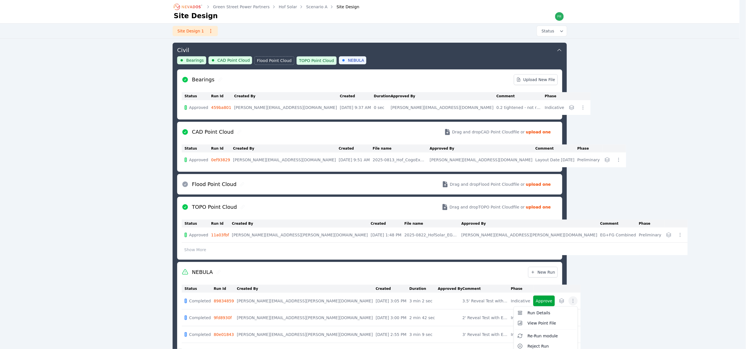
click at [570, 301] on icon "button" at bounding box center [573, 301] width 6 height 6
click at [527, 336] on span "Re-Run module" at bounding box center [542, 336] width 30 height 6
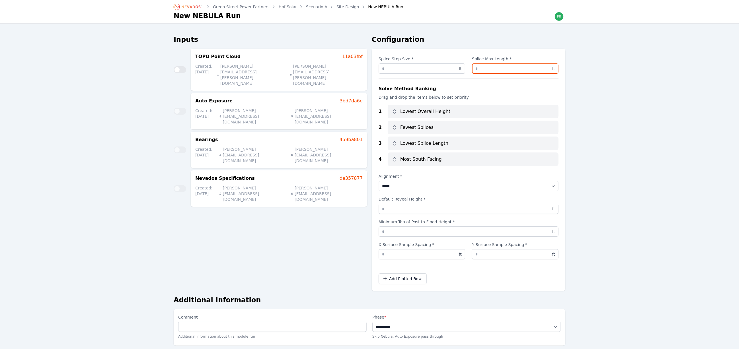
drag, startPoint x: 496, startPoint y: 70, endPoint x: 475, endPoint y: 70, distance: 20.8
click at [475, 70] on input "***" at bounding box center [515, 69] width 87 height 10
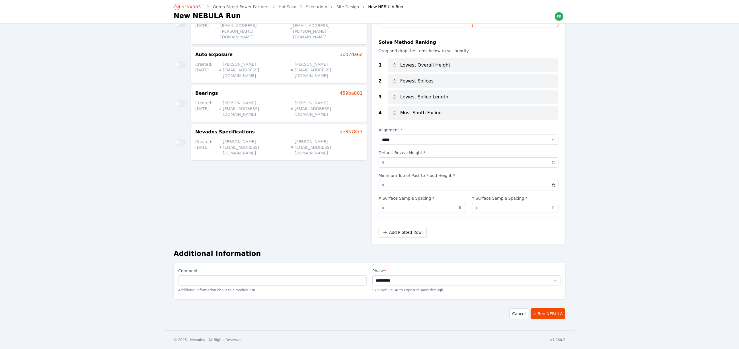
type input "*"
click at [198, 279] on input "Comment" at bounding box center [272, 281] width 189 height 10
drag, startPoint x: 186, startPoint y: 280, endPoint x: 174, endPoint y: 281, distance: 12.6
click at [174, 281] on div "**********" at bounding box center [370, 281] width 392 height 36
type input "**********"
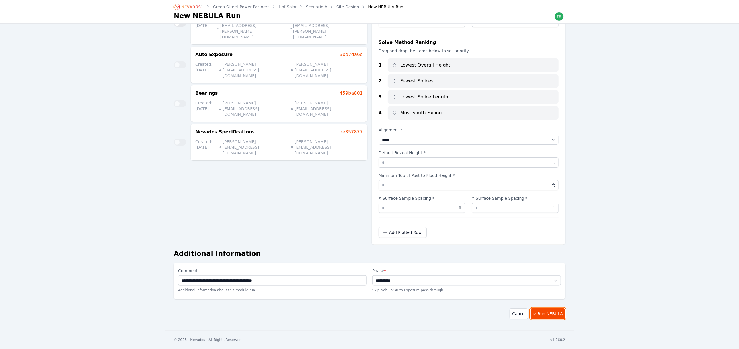
click at [549, 309] on button "Run NEBULA" at bounding box center [548, 314] width 35 height 11
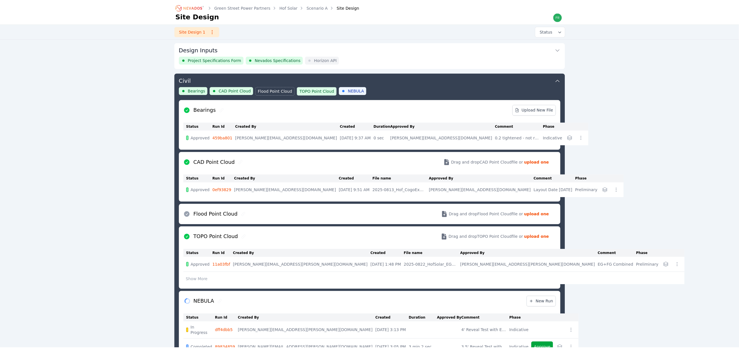
scroll to position [250, 0]
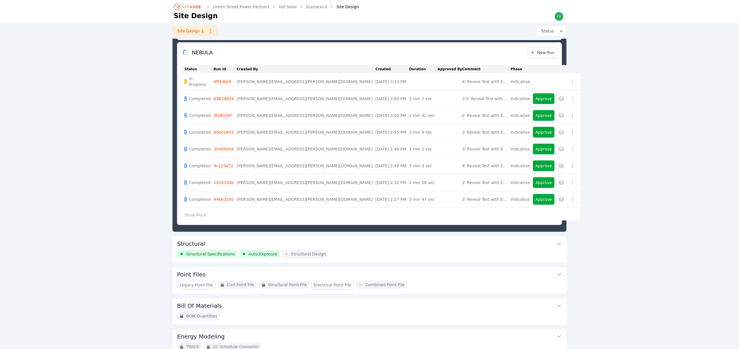
click at [104, 116] on div "Green Street Power Partners Hof Solar Scenario A Site Design Site Design Site D…" at bounding box center [369, 71] width 739 height 642
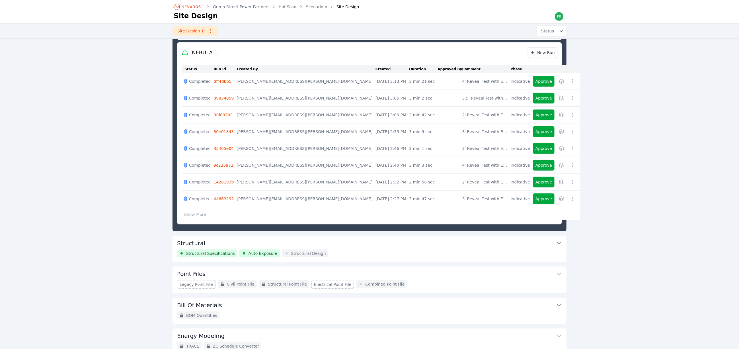
click at [222, 81] on link "dff4dbb5" at bounding box center [223, 81] width 18 height 5
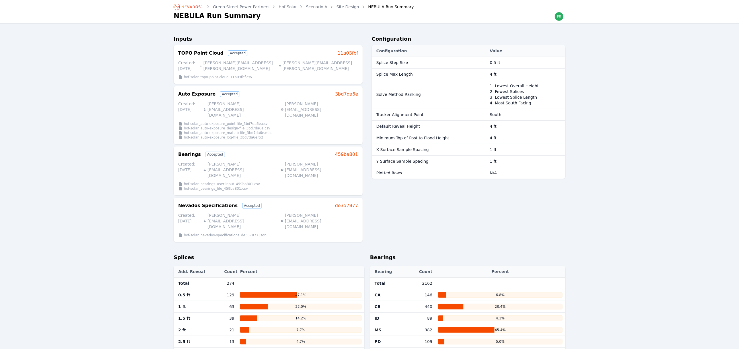
click at [337, 7] on link "Site Design" at bounding box center [348, 7] width 23 height 6
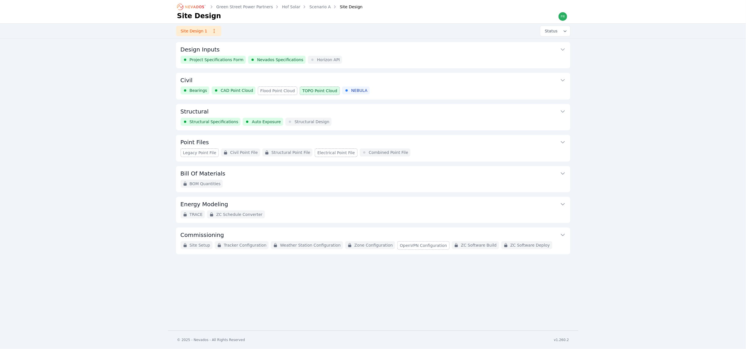
click at [391, 93] on div "Bearings CAD Point Cloud Flood Point Cloud TOPO Point Cloud NEBULA" at bounding box center [373, 91] width 385 height 9
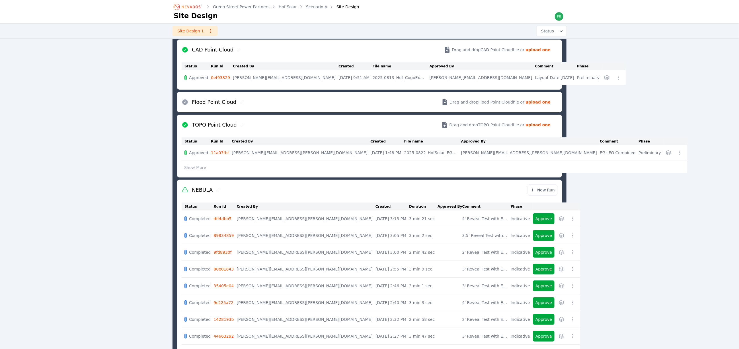
scroll to position [116, 0]
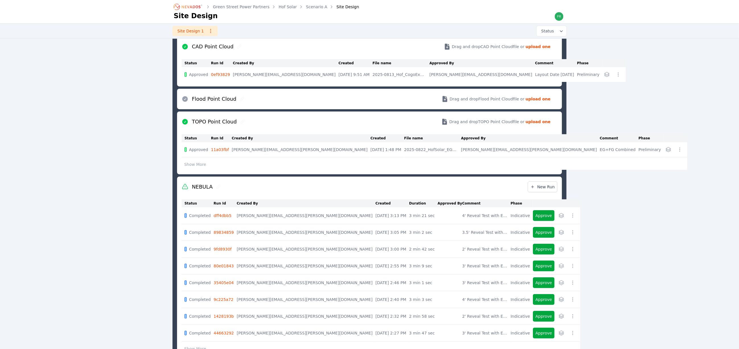
click at [219, 300] on link "9c225a72" at bounding box center [224, 300] width 20 height 5
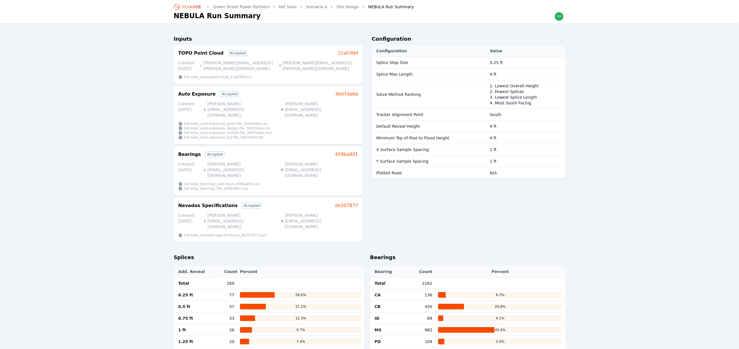
click at [337, 7] on link "Site Design" at bounding box center [348, 7] width 23 height 6
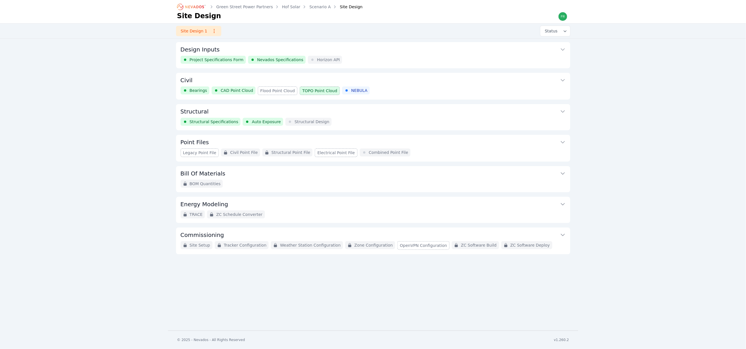
click at [377, 88] on div "Bearings CAD Point Cloud Flood Point Cloud TOPO Point Cloud NEBULA" at bounding box center [373, 91] width 385 height 9
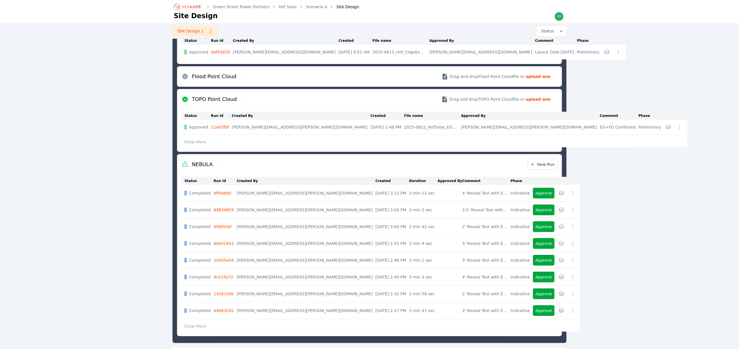
scroll to position [158, 0]
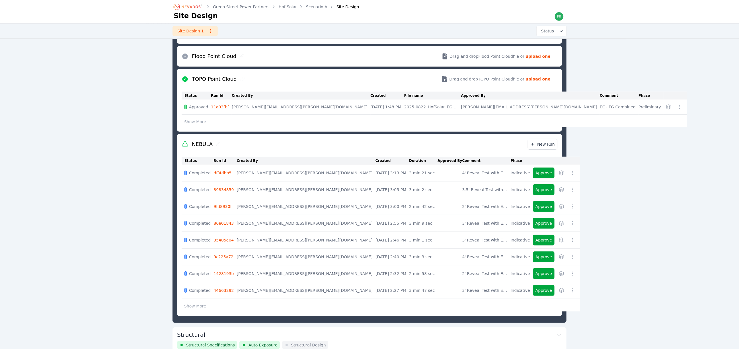
click at [220, 172] on link "dff4dbb5" at bounding box center [223, 173] width 18 height 5
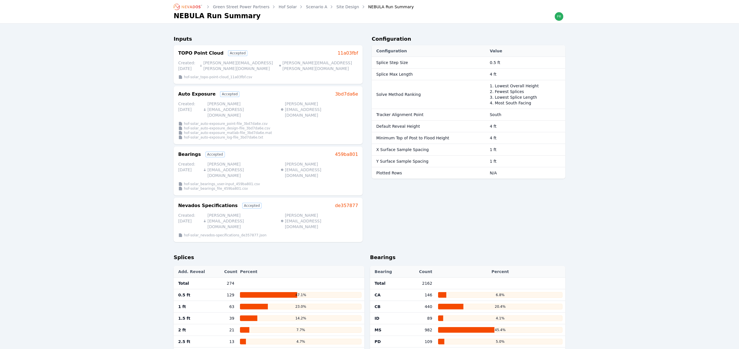
click at [343, 6] on link "Site Design" at bounding box center [348, 7] width 23 height 6
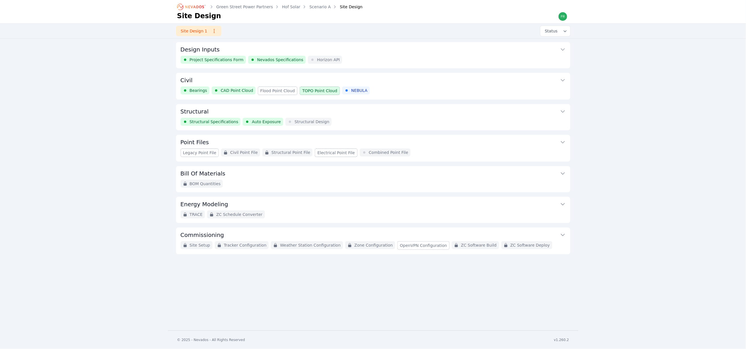
click at [379, 84] on button "Civil" at bounding box center [373, 80] width 385 height 14
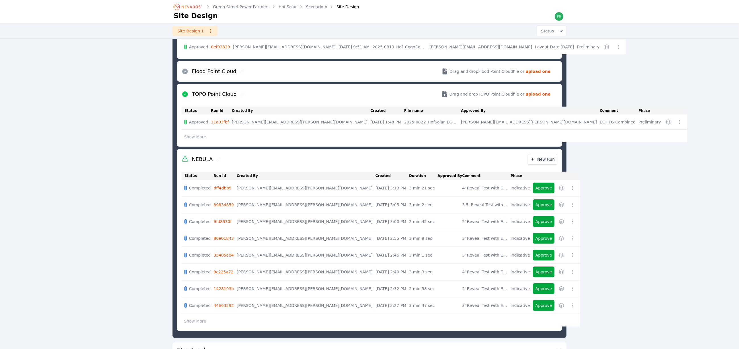
scroll to position [158, 0]
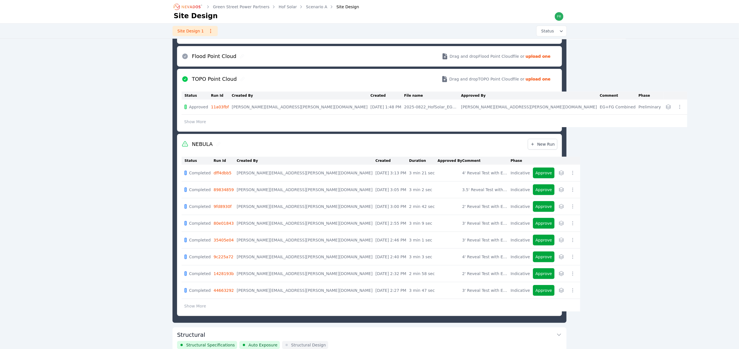
click at [641, 202] on div "Green Street Power Partners Hof Solar Scenario A Site Design Site Design Site D…" at bounding box center [369, 162] width 739 height 641
click at [122, 229] on div "Green Street Power Partners Hof Solar Scenario A Site Design Site Design Site D…" at bounding box center [369, 162] width 739 height 641
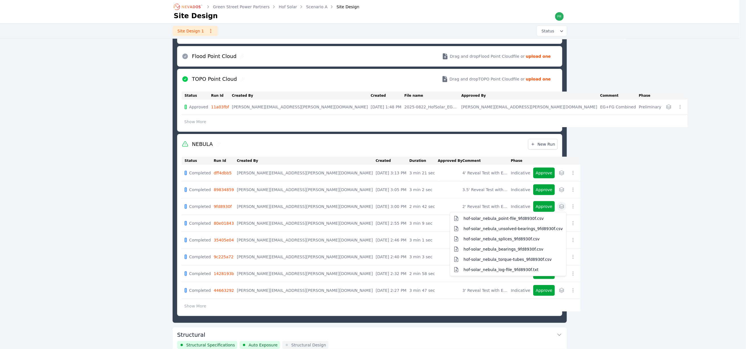
click at [559, 205] on icon "button" at bounding box center [562, 207] width 6 height 6
click at [486, 220] on span "hof-solar_nebula_point-file_9fd8930f.csv" at bounding box center [504, 219] width 80 height 6
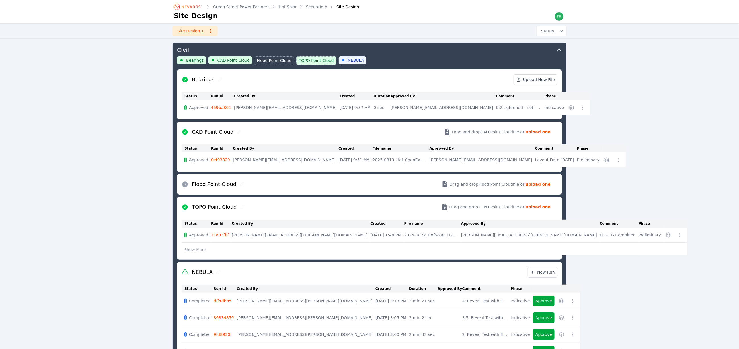
scroll to position [116, 0]
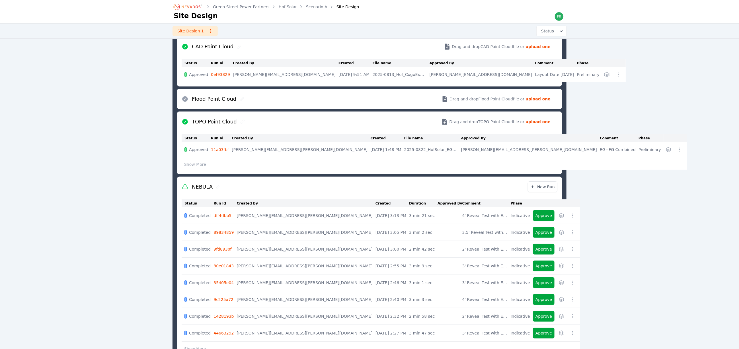
click at [559, 267] on icon "button" at bounding box center [561, 266] width 5 height 5
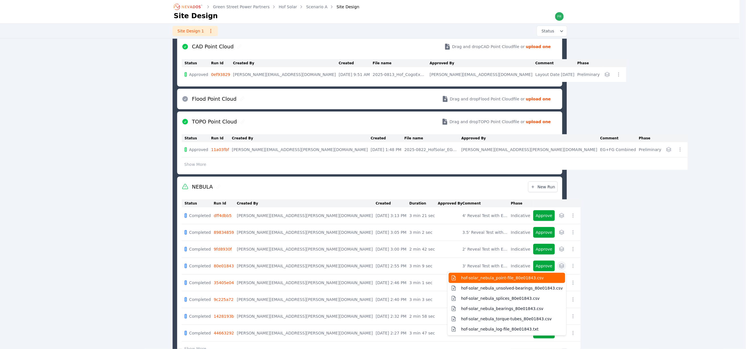
click at [474, 283] on button "hof-solar_nebula_point-file_80e01843.csv" at bounding box center [507, 278] width 116 height 10
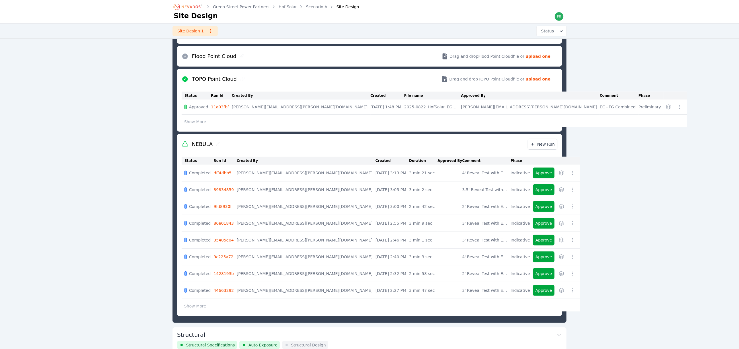
scroll to position [0, 0]
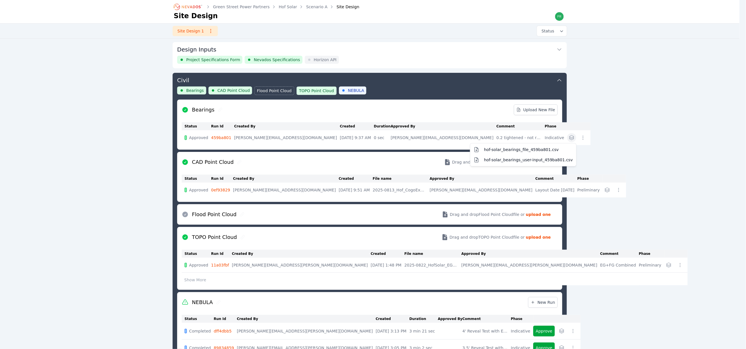
click at [569, 138] on icon "button" at bounding box center [571, 138] width 5 height 5
click at [490, 152] on span "hof-solar_bearings_file_459ba801.csv" at bounding box center [521, 150] width 75 height 6
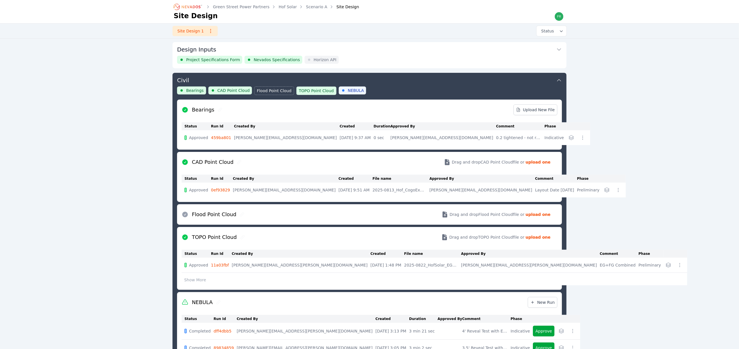
scroll to position [30, 0]
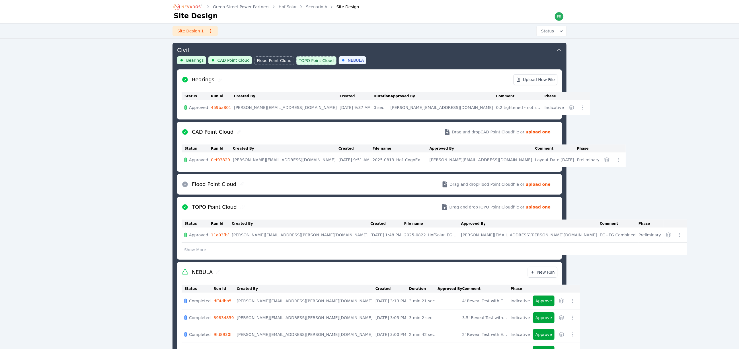
click at [144, 232] on div "Green Street Power Partners Hof Solar Scenario A Site Design Site Design Site D…" at bounding box center [369, 290] width 739 height 641
